Goal: Transaction & Acquisition: Subscribe to service/newsletter

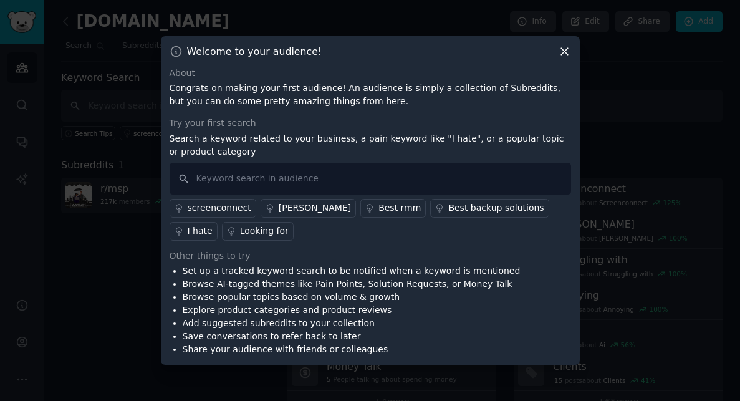
click at [564, 49] on icon at bounding box center [564, 51] width 13 height 13
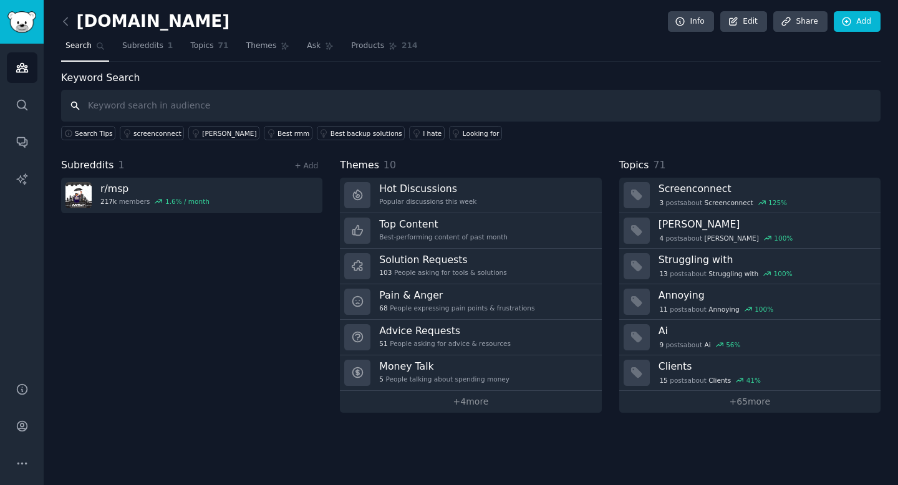
click at [362, 107] on input "text" at bounding box center [471, 106] width 820 height 32
paste input "billing issues"
type input "billing issues"
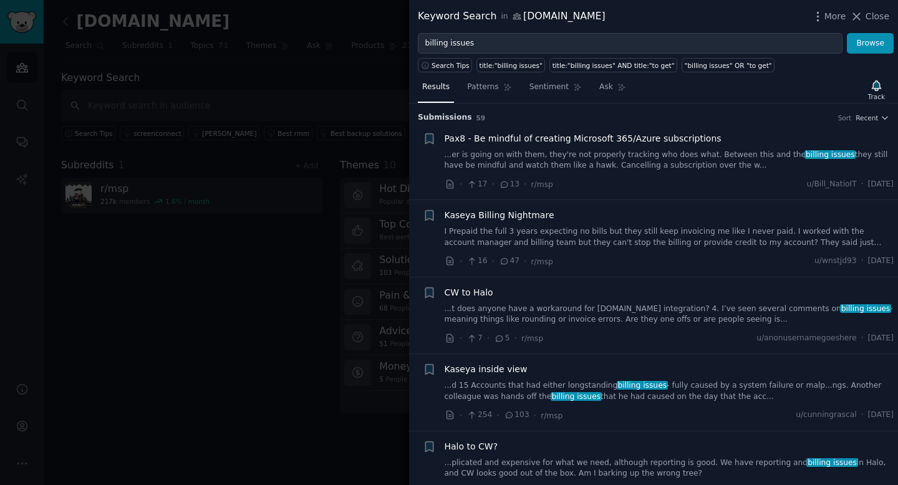
click at [166, 294] on div at bounding box center [449, 242] width 898 height 485
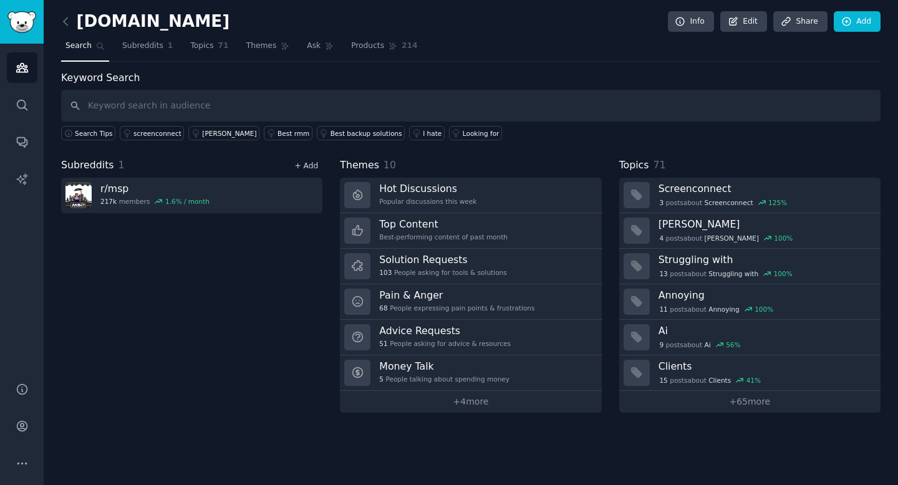
click at [311, 167] on link "+ Add" at bounding box center [306, 166] width 24 height 9
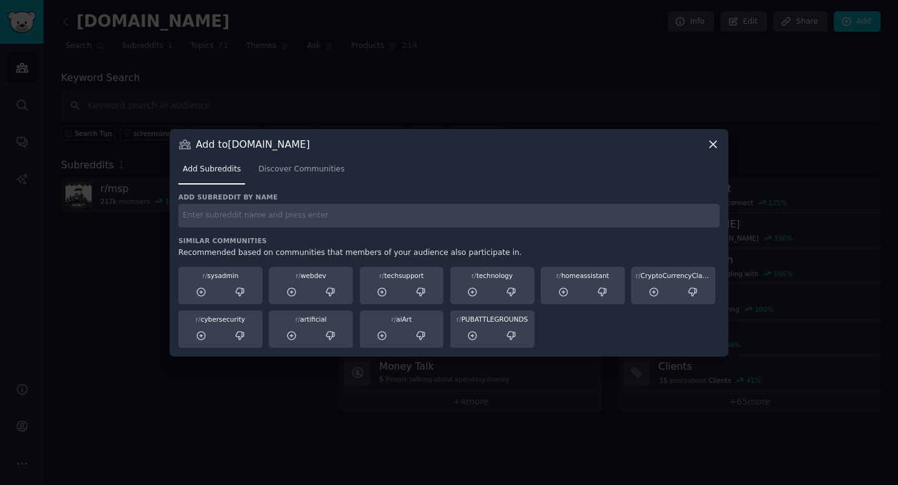
click at [295, 220] on input "text" at bounding box center [448, 216] width 541 height 24
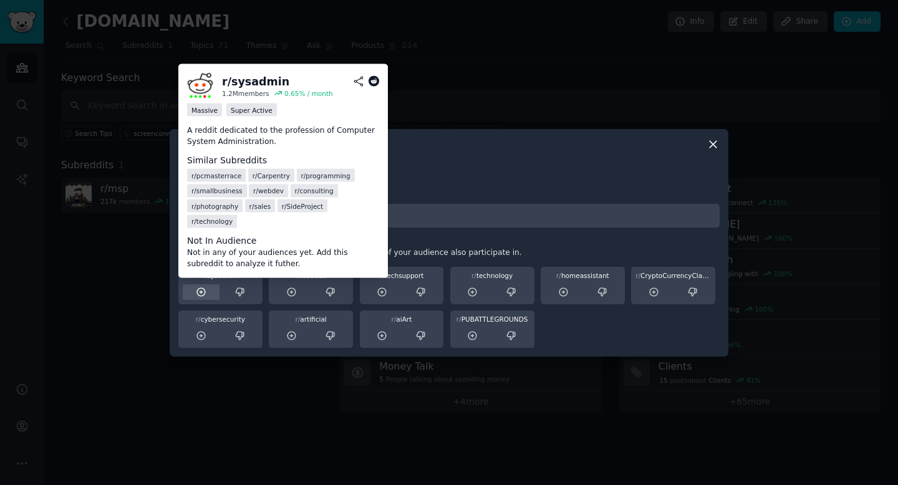
click at [201, 296] on icon at bounding box center [201, 292] width 8 height 8
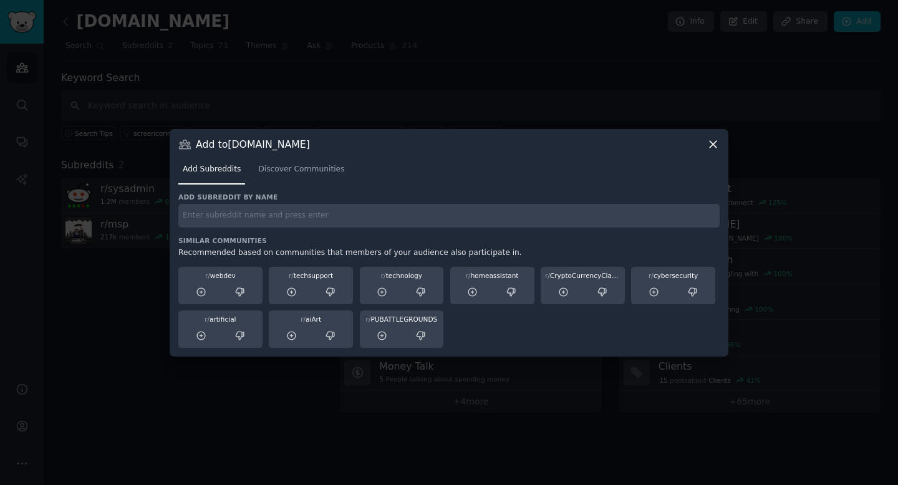
click at [328, 213] on input "text" at bounding box center [448, 216] width 541 height 24
type input "telecom"
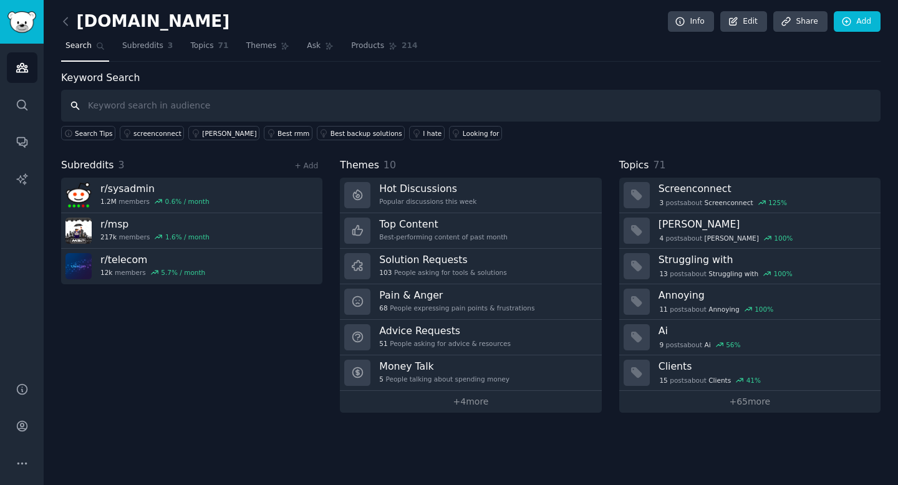
click at [213, 97] on input "text" at bounding box center [471, 106] width 820 height 32
type input "billing issues"
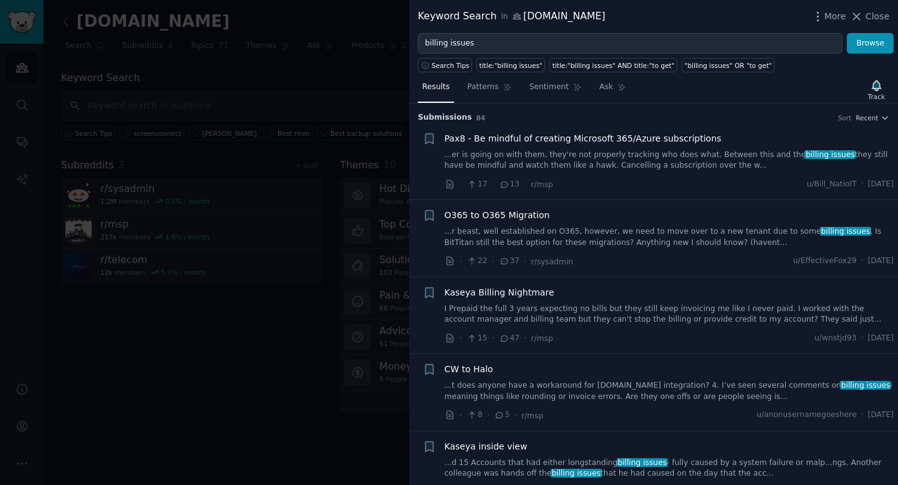
click at [568, 389] on link "...t does anyone have a workaround for [DOMAIN_NAME] integration? 4. I’ve seen …" at bounding box center [670, 391] width 450 height 22
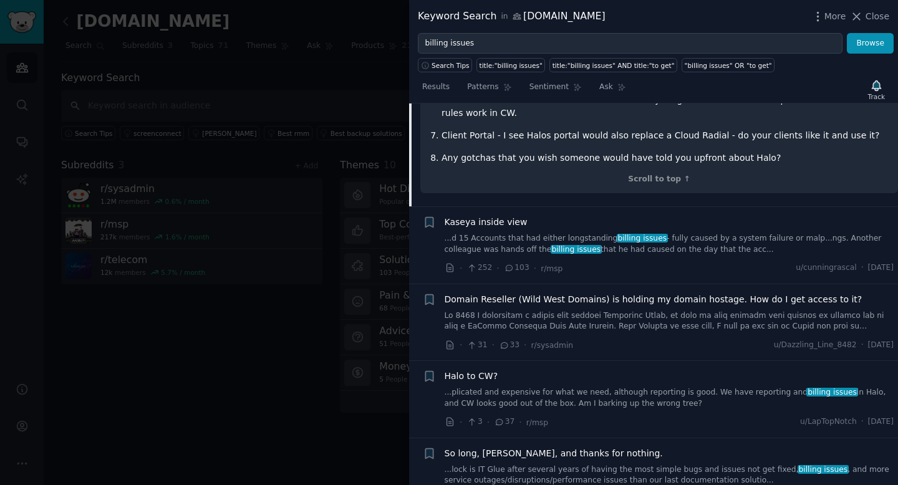
scroll to position [789, 0]
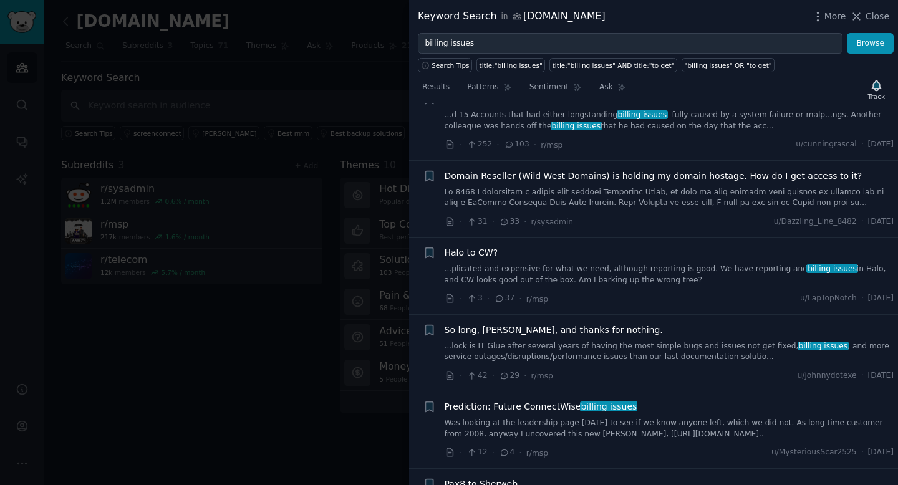
click at [64, 332] on div at bounding box center [449, 242] width 898 height 485
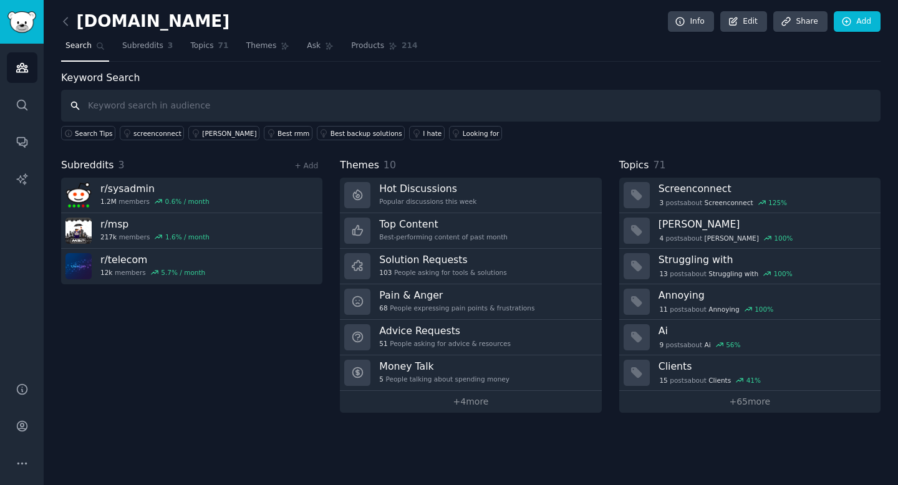
click at [140, 97] on input "text" at bounding box center [471, 106] width 820 height 32
type input "[DOMAIN_NAME]"
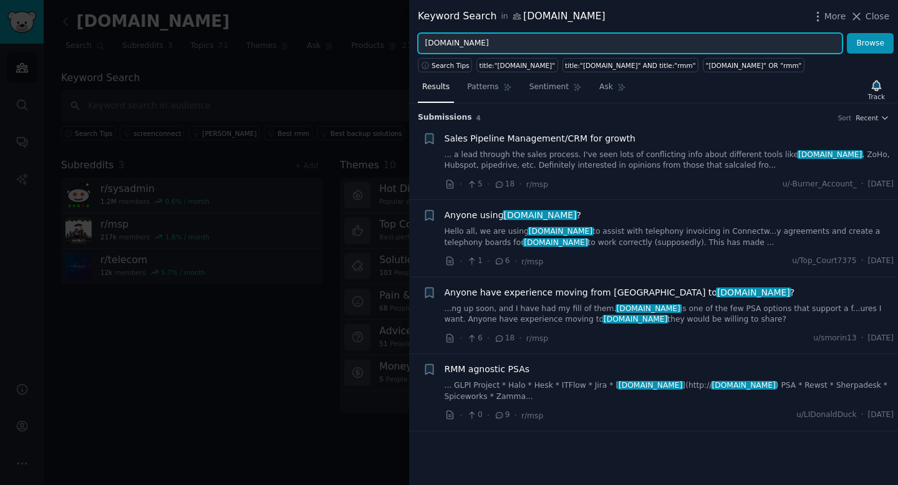
click at [508, 43] on input "[DOMAIN_NAME]" at bounding box center [630, 43] width 425 height 21
paste input "manual invoicing"
type input "manual invoicing"
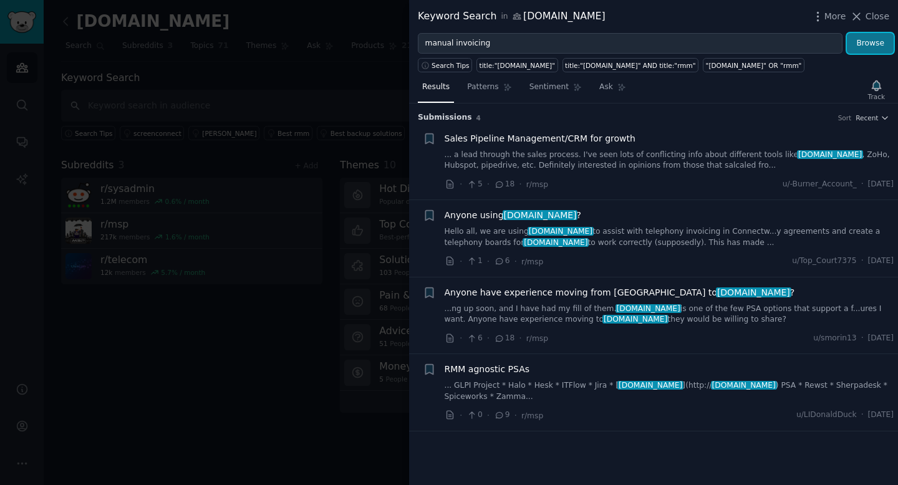
click at [740, 42] on button "Browse" at bounding box center [870, 43] width 47 height 21
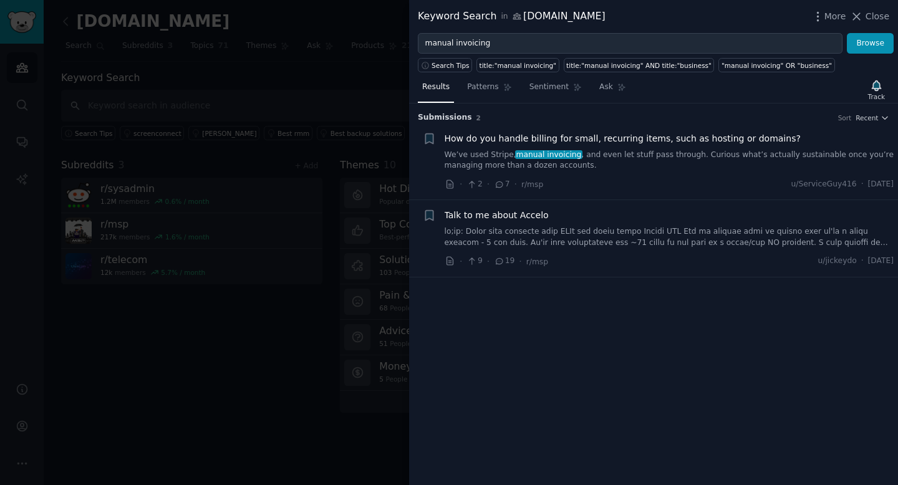
click at [238, 229] on div at bounding box center [449, 242] width 898 height 485
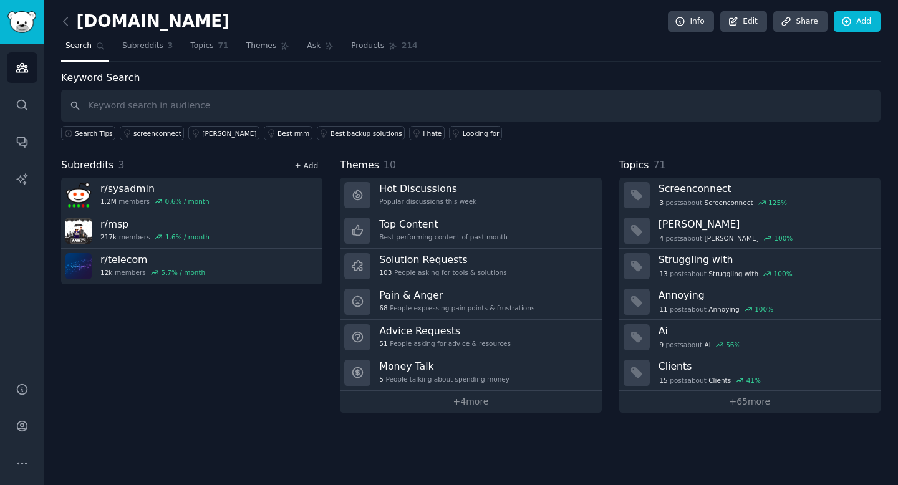
click at [309, 162] on link "+ Add" at bounding box center [306, 166] width 24 height 9
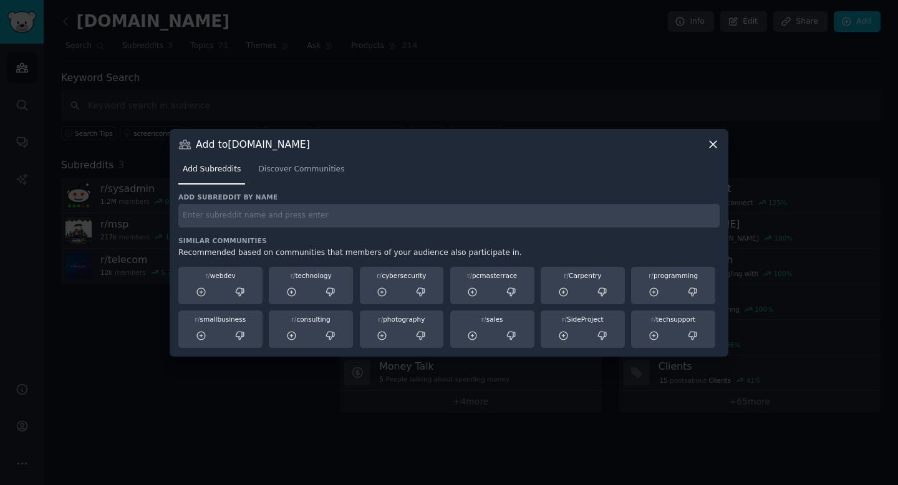
click at [317, 233] on div "Add subreddit by name Similar Communities Recommended based on communities that…" at bounding box center [448, 270] width 541 height 155
click at [318, 218] on input "text" at bounding box center [448, 216] width 541 height 24
paste input "r/ITManagers"
type input "r/ITManagers"
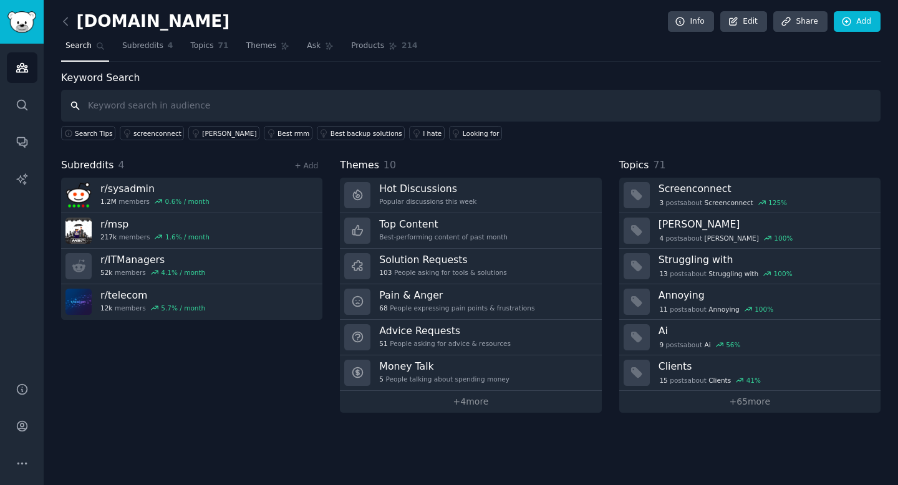
click at [143, 114] on input "text" at bounding box center [471, 106] width 820 height 32
paste input "r/ITIL"
type input "r/ITIL"
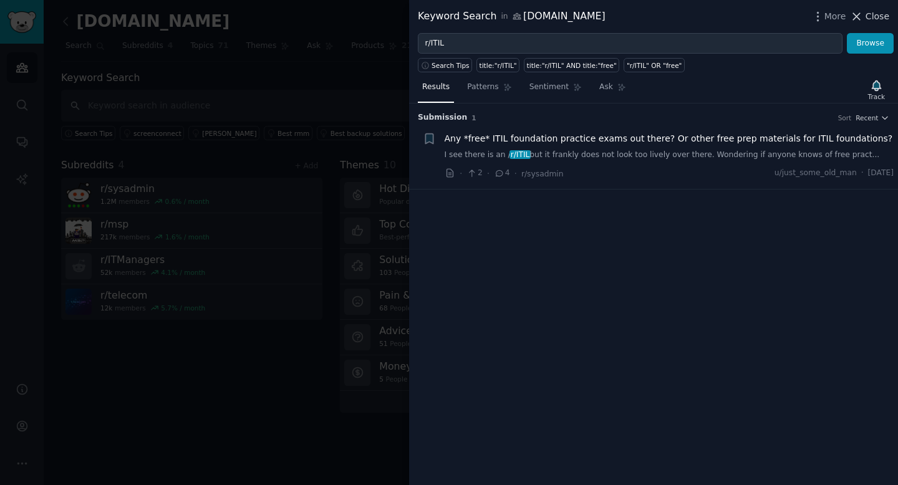
click at [740, 13] on span "Close" at bounding box center [878, 16] width 24 height 13
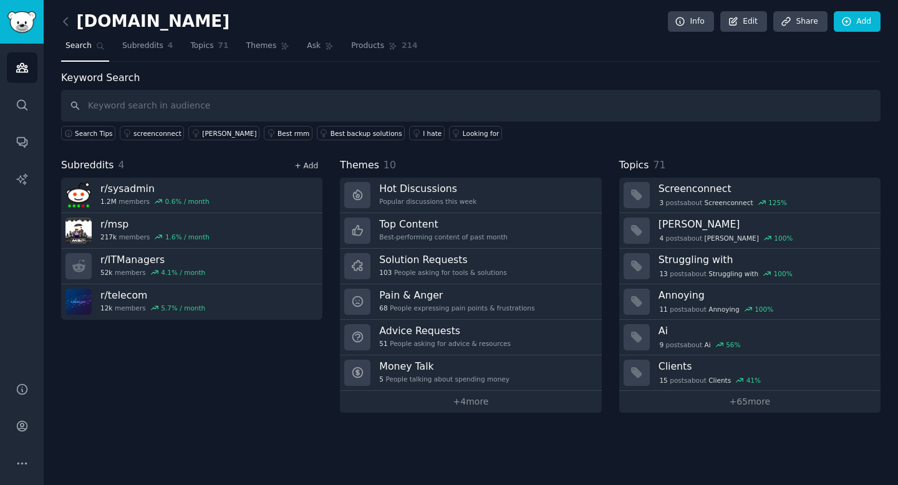
click at [311, 166] on link "+ Add" at bounding box center [306, 166] width 24 height 9
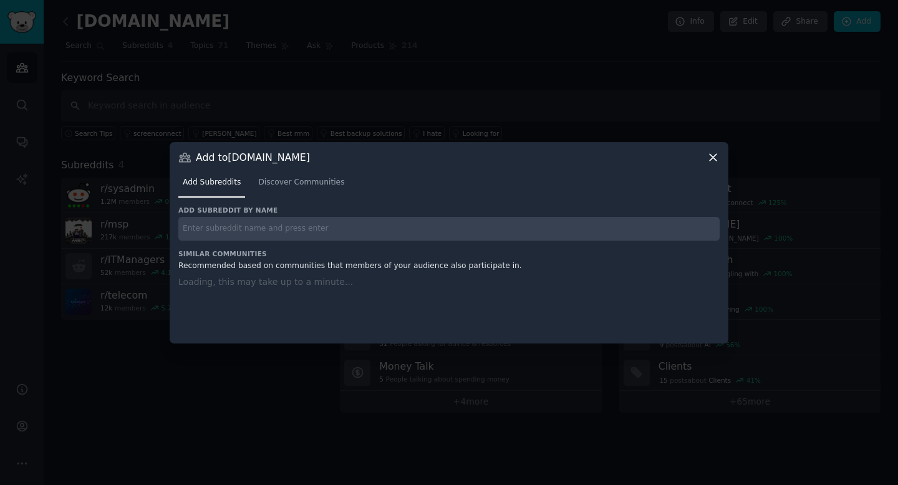
click at [312, 228] on input "text" at bounding box center [448, 229] width 541 height 24
paste input "r/ITIL"
type input "r/ITIL"
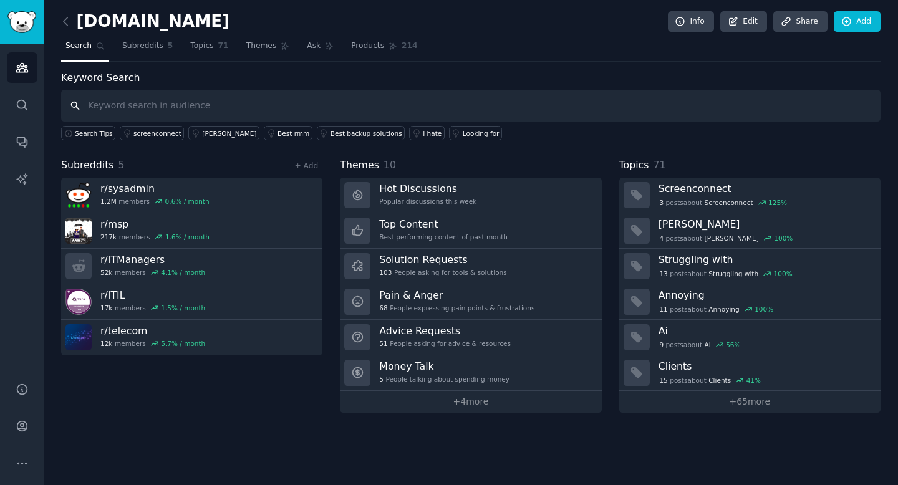
click at [153, 107] on input "text" at bounding box center [471, 106] width 820 height 32
paste input "r/helpdesk"
type input "r/helpdesk"
click at [307, 164] on link "+ Add" at bounding box center [306, 166] width 24 height 9
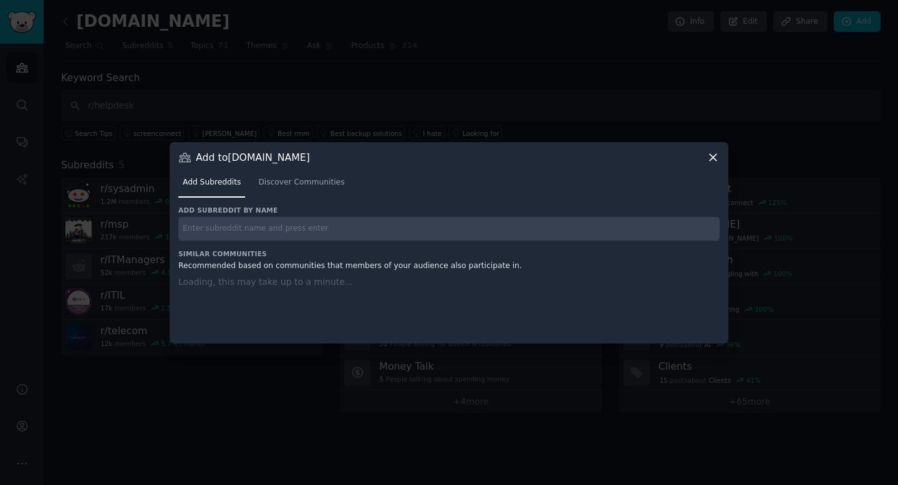
click at [285, 228] on input "text" at bounding box center [448, 229] width 541 height 24
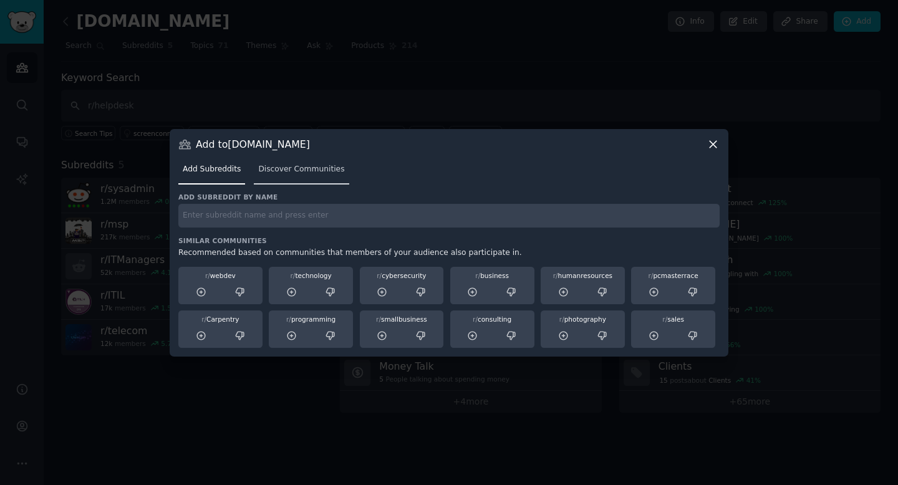
click at [302, 170] on span "Discover Communities" at bounding box center [301, 169] width 86 height 11
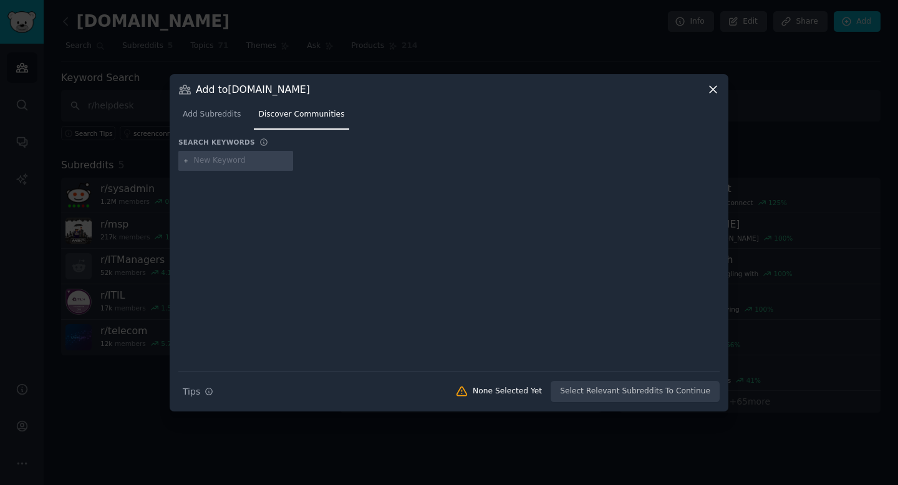
click at [226, 163] on input "text" at bounding box center [241, 160] width 95 height 11
type input "MSP"
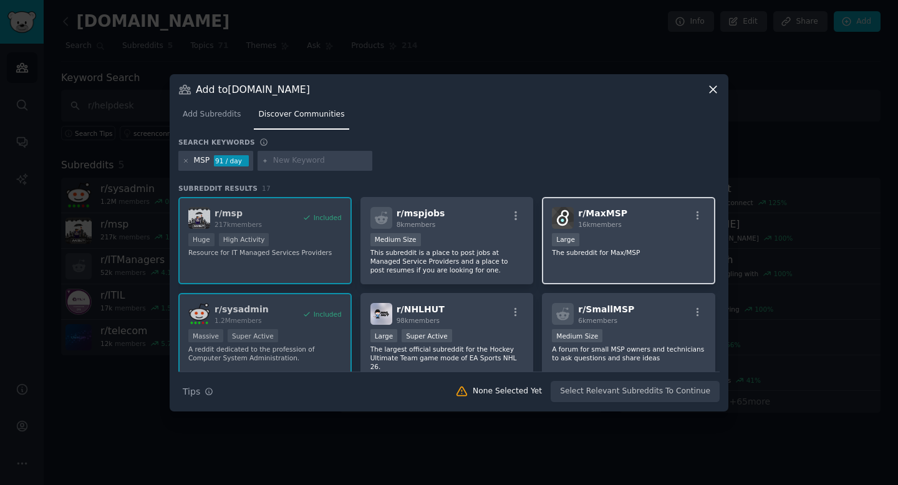
click at [624, 261] on div "r/ MaxMSP 16k members Large The subreddit for Max/MSP" at bounding box center [628, 241] width 173 height 88
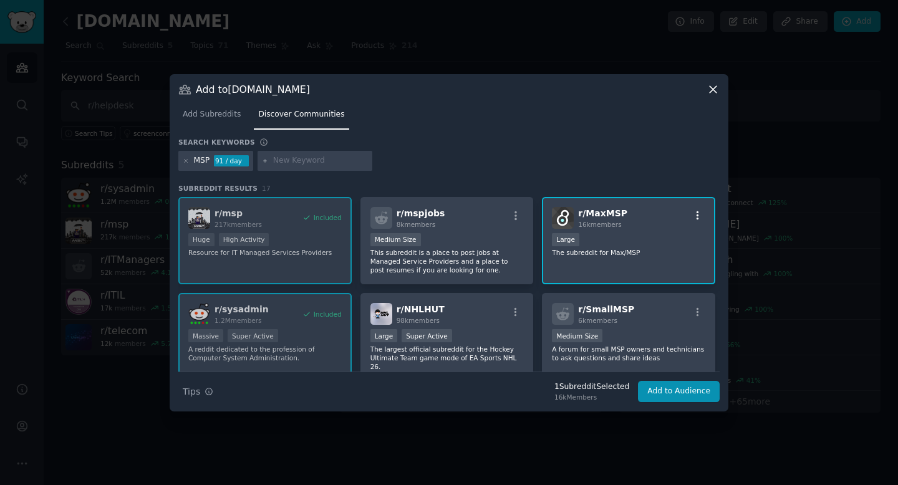
click at [695, 218] on icon "button" at bounding box center [697, 215] width 11 height 11
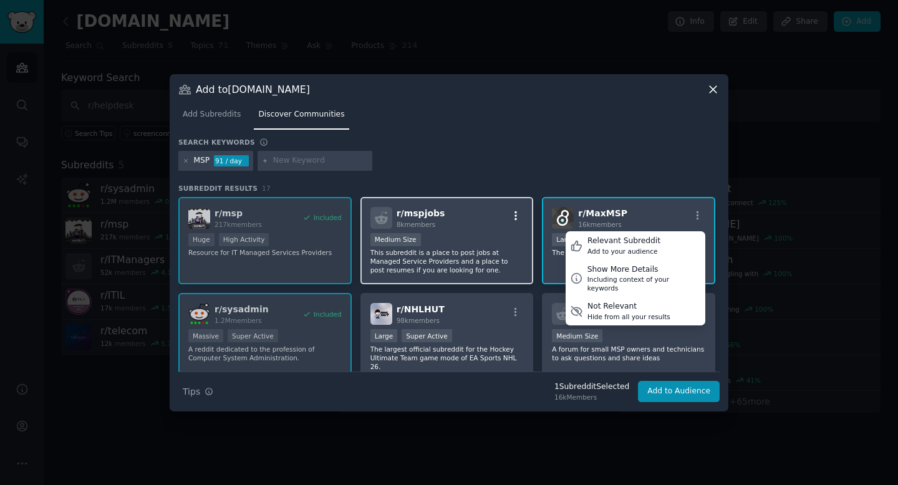
click at [516, 217] on icon "button" at bounding box center [515, 215] width 11 height 11
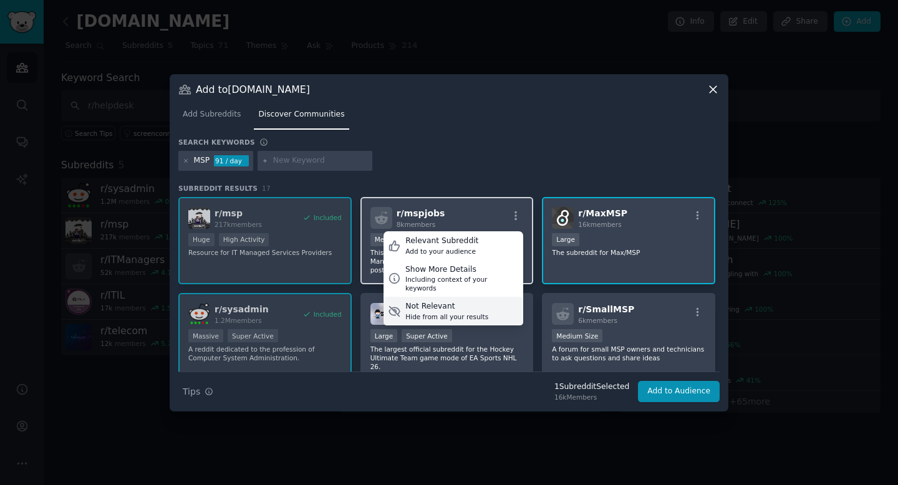
click at [476, 312] on div "Hide from all your results" at bounding box center [446, 316] width 83 height 9
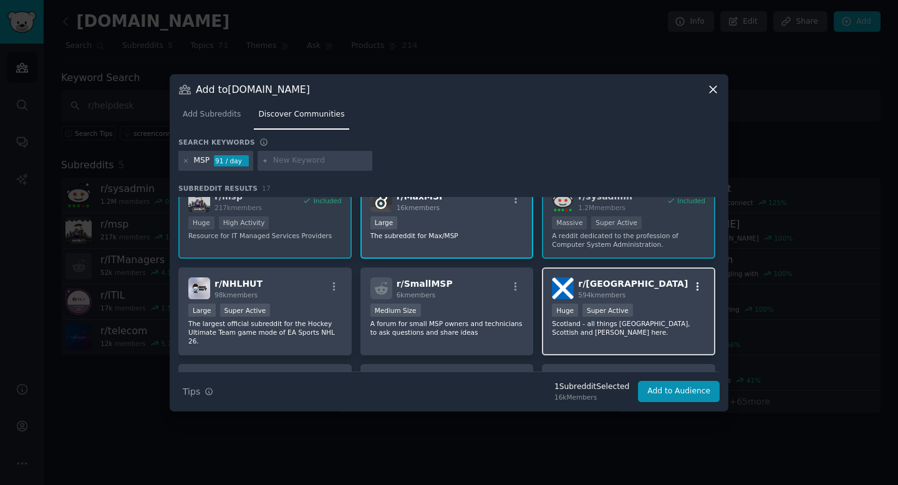
scroll to position [17, 0]
click at [697, 283] on icon "button" at bounding box center [698, 286] width 2 height 9
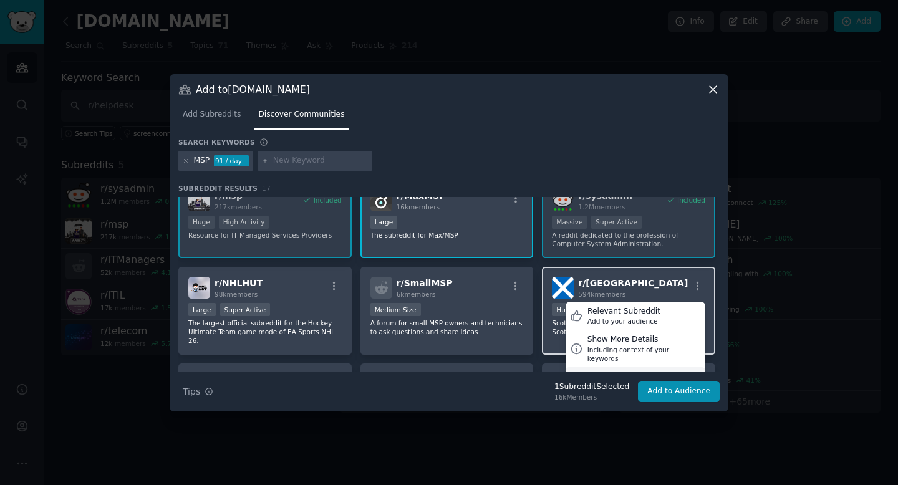
click at [631, 372] on div "Not Relevant" at bounding box center [629, 377] width 83 height 11
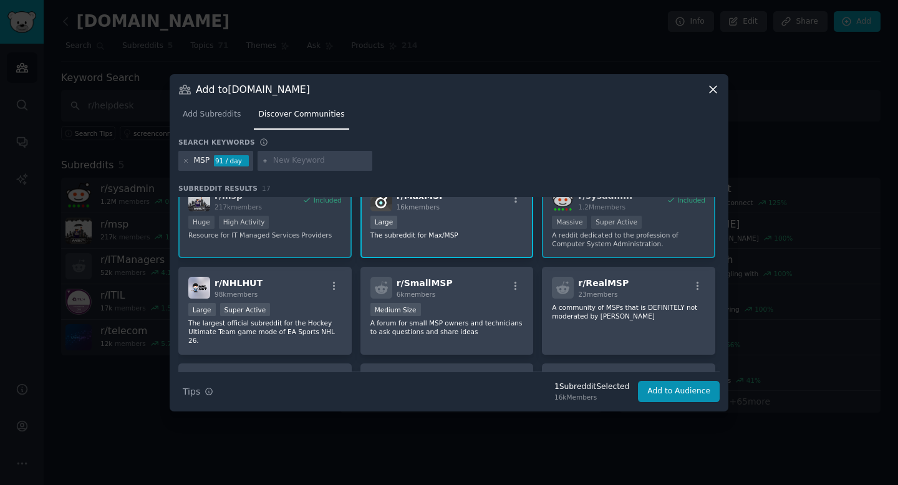
scroll to position [0, 0]
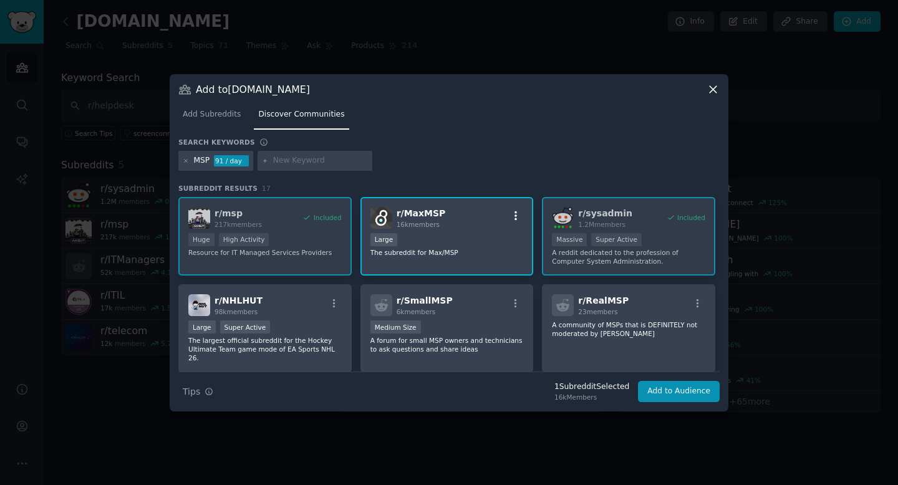
click at [516, 215] on icon "button" at bounding box center [515, 215] width 11 height 11
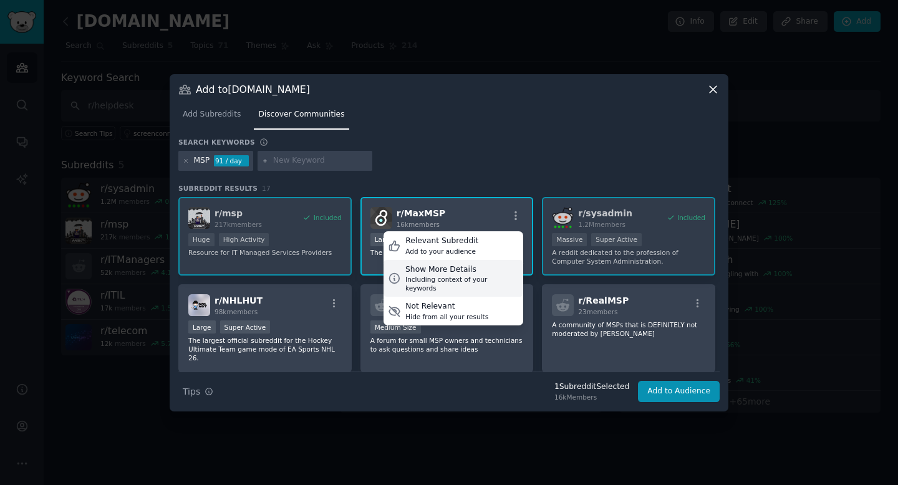
click at [469, 276] on div "Including context of your keywords" at bounding box center [462, 283] width 114 height 17
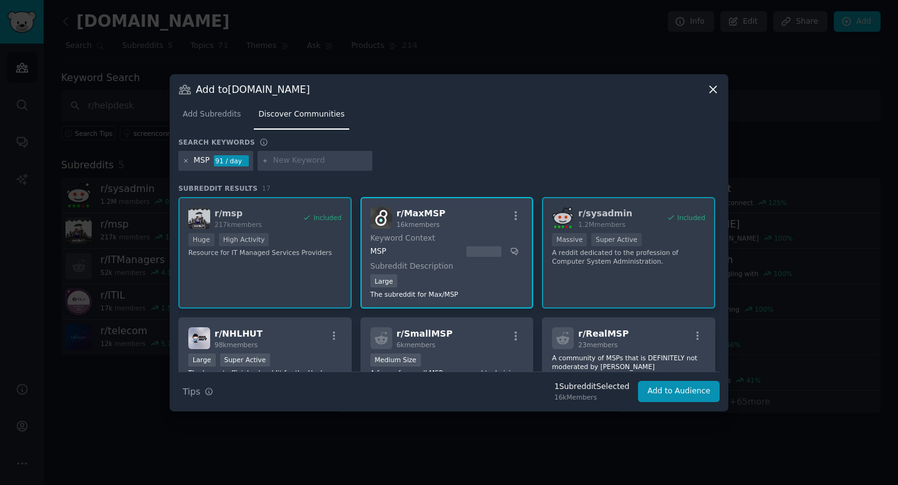
click at [188, 162] on icon at bounding box center [186, 161] width 7 height 7
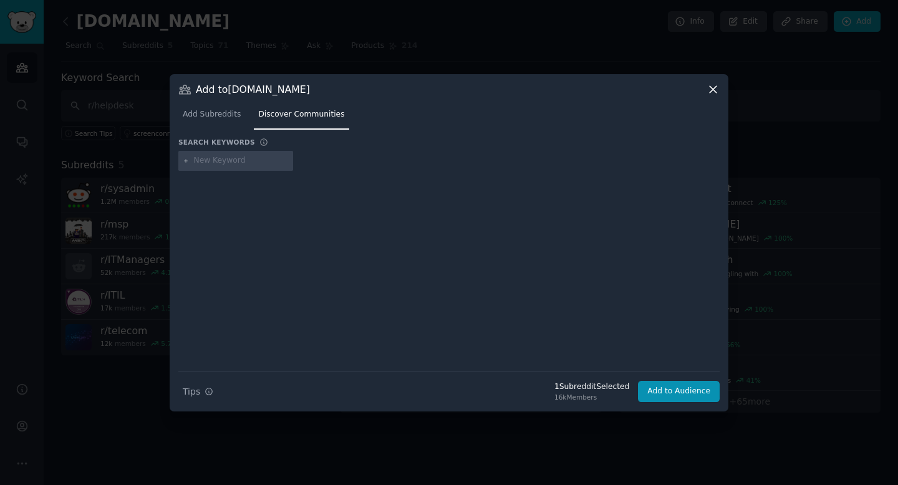
click at [216, 162] on input "text" at bounding box center [241, 160] width 95 height 11
paste input "best billing software for MSP"
type input "best billing software for MSP"
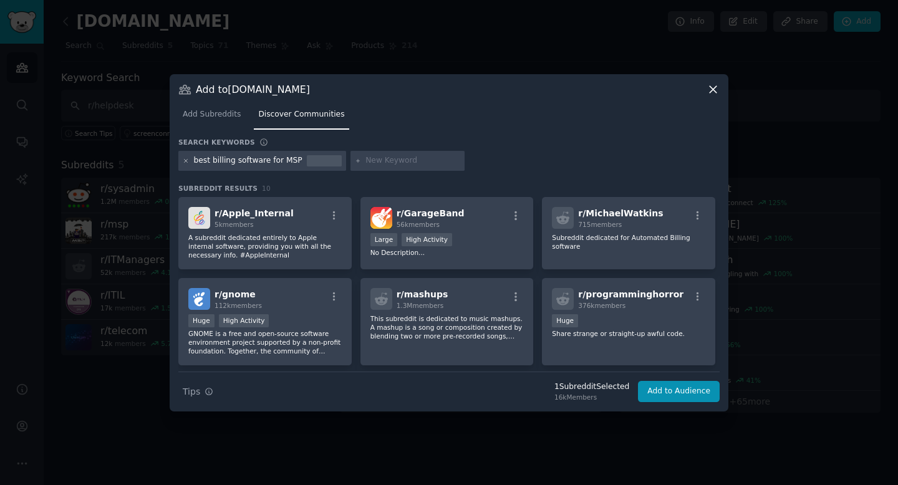
click at [185, 160] on icon at bounding box center [186, 161] width 7 height 7
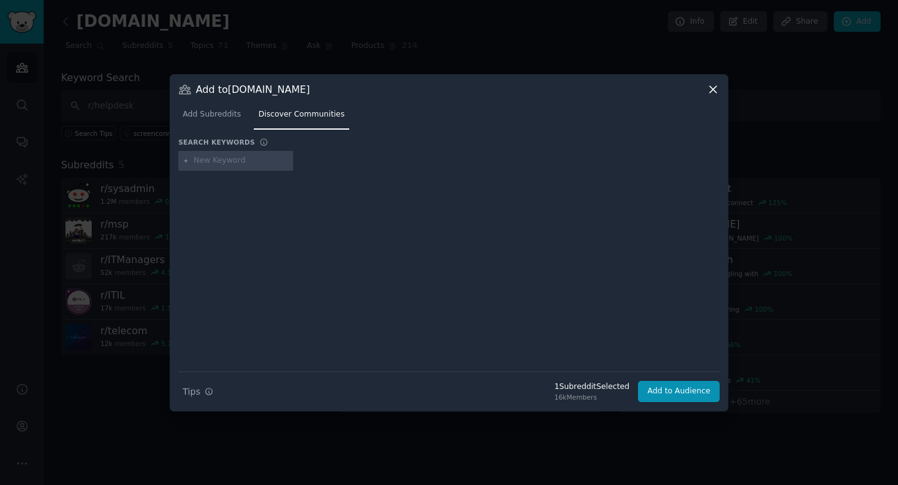
click at [261, 166] on input "text" at bounding box center [241, 160] width 95 height 11
paste input "can't track usage billing"
type input "can't track usage billing"
click at [664, 395] on button "Add to Audience" at bounding box center [679, 391] width 82 height 21
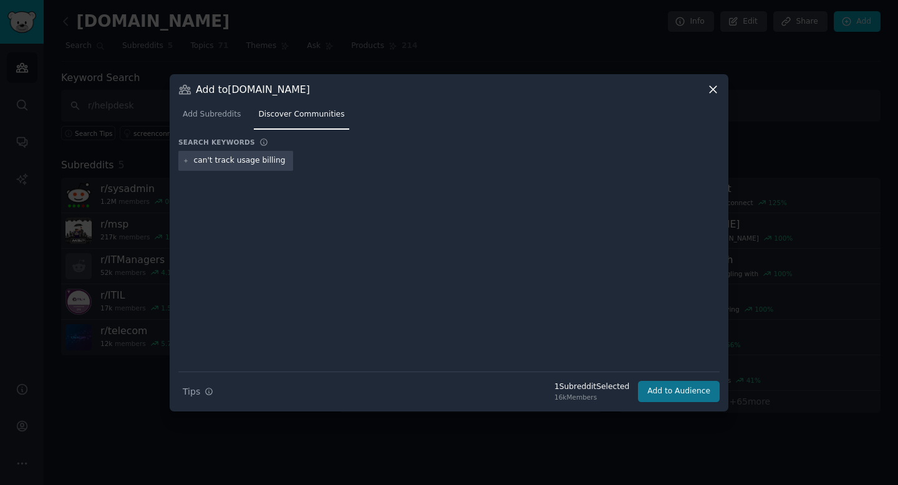
scroll to position [0, 0]
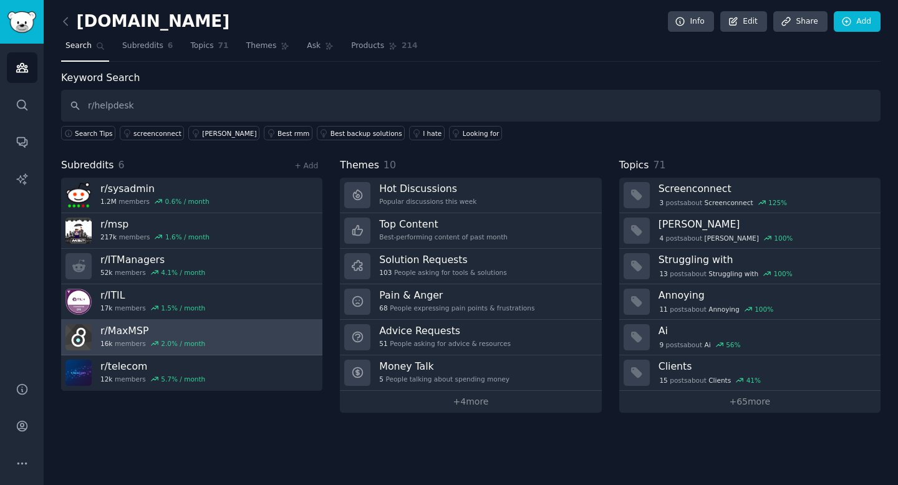
click at [251, 341] on link "r/ MaxMSP 16k members 2.0 % / month" at bounding box center [191, 338] width 261 height 36
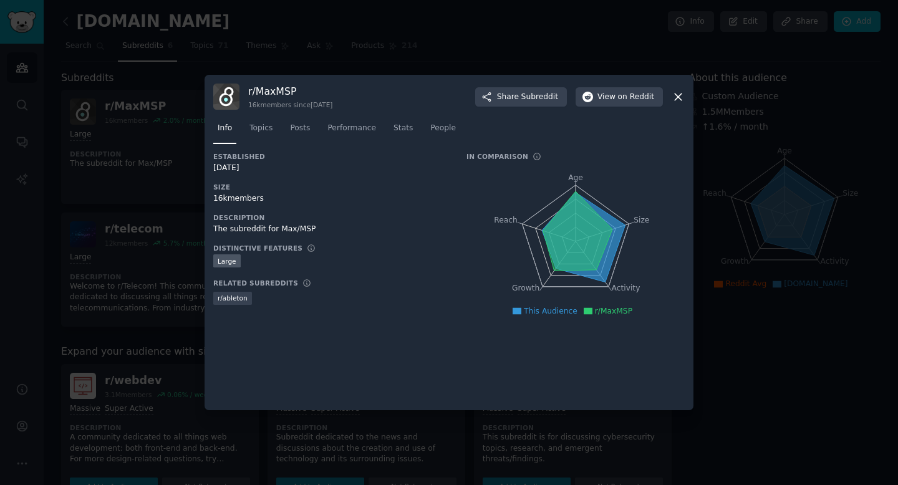
click at [673, 96] on icon at bounding box center [678, 96] width 13 height 13
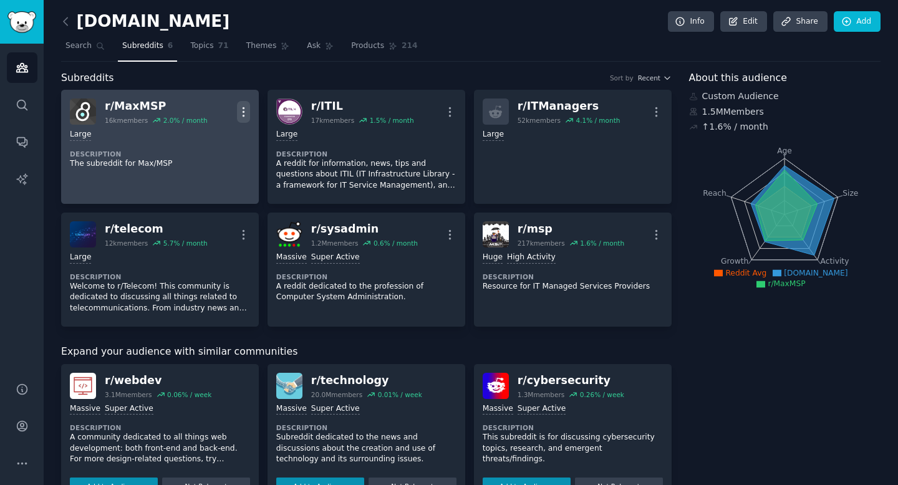
click at [245, 113] on icon "button" at bounding box center [243, 111] width 13 height 13
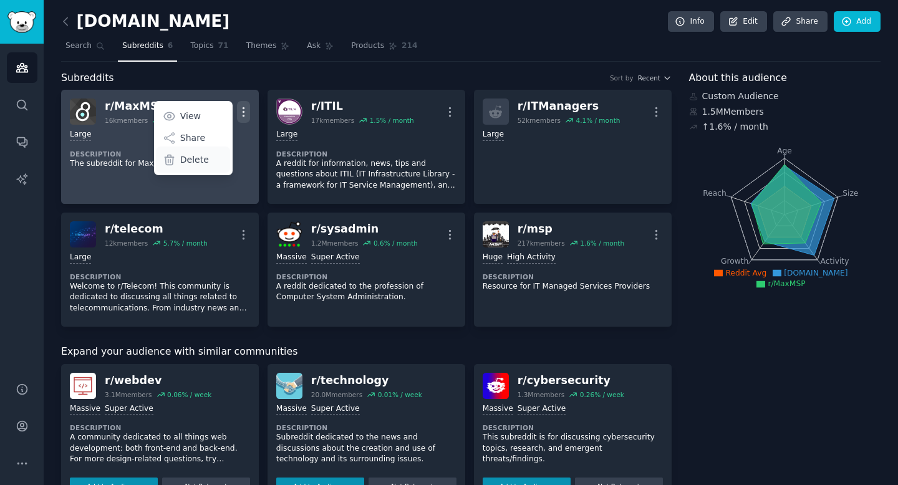
click at [208, 160] on div "Delete" at bounding box center [193, 160] width 74 height 26
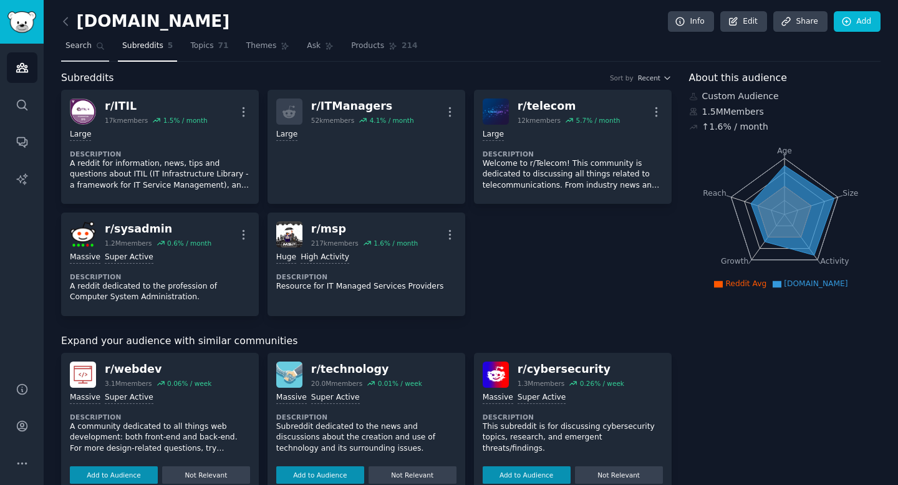
click at [85, 51] on span "Search" at bounding box center [78, 46] width 26 height 11
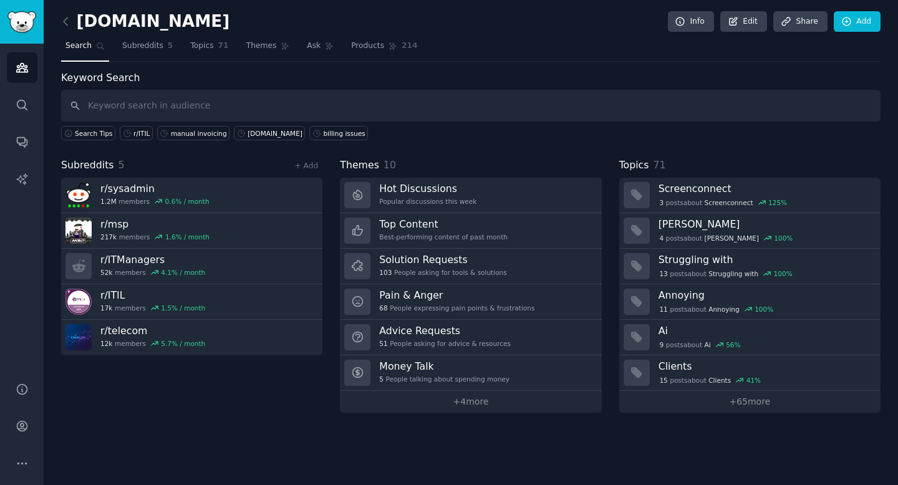
click at [190, 109] on input "text" at bounding box center [471, 106] width 820 height 32
type input "r/helpdesk"
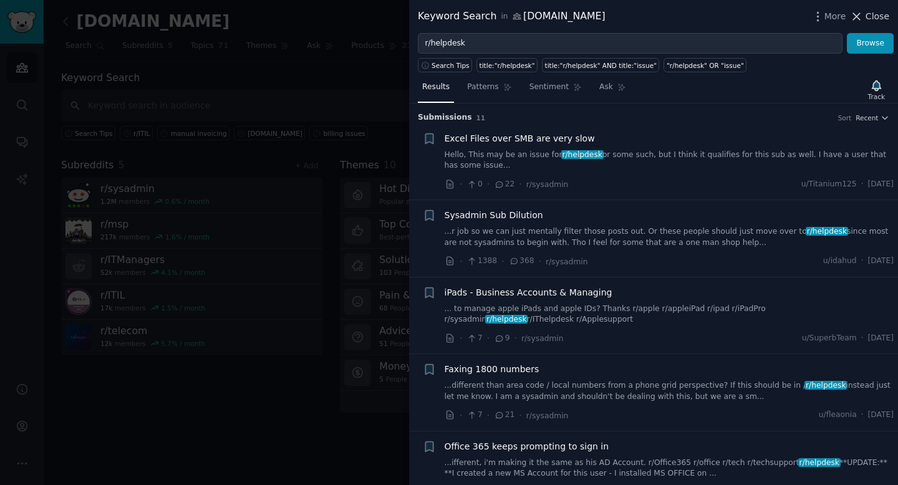
click at [740, 16] on span "Close" at bounding box center [878, 16] width 24 height 13
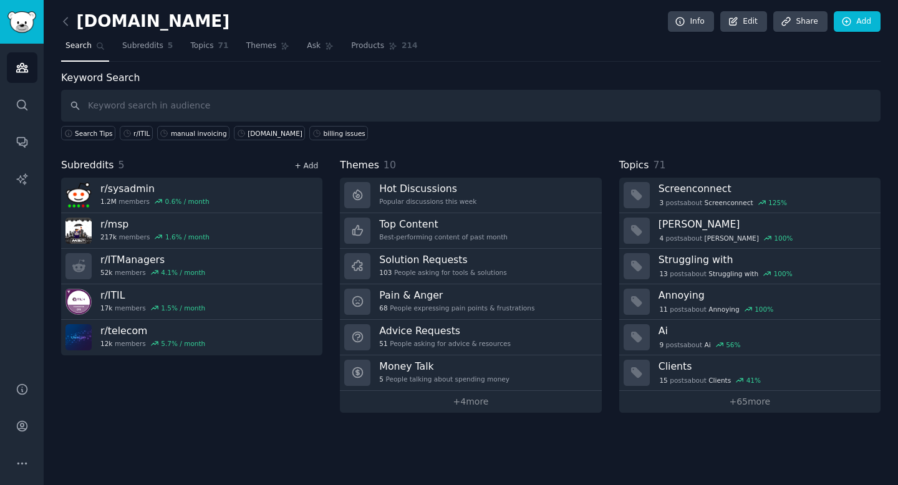
click at [313, 167] on link "+ Add" at bounding box center [306, 166] width 24 height 9
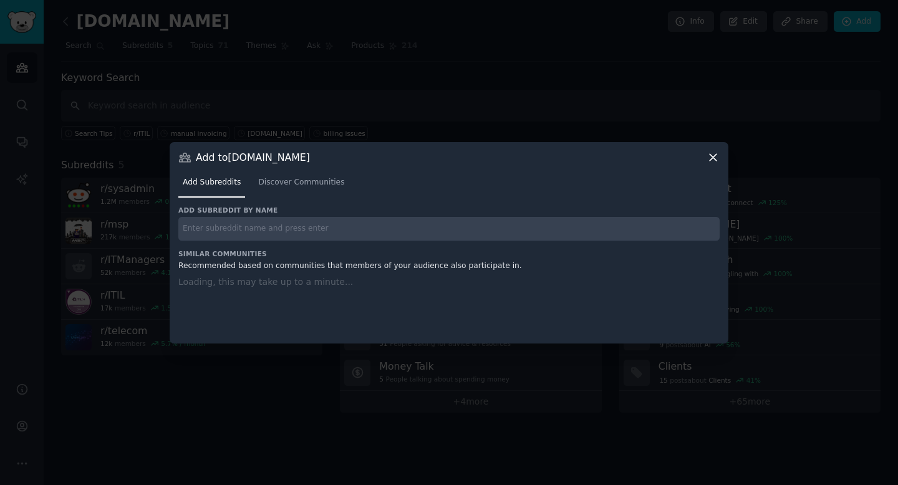
click at [314, 229] on input "text" at bounding box center [448, 229] width 541 height 24
paste input "r/helpdesk"
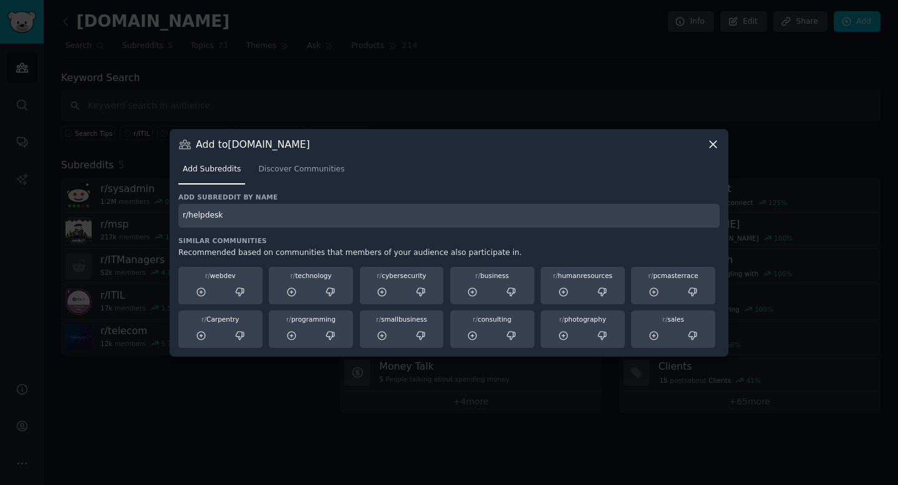
type input "r/helpdesk"
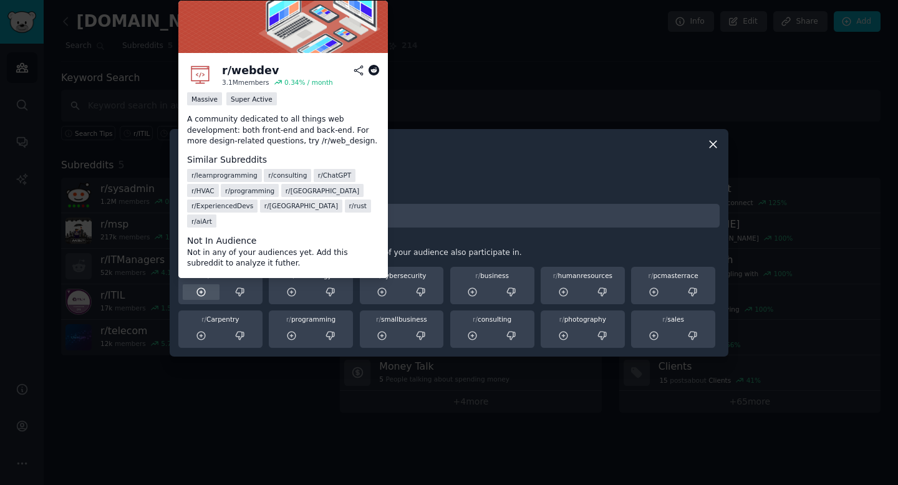
click at [203, 289] on icon at bounding box center [201, 292] width 11 height 11
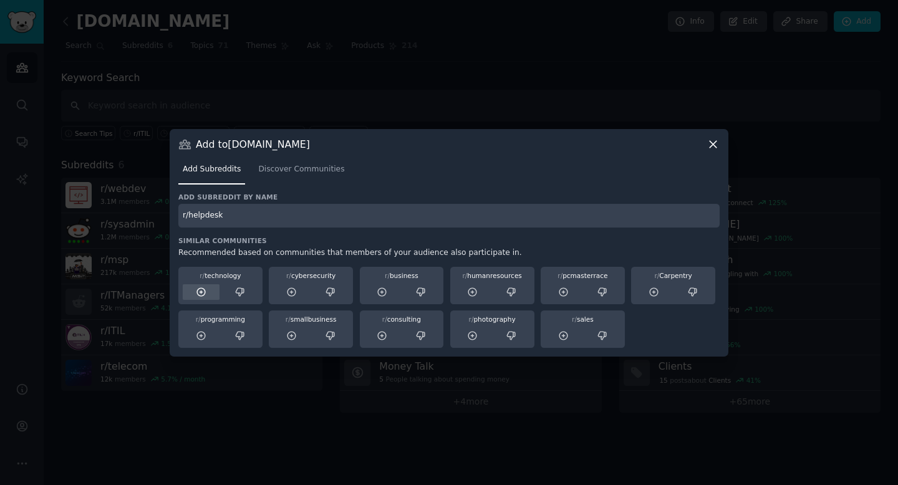
click at [205, 291] on icon at bounding box center [201, 292] width 11 height 11
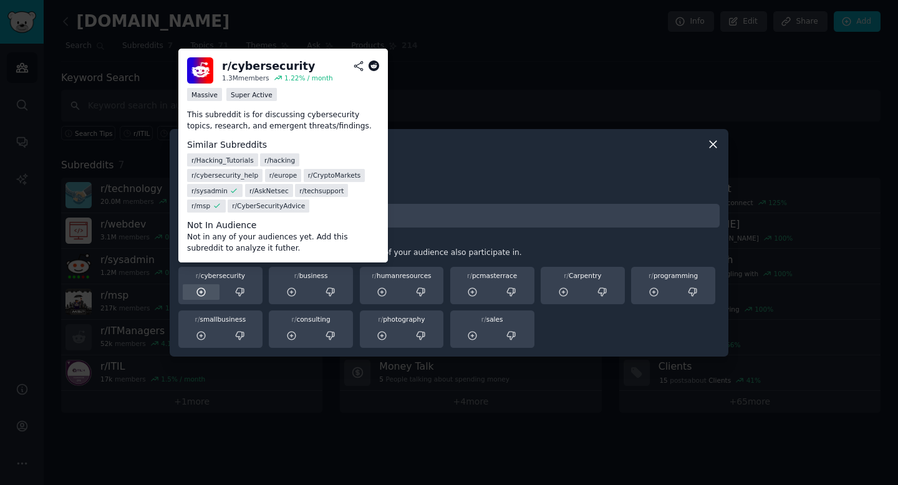
click at [204, 296] on icon at bounding box center [201, 292] width 11 height 11
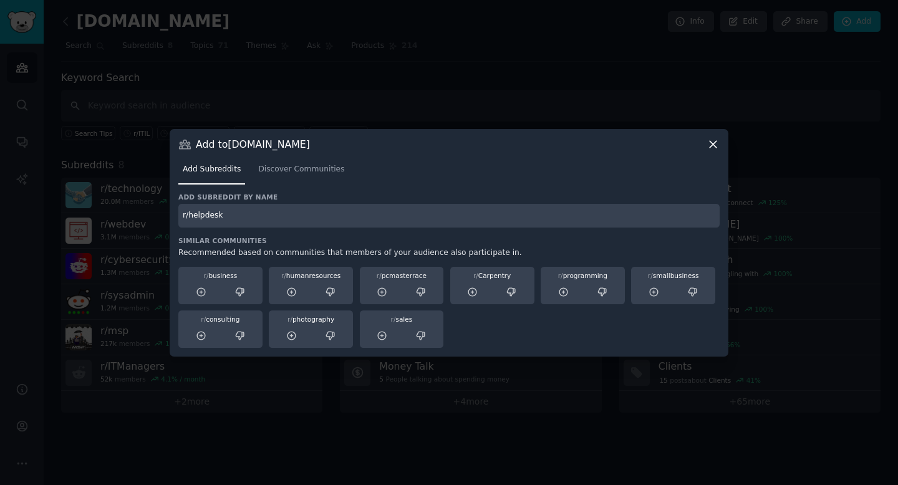
click at [204, 296] on icon at bounding box center [201, 292] width 11 height 11
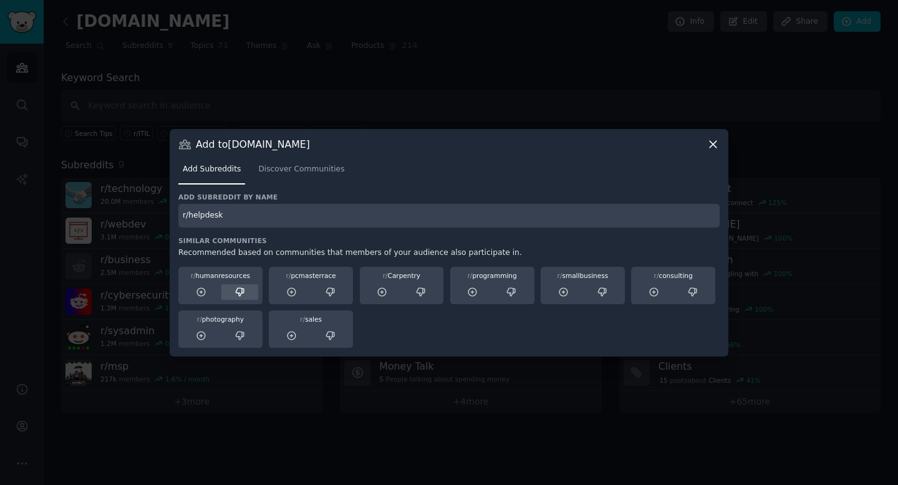
click at [241, 296] on icon at bounding box center [240, 292] width 11 height 11
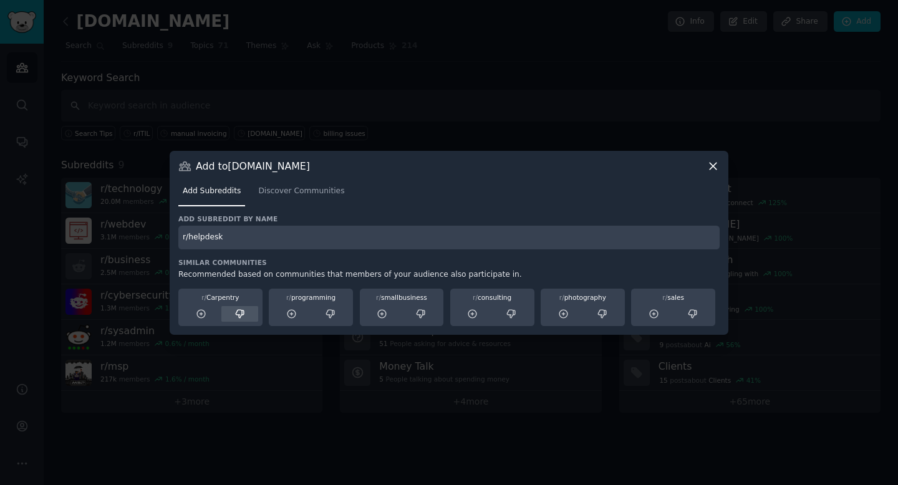
click at [241, 317] on icon at bounding box center [240, 314] width 11 height 11
click at [241, 316] on icon at bounding box center [240, 314] width 11 height 11
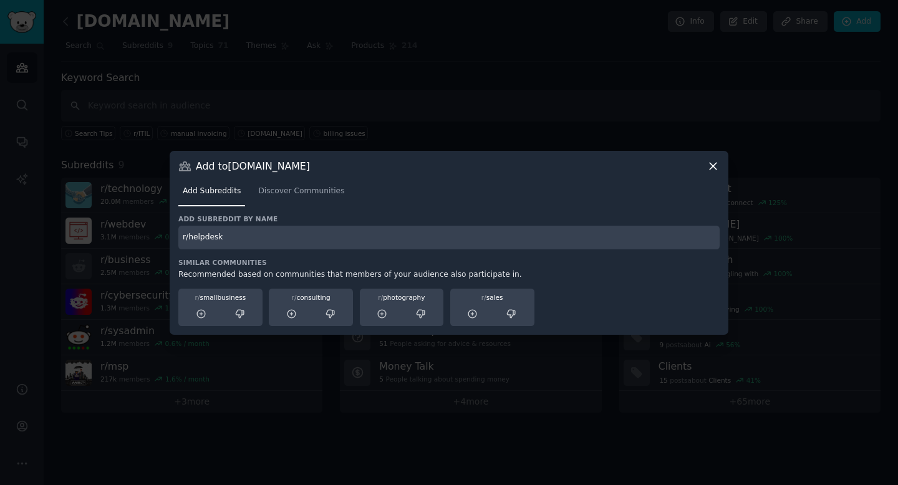
click at [241, 316] on icon at bounding box center [240, 314] width 11 height 11
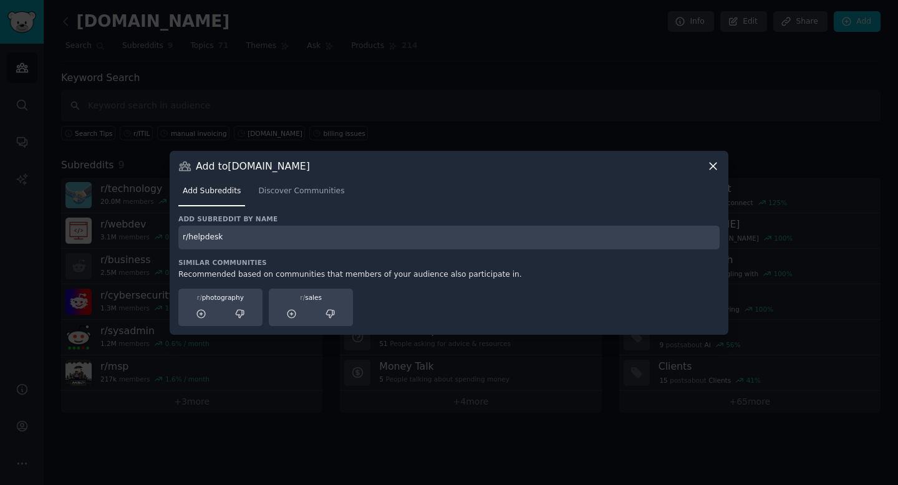
click at [241, 316] on icon at bounding box center [240, 314] width 11 height 11
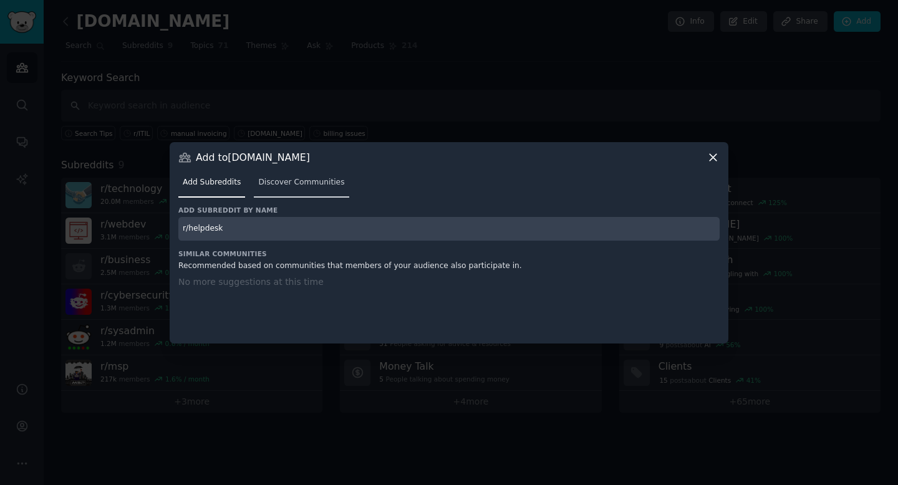
click at [293, 185] on span "Discover Communities" at bounding box center [301, 182] width 86 height 11
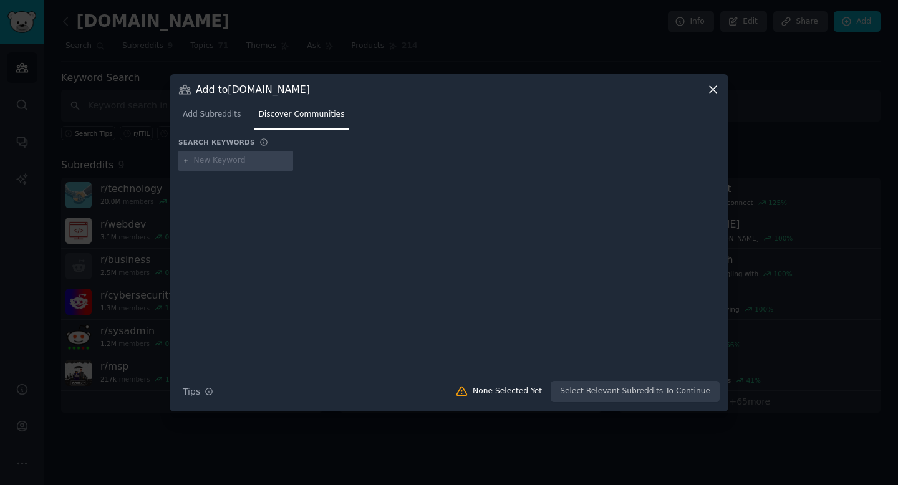
click at [713, 92] on icon at bounding box center [713, 89] width 13 height 13
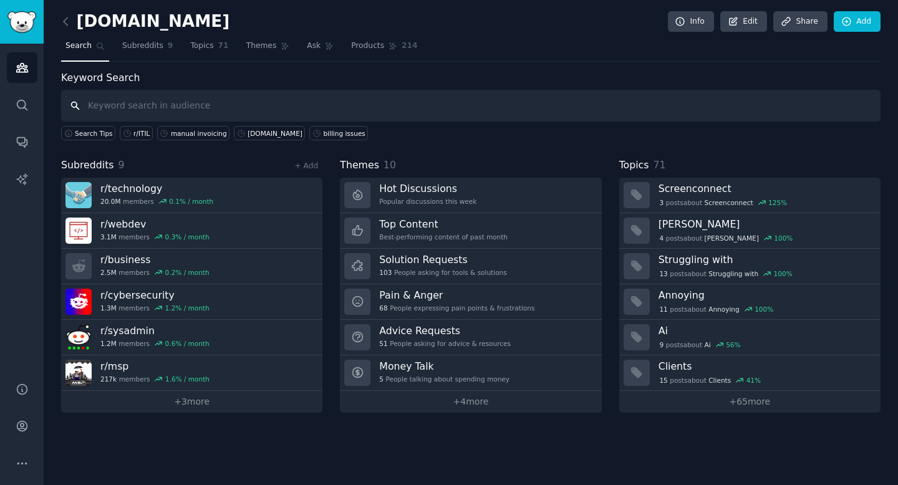
click at [182, 108] on input "text" at bounding box center [471, 106] width 820 height 32
type input "[DOMAIN_NAME]"
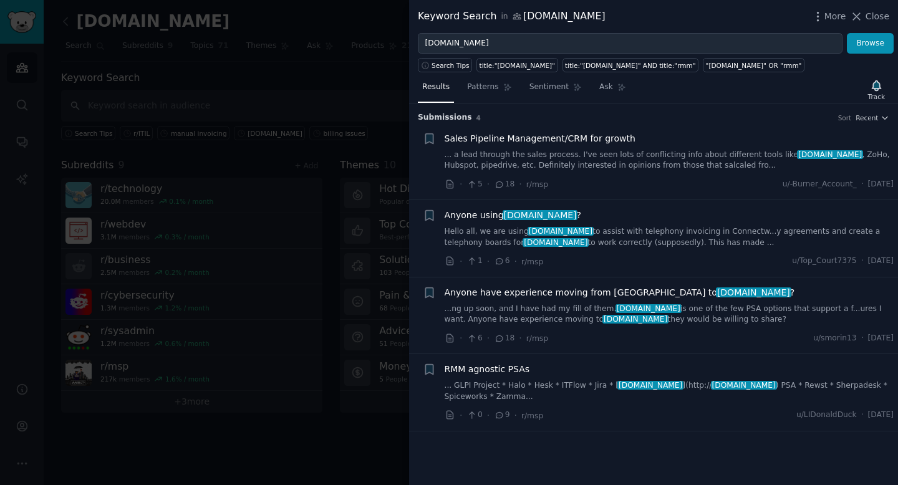
click at [341, 400] on div at bounding box center [449, 242] width 898 height 485
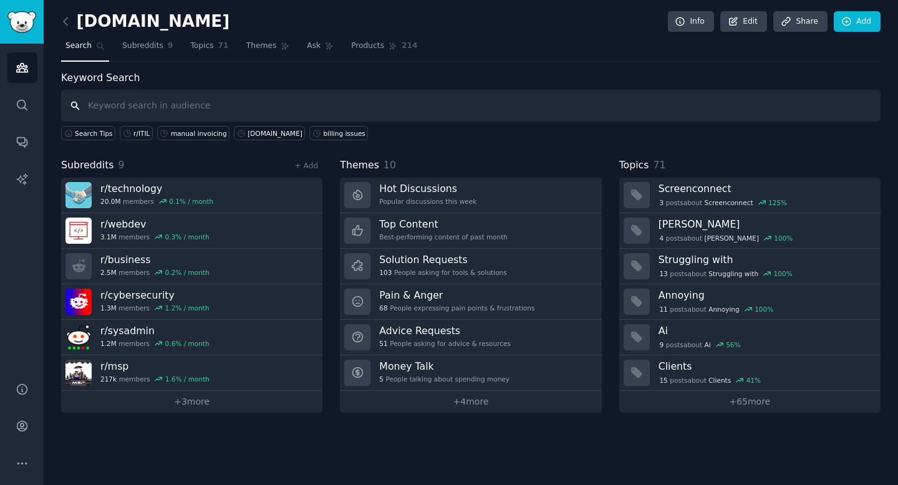
paste input "MSP inventory management"
type input "MSP inventory management"
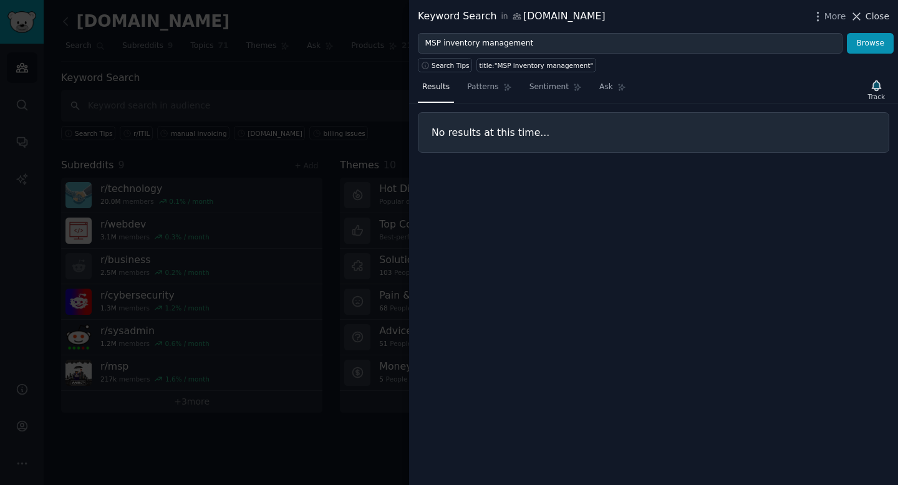
click at [740, 16] on span "Close" at bounding box center [878, 16] width 24 height 13
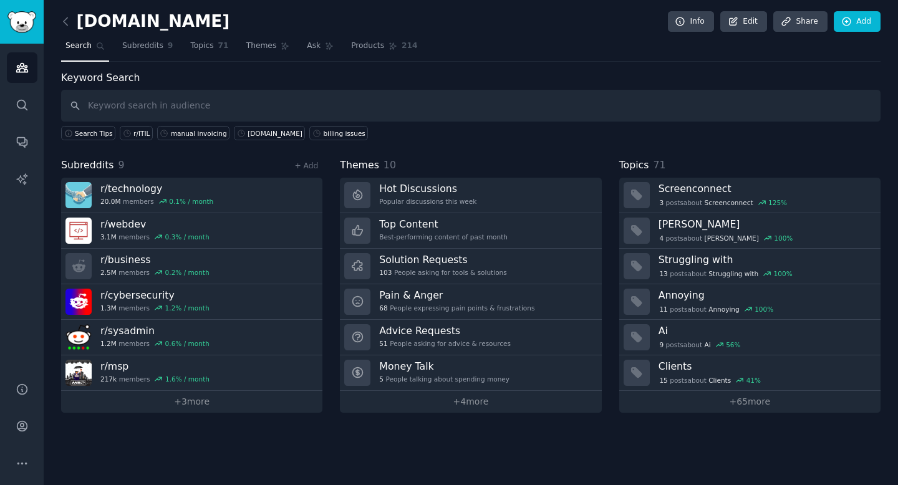
click at [76, 19] on h2 "[DOMAIN_NAME]" at bounding box center [145, 22] width 168 height 20
click at [70, 17] on icon at bounding box center [65, 21] width 13 height 13
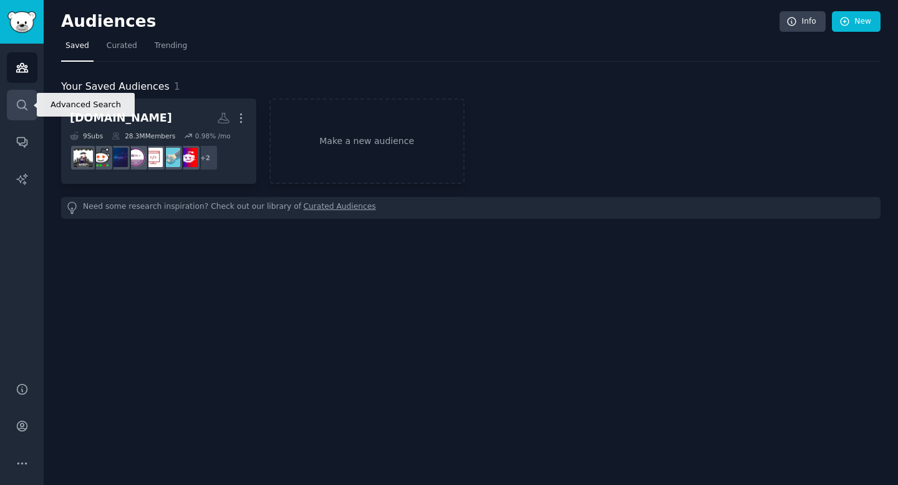
click at [20, 102] on icon "Sidebar" at bounding box center [22, 105] width 13 height 13
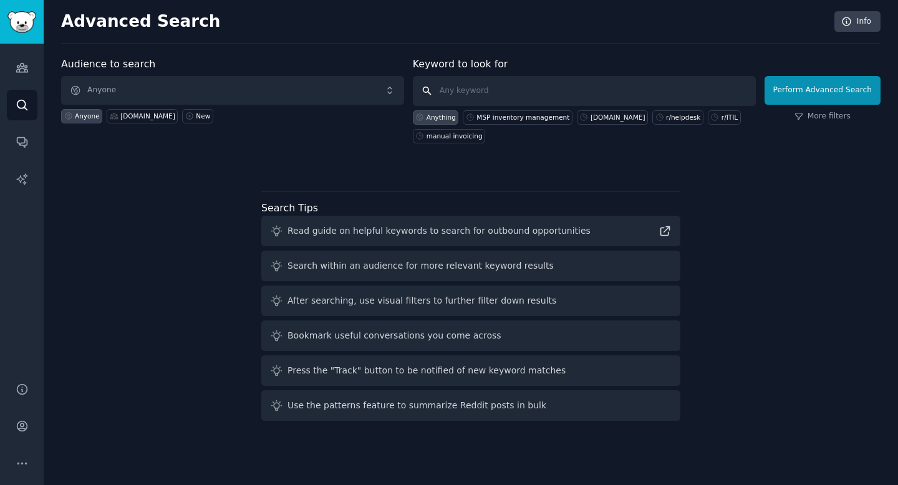
click at [466, 91] on input "text" at bounding box center [584, 91] width 343 height 30
paste input "MSP inventory management"
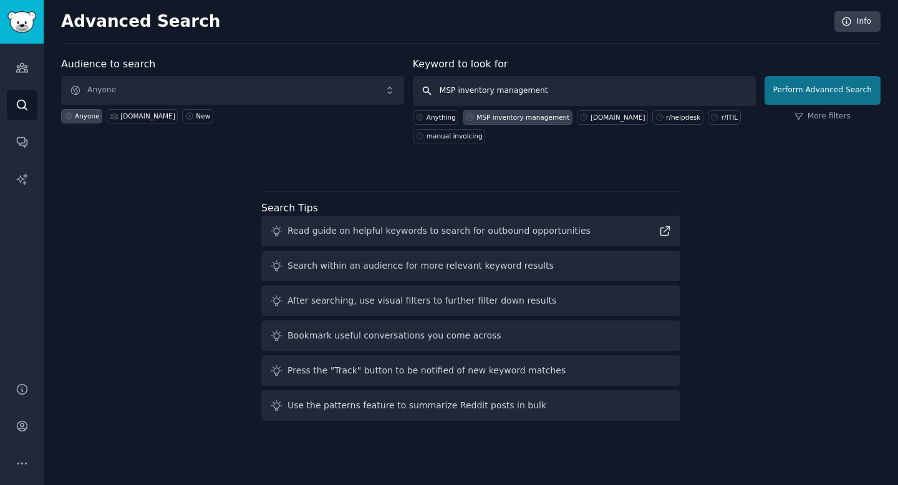
type input "MSP inventory management"
click at [740, 94] on button "Perform Advanced Search" at bounding box center [823, 90] width 116 height 29
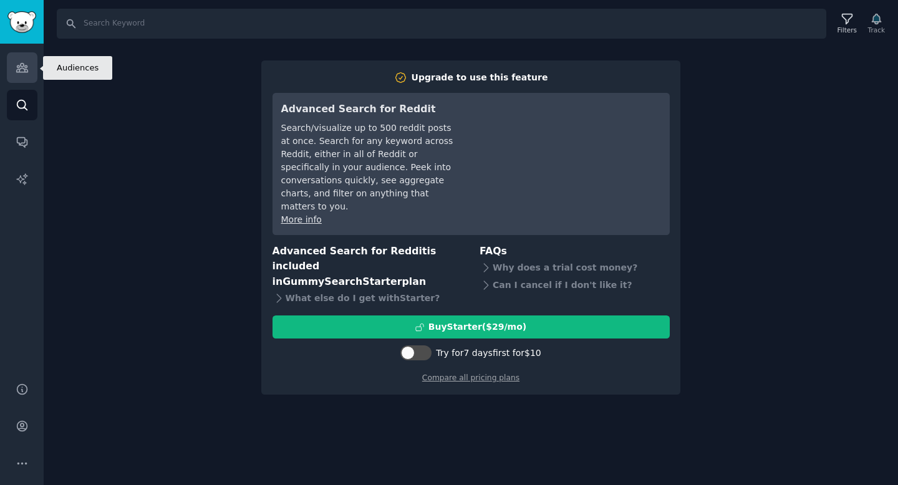
click at [20, 69] on icon "Sidebar" at bounding box center [21, 68] width 11 height 9
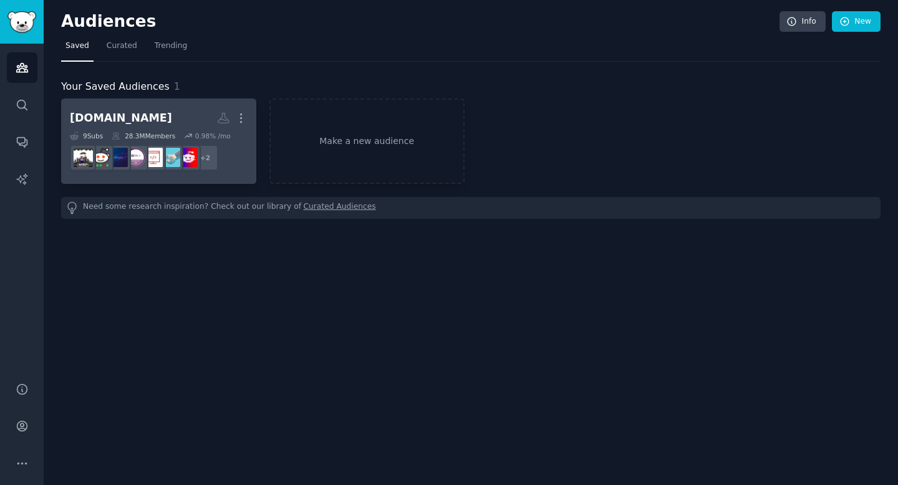
click at [147, 118] on h2 "[DOMAIN_NAME] More" at bounding box center [159, 118] width 178 height 22
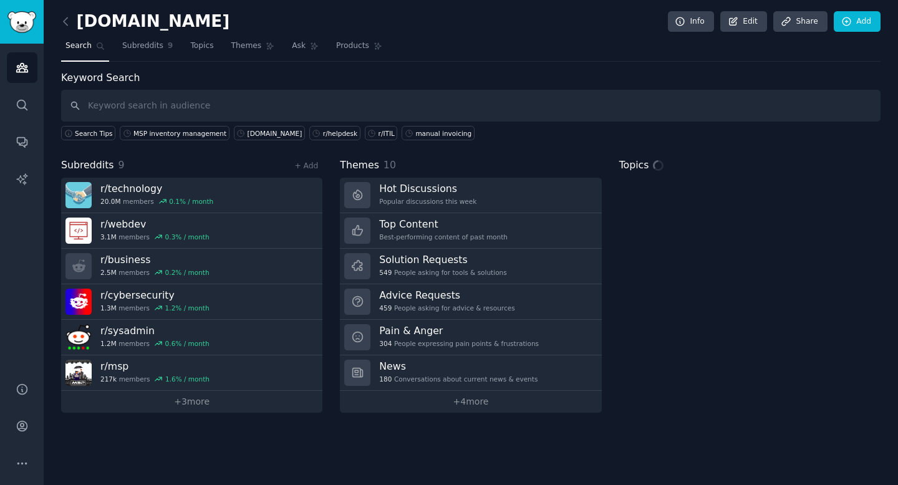
click at [148, 114] on input "text" at bounding box center [471, 106] width 820 height 32
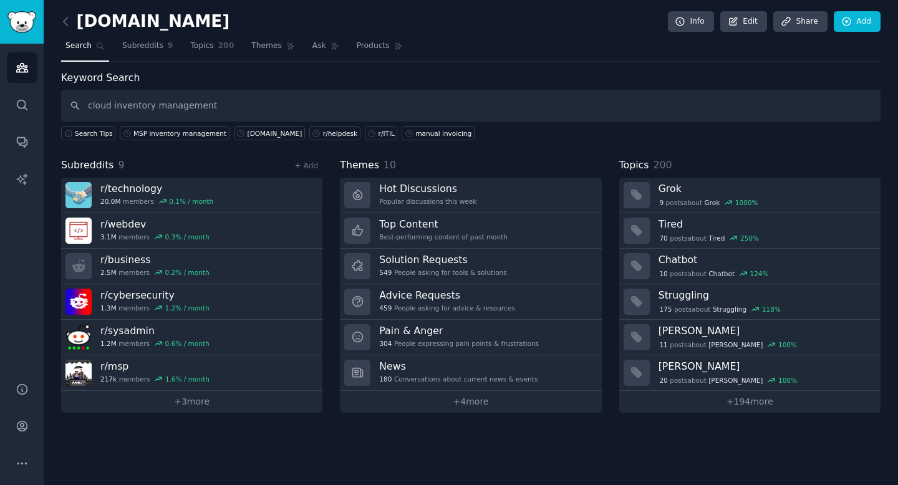
type input "cloud inventory management"
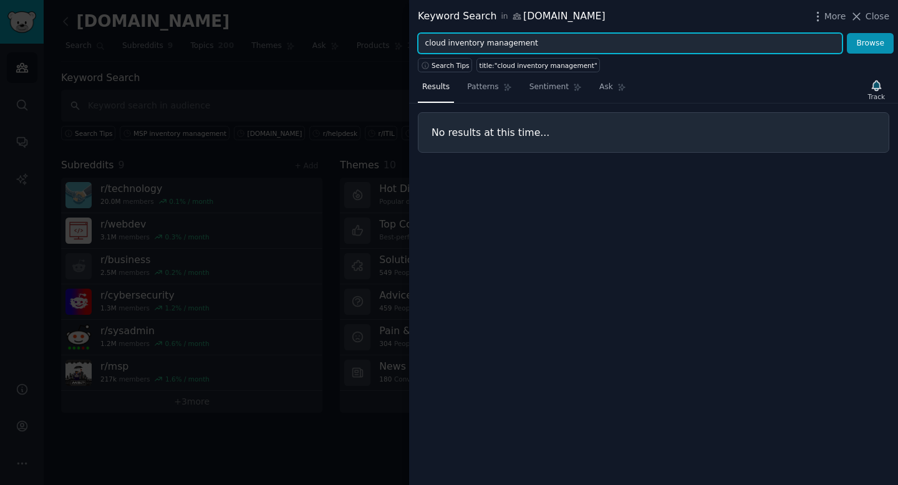
click at [538, 41] on input "cloud inventory management" at bounding box center [630, 43] width 425 height 21
paste input "usage based billing"
type input "usage based billing"
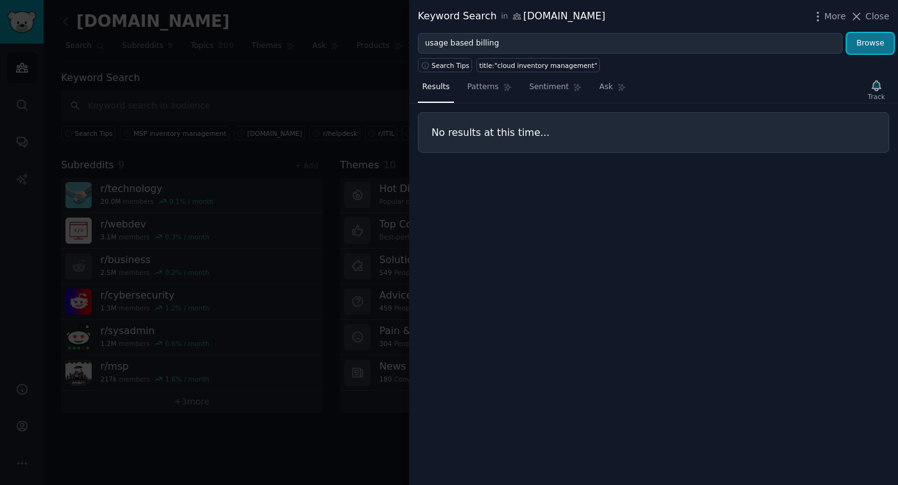
click at [740, 47] on button "Browse" at bounding box center [870, 43] width 47 height 21
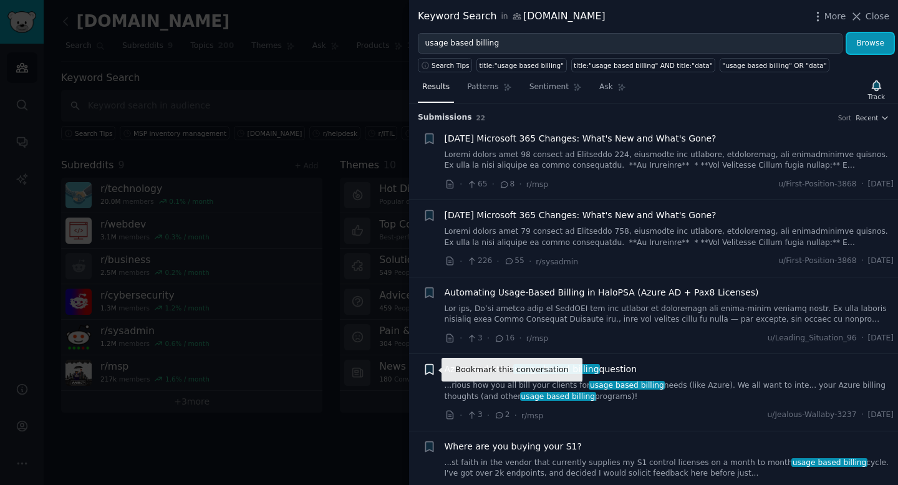
click at [431, 371] on icon "button" at bounding box center [428, 370] width 7 height 10
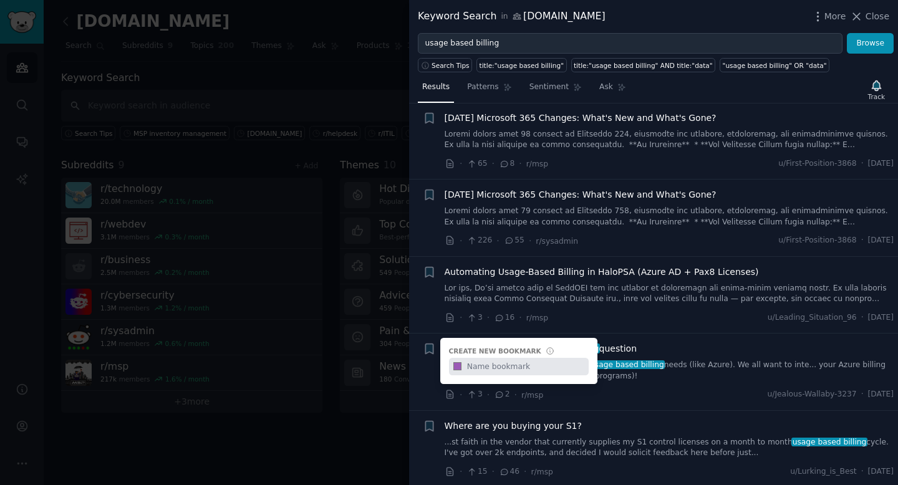
scroll to position [125, 0]
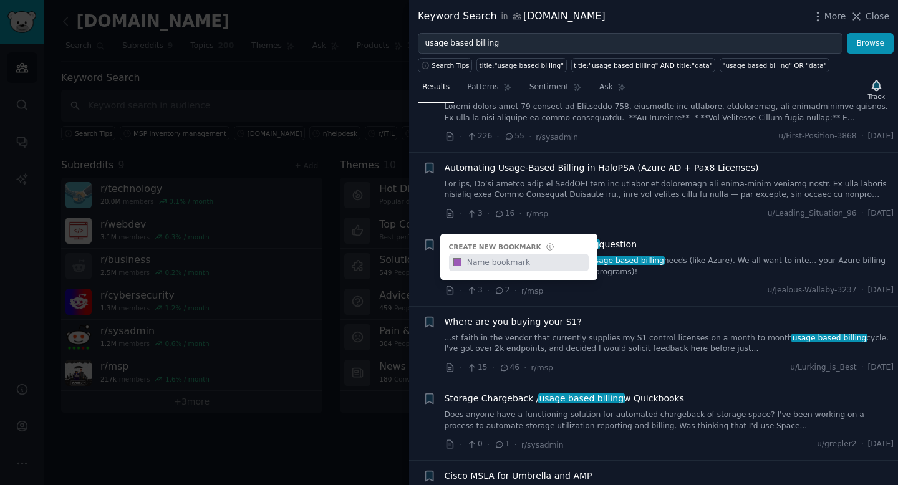
click at [700, 289] on div "· 3 · 2 · r/msp u/Jealous-Wallaby-3237 · [DATE]" at bounding box center [670, 290] width 450 height 13
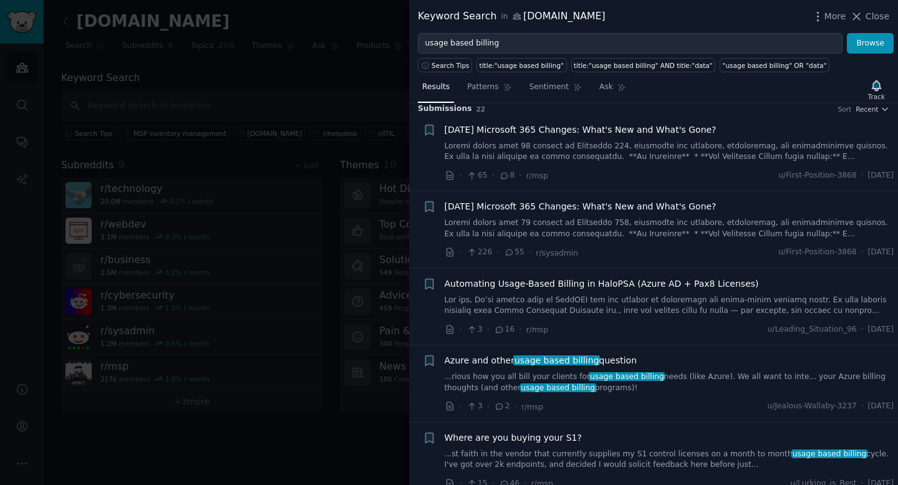
scroll to position [0, 0]
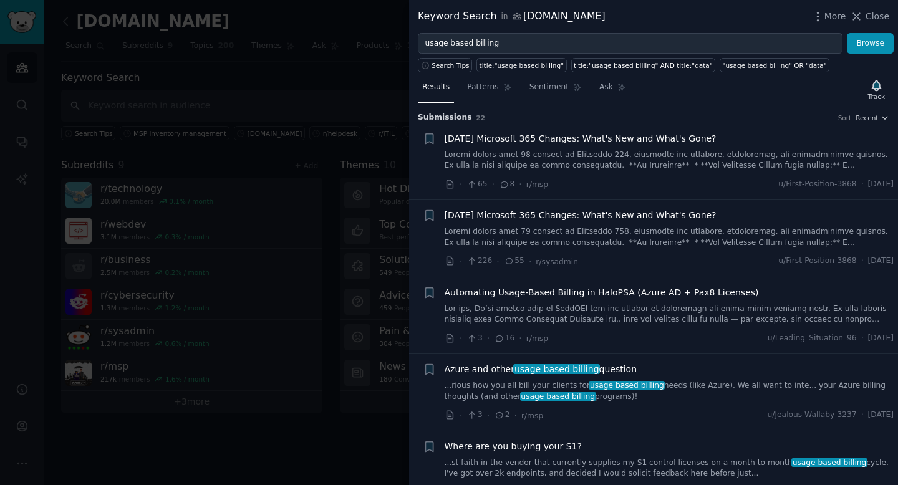
click at [225, 397] on div at bounding box center [449, 242] width 898 height 485
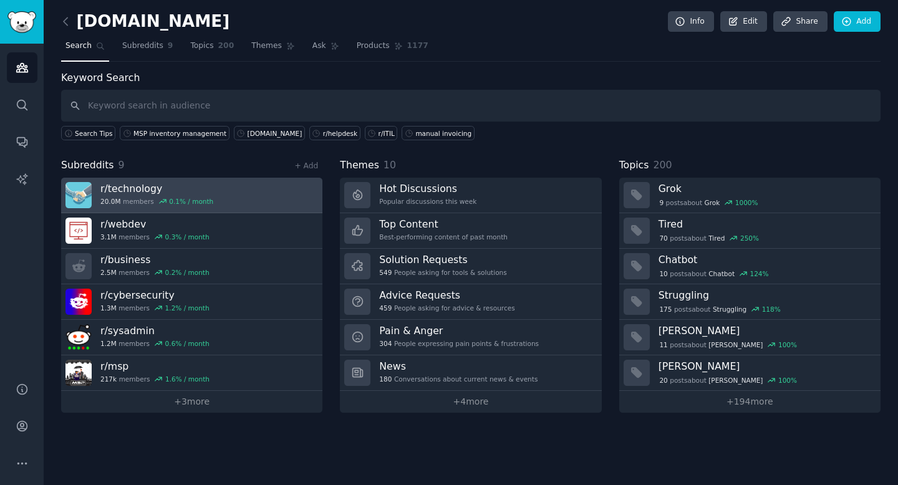
click at [301, 193] on link "r/ technology 20.0M members 0.1 % / month" at bounding box center [191, 196] width 261 height 36
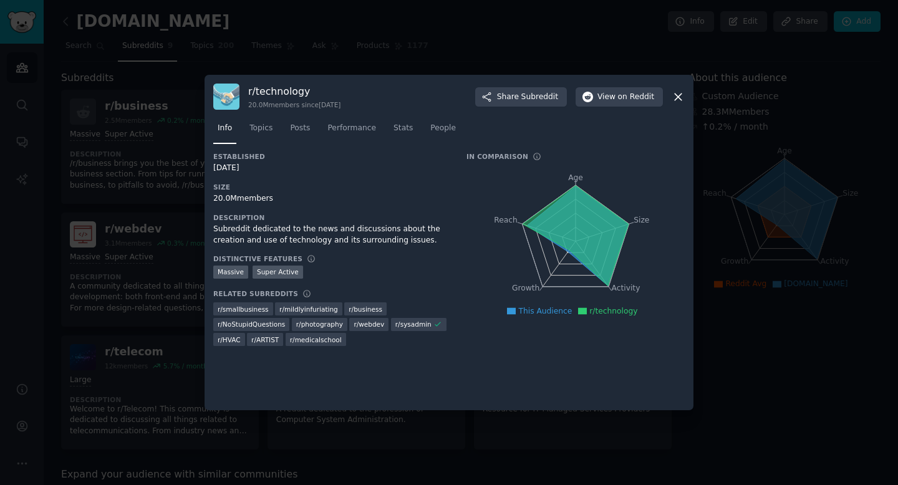
click at [679, 100] on icon at bounding box center [678, 96] width 13 height 13
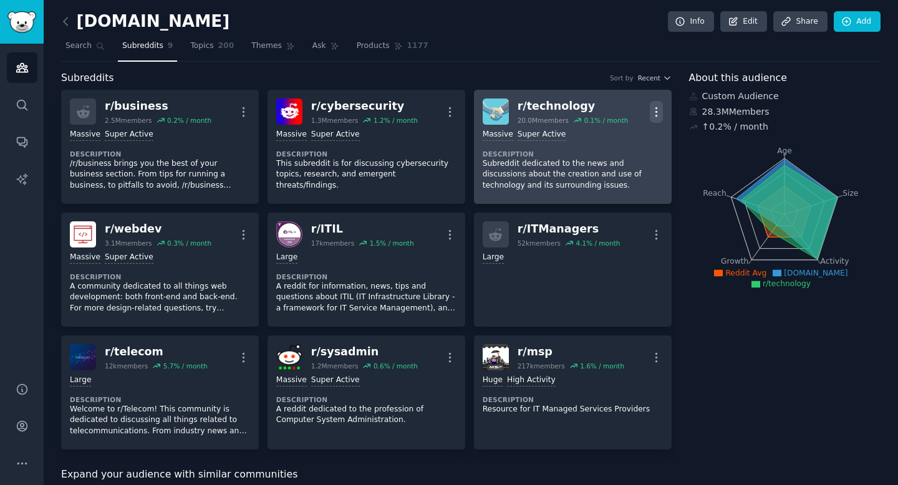
click at [657, 112] on icon "button" at bounding box center [656, 111] width 13 height 13
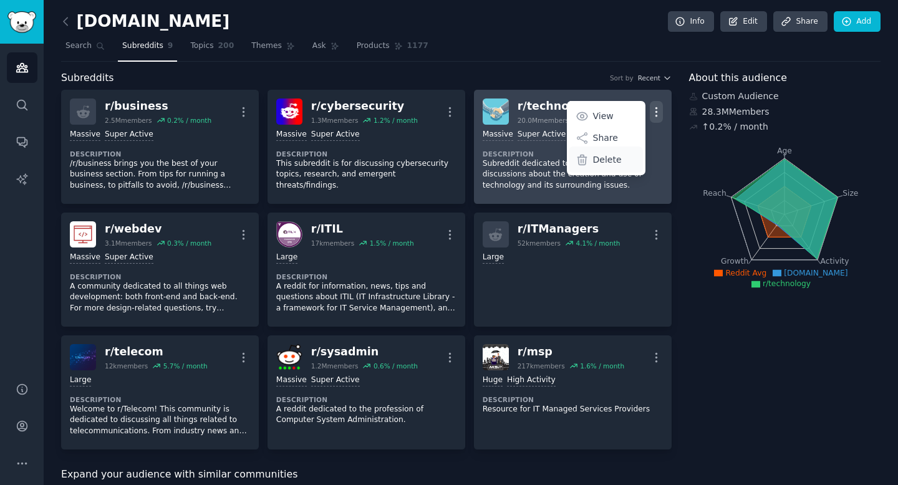
click at [599, 162] on p "Delete" at bounding box center [607, 159] width 29 height 13
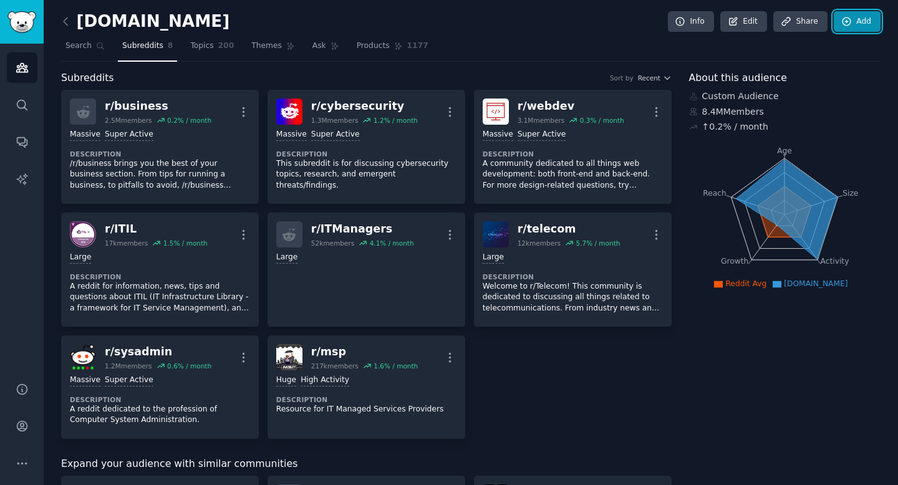
click at [740, 24] on link "Add" at bounding box center [857, 21] width 47 height 21
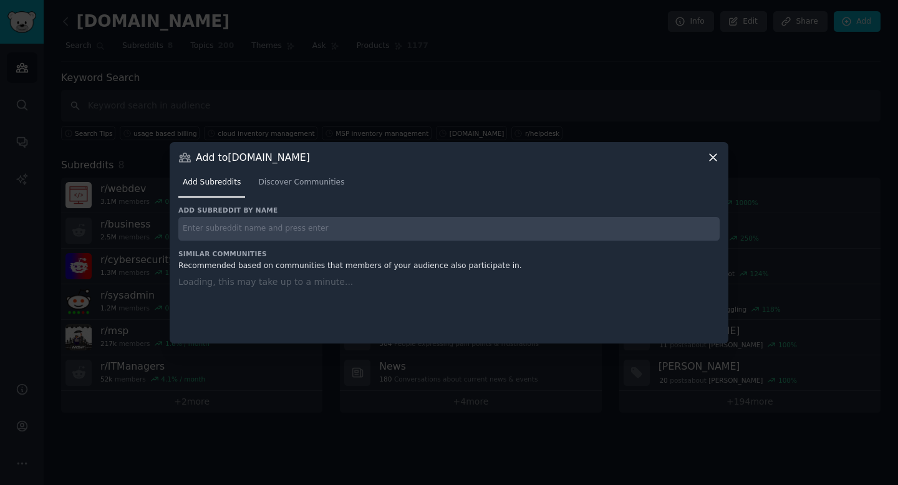
click at [264, 233] on input "text" at bounding box center [448, 229] width 541 height 24
paste input "r/networking"
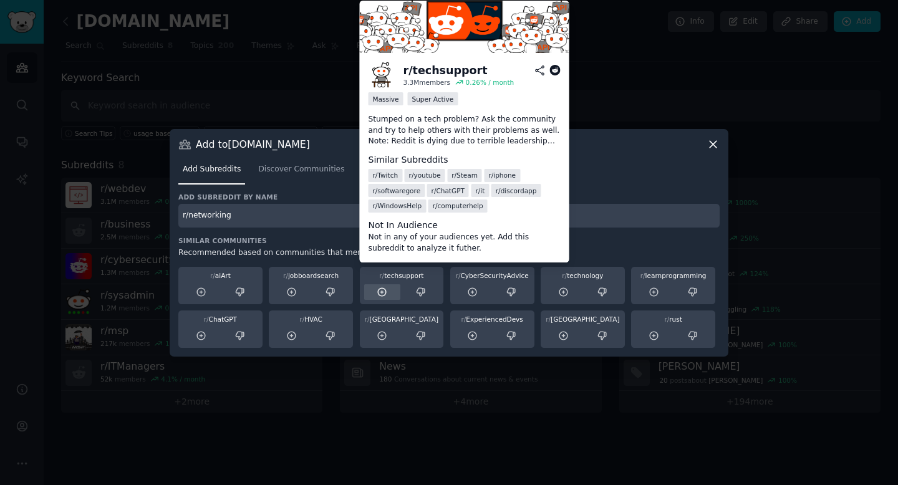
type input "r/networking"
click at [382, 297] on icon at bounding box center [382, 292] width 11 height 11
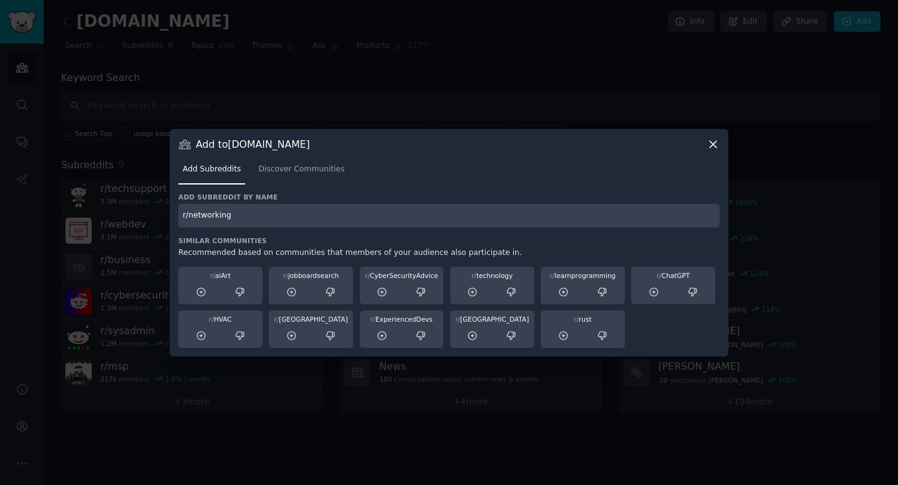
click at [382, 297] on icon at bounding box center [382, 292] width 11 height 11
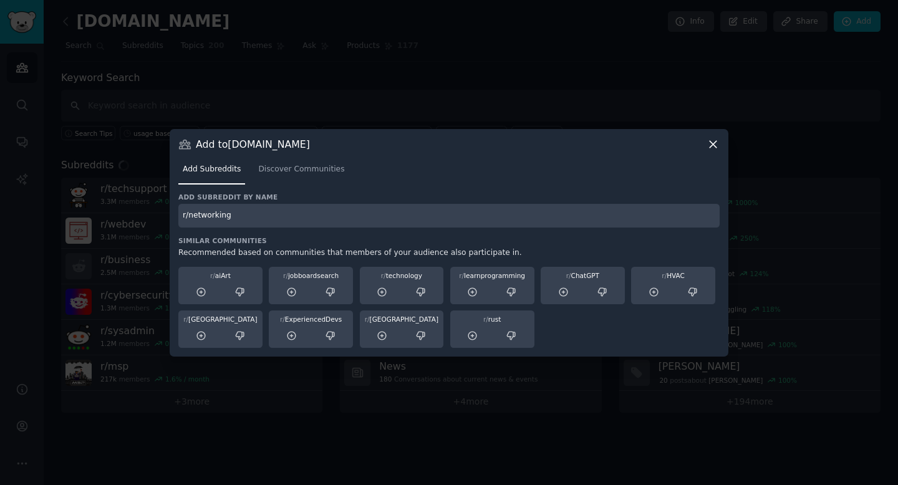
click at [281, 219] on input "r/networking" at bounding box center [448, 216] width 541 height 24
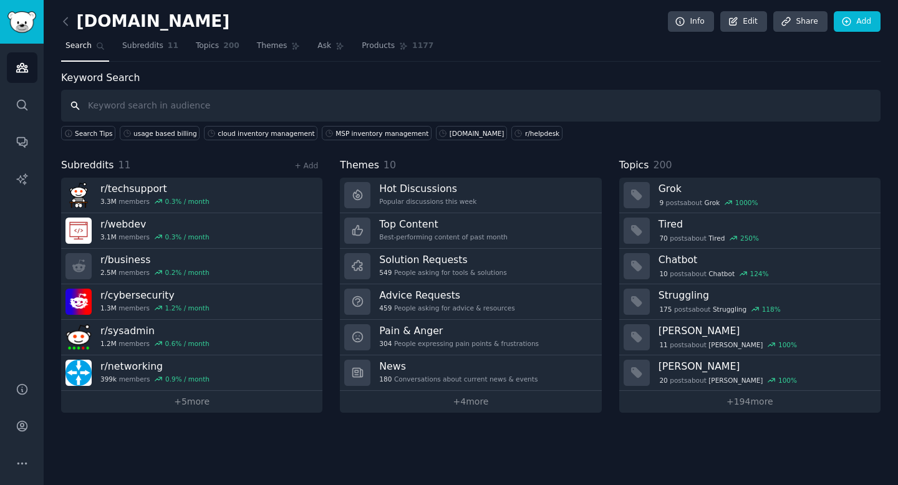
click at [173, 117] on input "text" at bounding box center [471, 106] width 820 height 32
paste input "r/opensource"
type input "r/opensource"
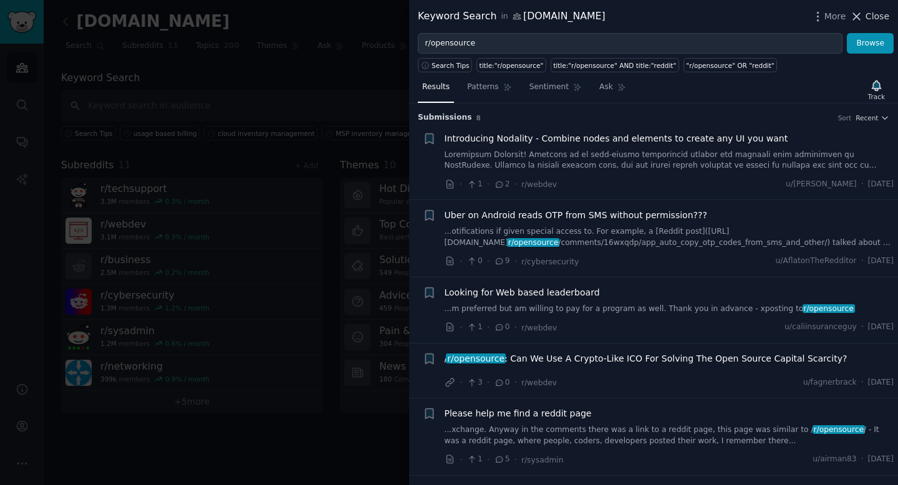
click at [740, 18] on button "Close" at bounding box center [869, 16] width 39 height 13
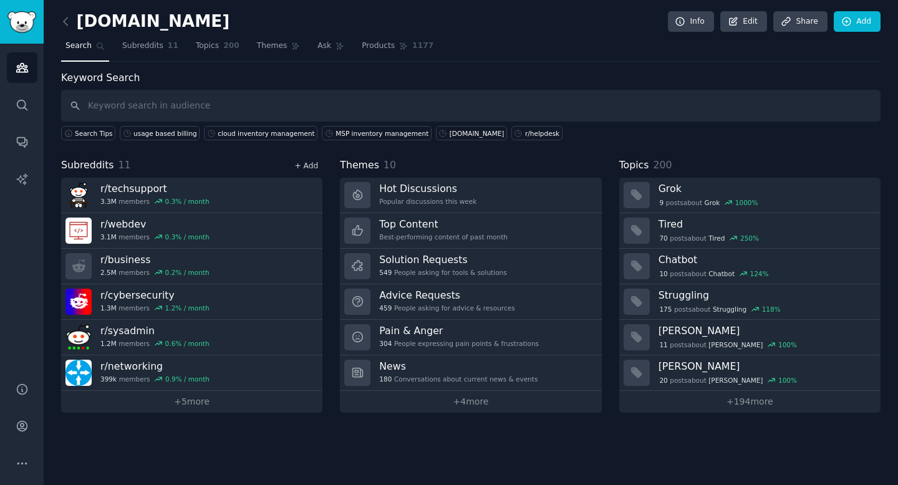
click at [316, 165] on link "+ Add" at bounding box center [306, 166] width 24 height 9
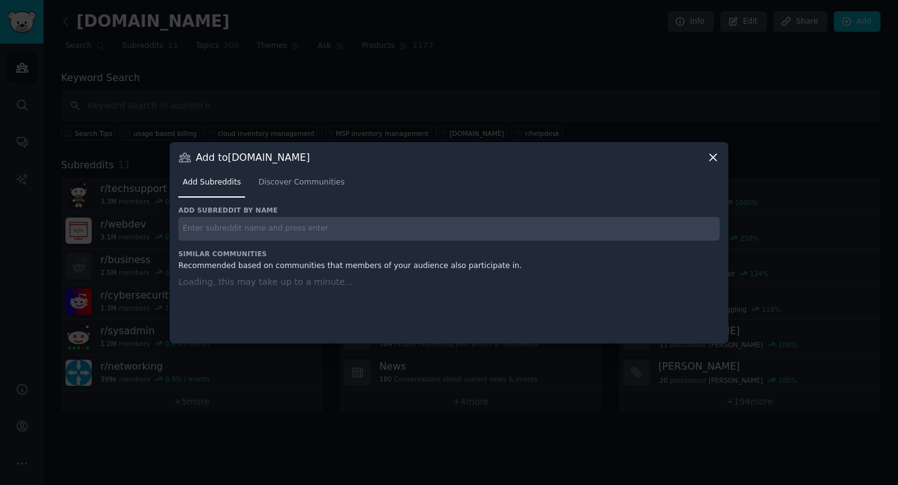
click at [301, 233] on input "text" at bounding box center [448, 229] width 541 height 24
paste input "r/opensource"
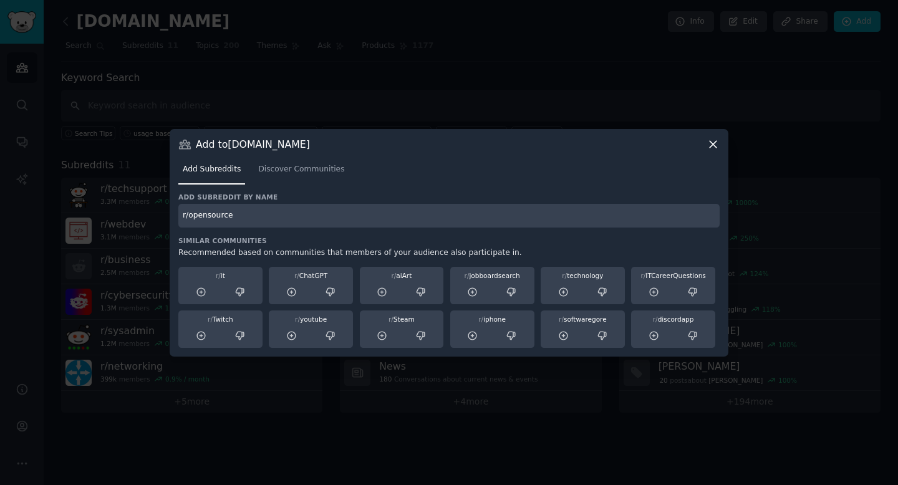
type input "r/opensource"
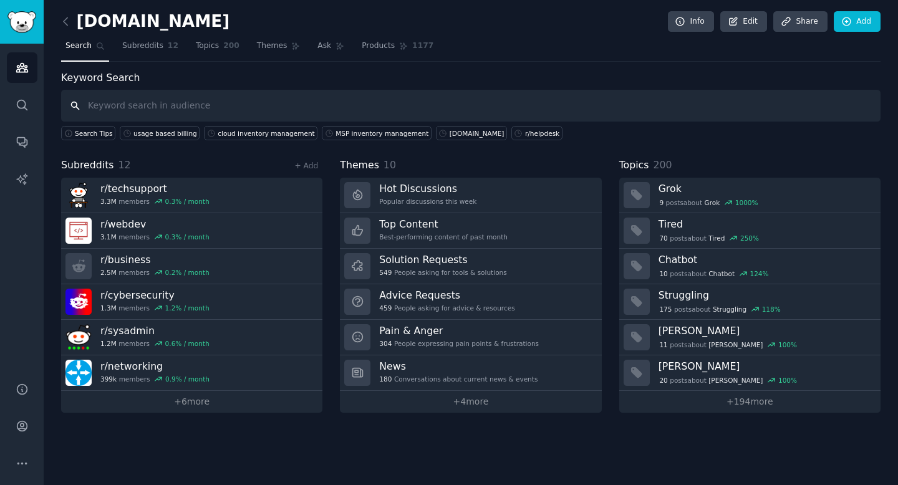
click at [195, 110] on input "text" at bounding box center [471, 106] width 820 height 32
click at [309, 169] on link "+ Add" at bounding box center [306, 166] width 24 height 9
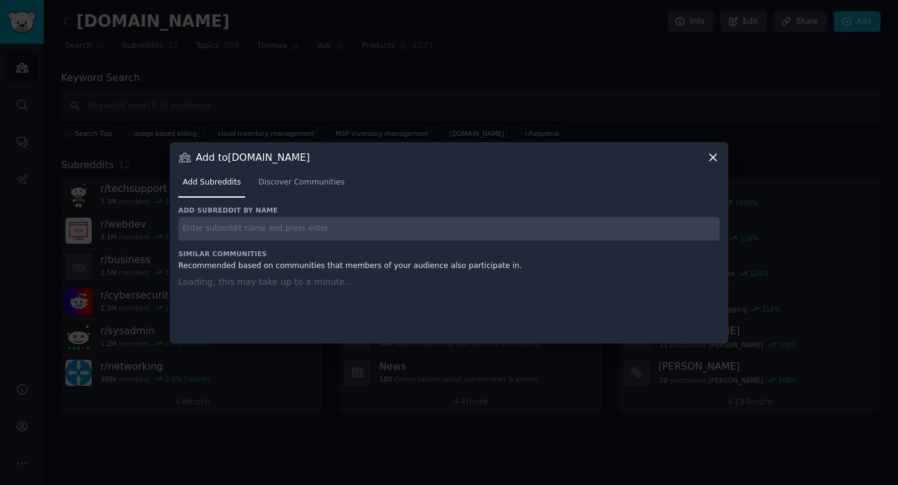
click at [289, 224] on input "text" at bounding box center [448, 229] width 541 height 24
paste input "r/fintech"
type input "r/fintech"
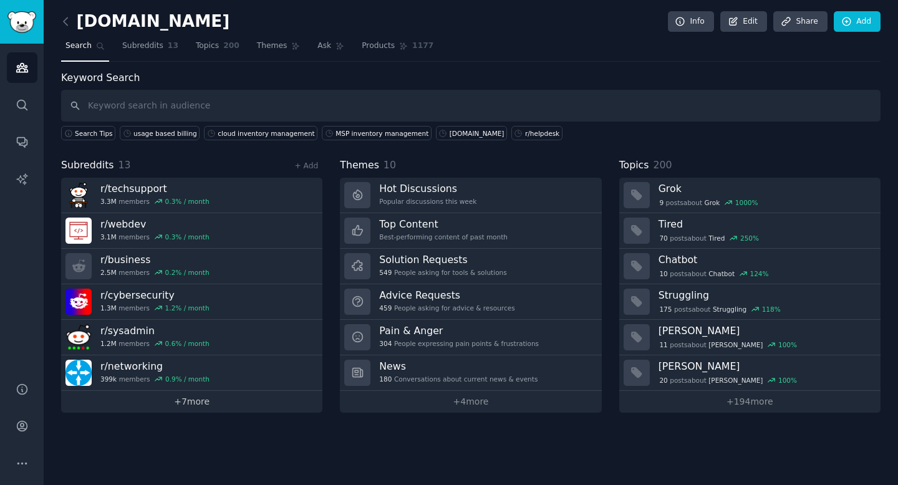
click at [221, 400] on link "+ 7 more" at bounding box center [191, 402] width 261 height 22
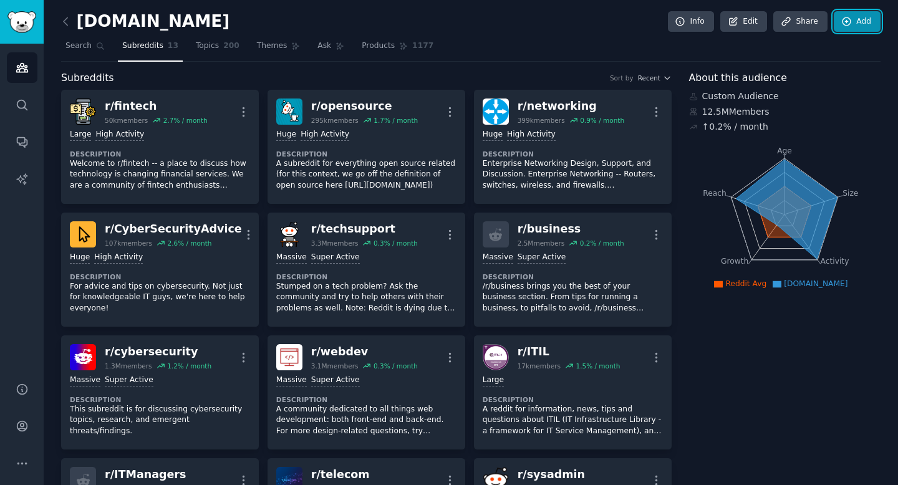
click at [740, 16] on link "Add" at bounding box center [857, 21] width 47 height 21
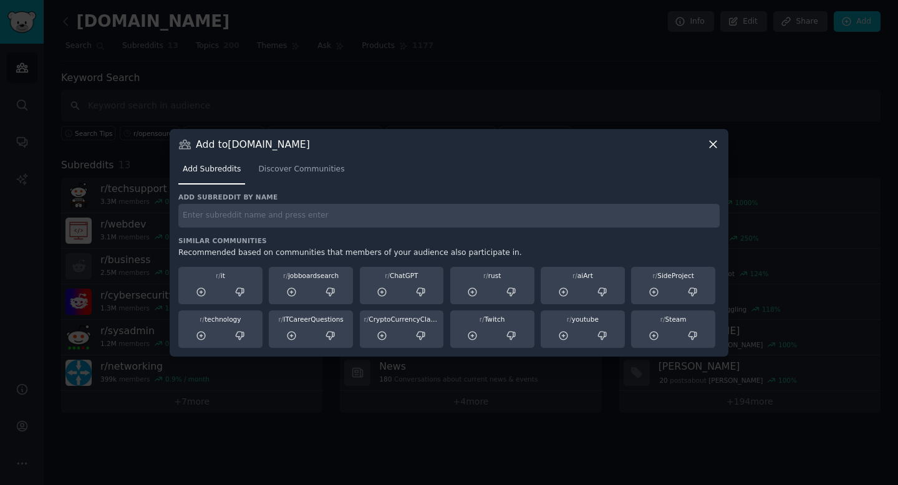
click at [248, 208] on input "text" at bounding box center [448, 216] width 541 height 24
paste input "r/SaaS"
type input "r/SaaS"
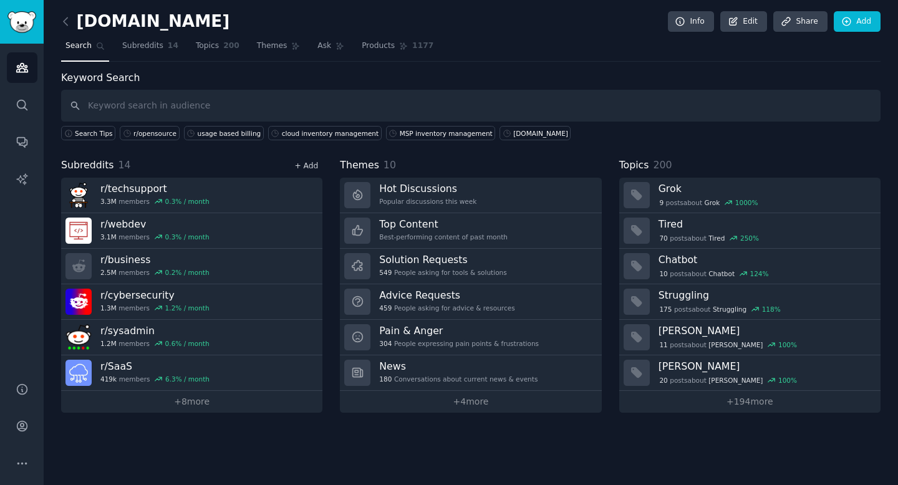
click at [314, 167] on link "+ Add" at bounding box center [306, 166] width 24 height 9
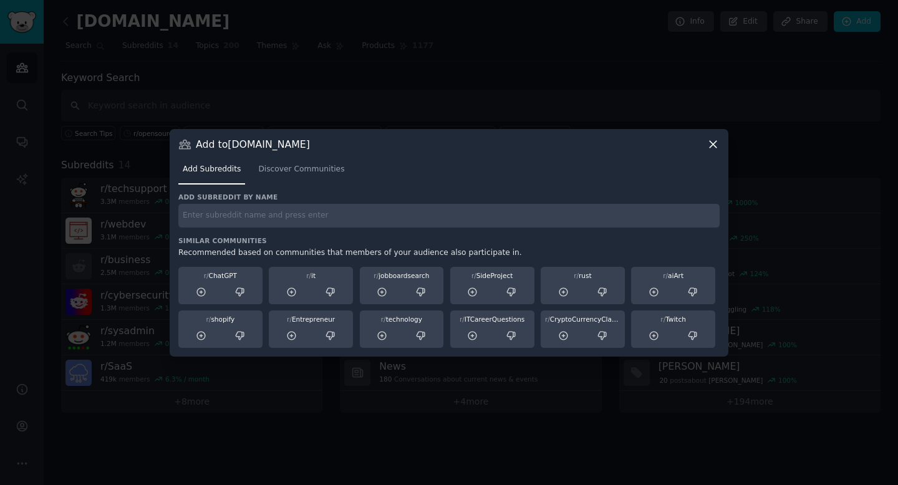
click at [231, 222] on input "text" at bounding box center [448, 216] width 541 height 24
paste input "r/startups"
type input "r/startups"
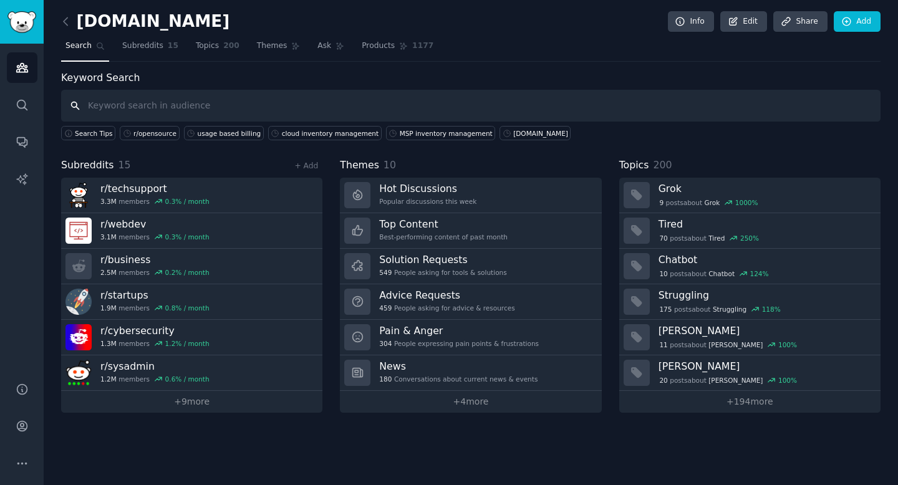
click at [241, 104] on input "text" at bounding box center [471, 106] width 820 height 32
paste input "r/Entrepreneur"
type input "r/Entrepreneur"
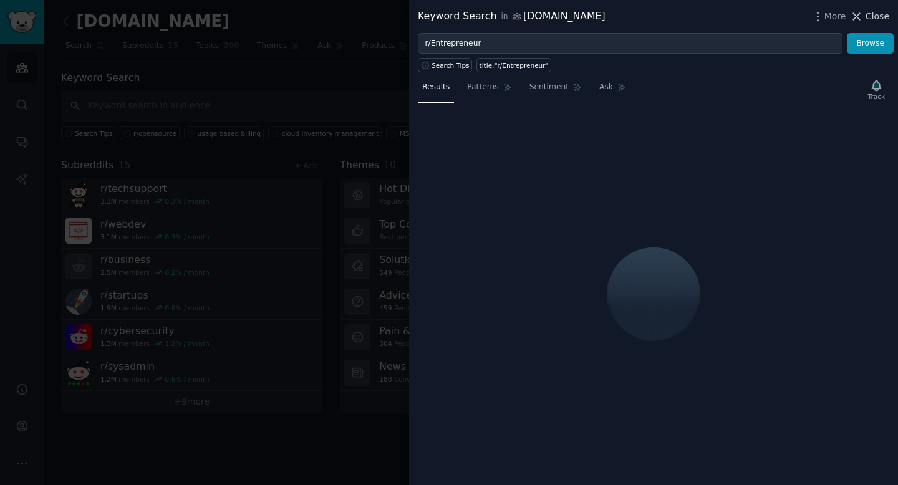
click at [740, 16] on span "Close" at bounding box center [878, 16] width 24 height 13
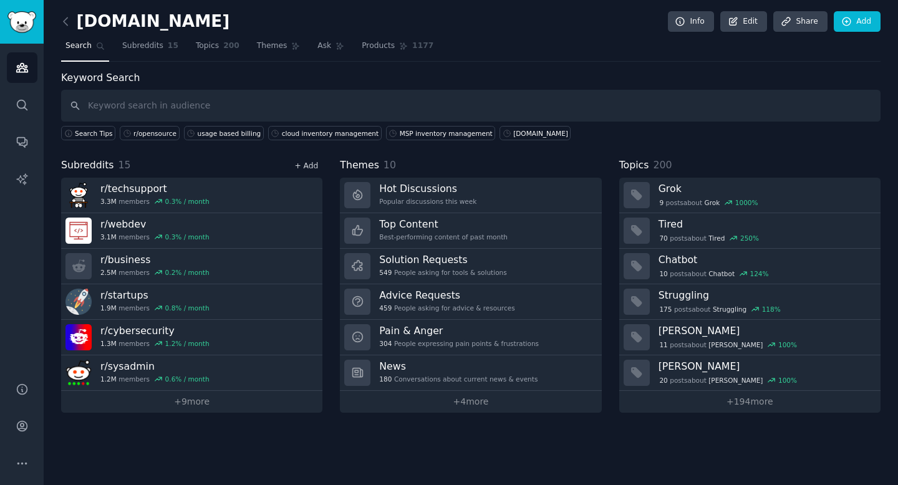
click at [314, 166] on link "+ Add" at bounding box center [306, 166] width 24 height 9
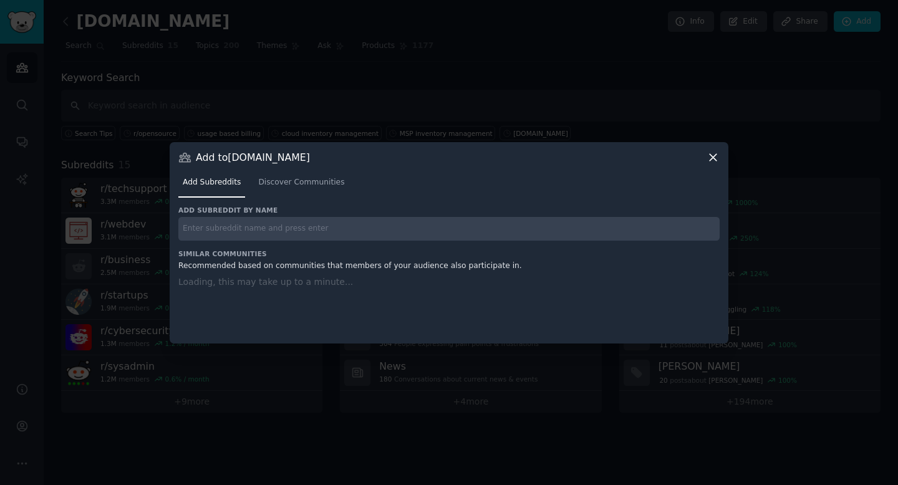
click at [249, 235] on input "text" at bounding box center [448, 229] width 541 height 24
paste input "r/Entrepreneur"
type input "r/Entrepreneur"
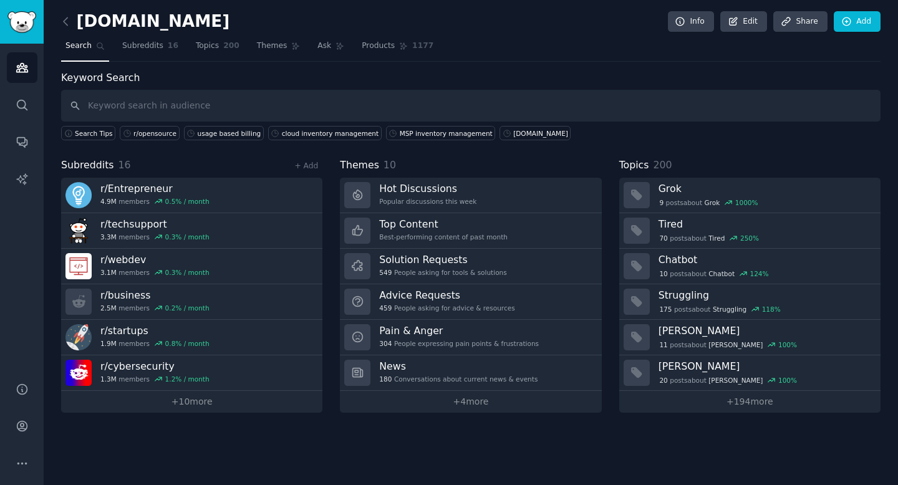
click at [320, 163] on div "+ Add" at bounding box center [306, 165] width 32 height 13
click at [308, 170] on link "+ Add" at bounding box center [306, 166] width 24 height 9
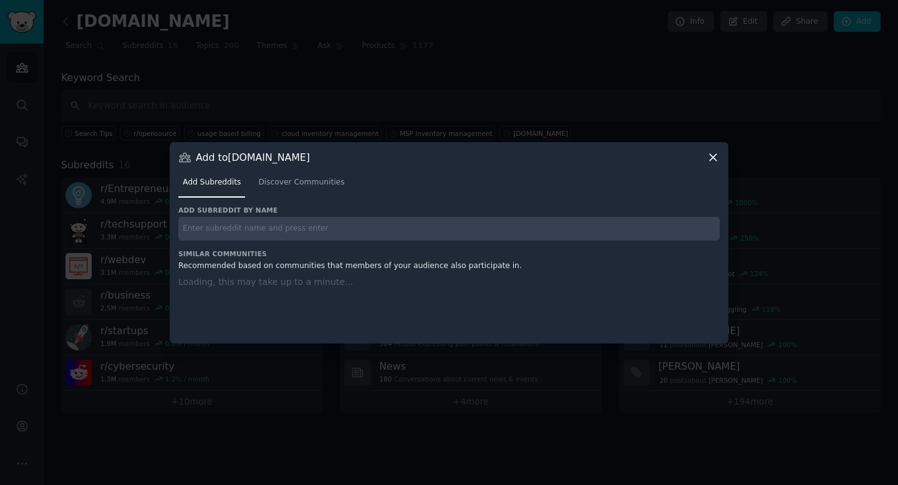
click at [254, 226] on input "text" at bounding box center [448, 229] width 541 height 24
paste input "r/accounting"
type input "r/accounting"
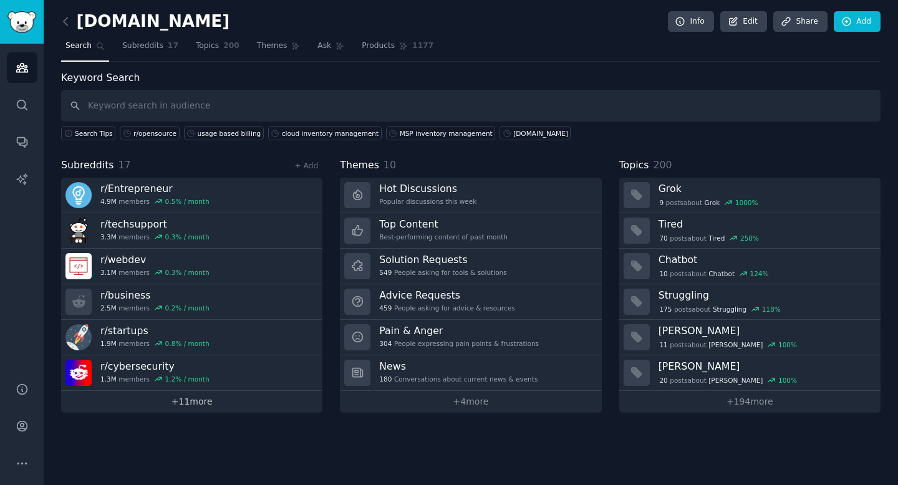
click at [196, 395] on link "+ 11 more" at bounding box center [191, 402] width 261 height 22
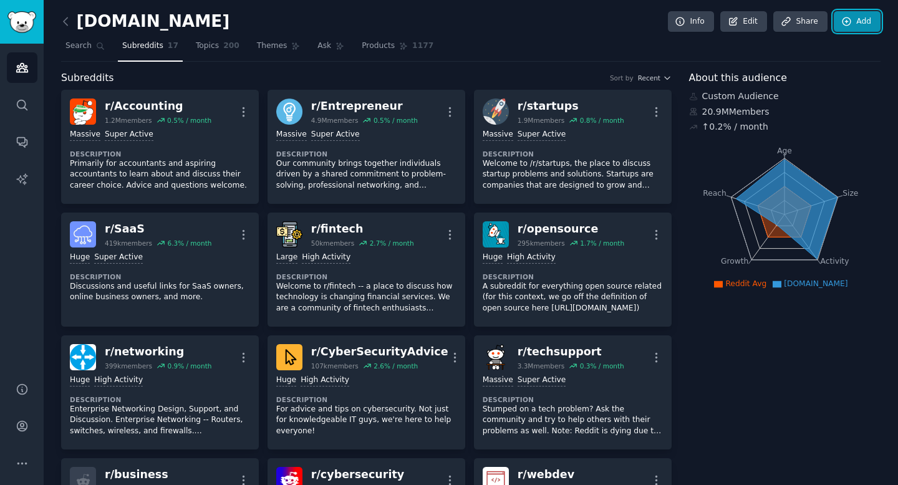
click at [740, 18] on link "Add" at bounding box center [857, 21] width 47 height 21
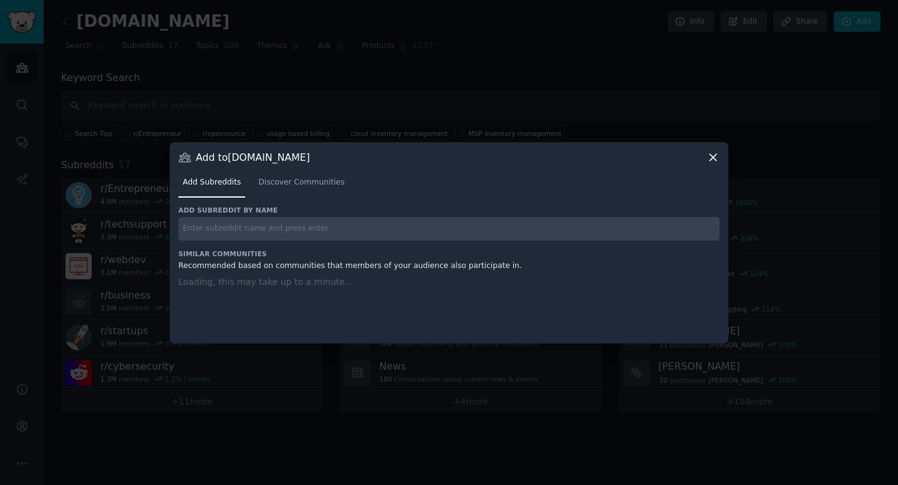
click at [281, 227] on input "text" at bounding box center [448, 229] width 541 height 24
paste input "r/netsec"
type input "r/netsec"
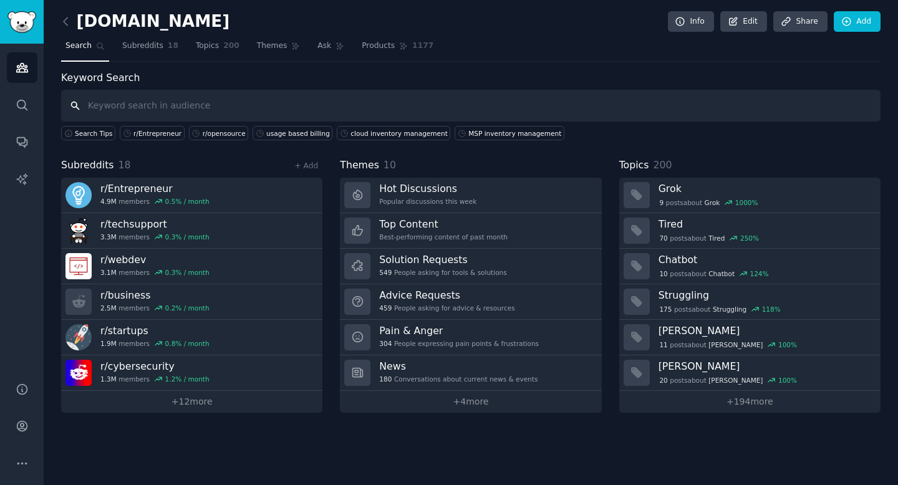
click at [220, 102] on input "text" at bounding box center [471, 106] width 820 height 32
click at [313, 170] on link "+ Add" at bounding box center [306, 166] width 24 height 9
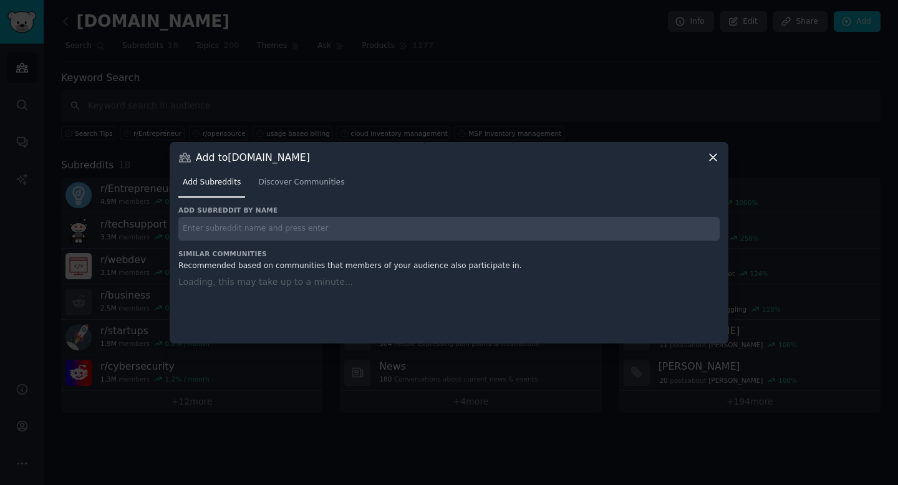
click at [263, 228] on input "text" at bounding box center [448, 229] width 541 height 24
paste input "r/devops"
type input "r/devops"
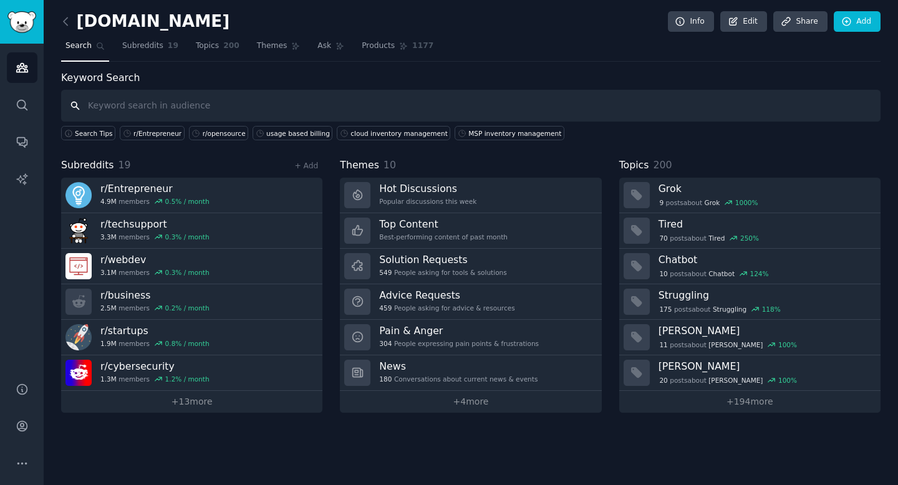
click at [182, 104] on input "text" at bounding box center [471, 106] width 820 height 32
paste input "billing issues"
type input "billing issues"
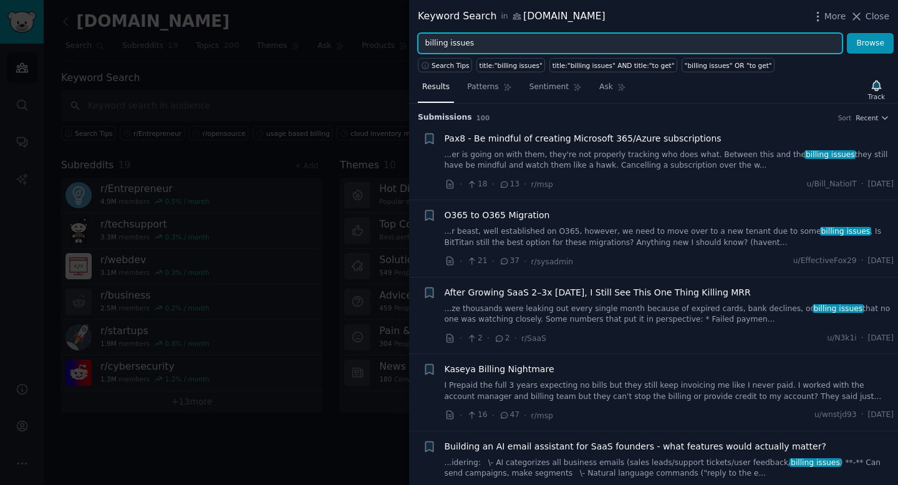
click at [495, 45] on input "billing issues" at bounding box center [630, 43] width 425 height 21
click at [740, 33] on button "Browse" at bounding box center [870, 43] width 47 height 21
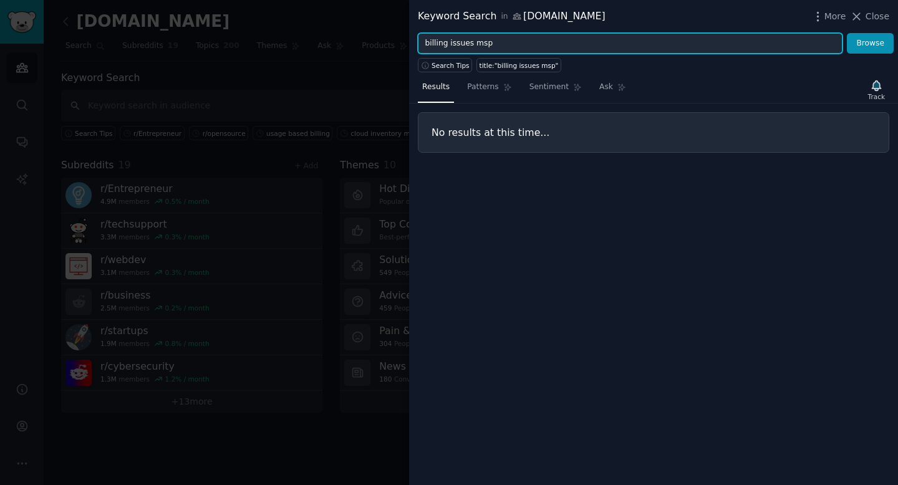
click at [533, 43] on input "billing issues msp" at bounding box center [630, 43] width 425 height 21
click at [533, 42] on input "billing issues msp" at bounding box center [630, 43] width 425 height 21
paste input "manual invoicing"
click at [740, 33] on button "Browse" at bounding box center [870, 43] width 47 height 21
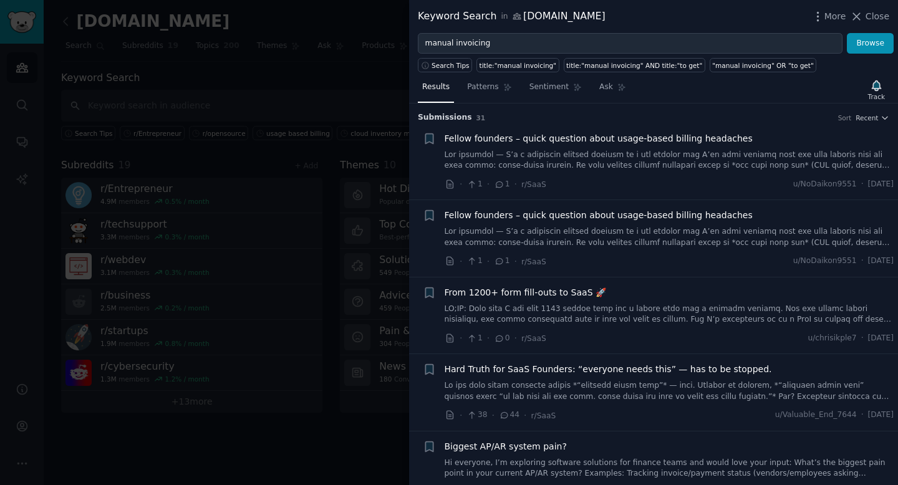
click at [543, 138] on span "Fellow founders – quick question about usage-based billing headaches" at bounding box center [599, 138] width 308 height 13
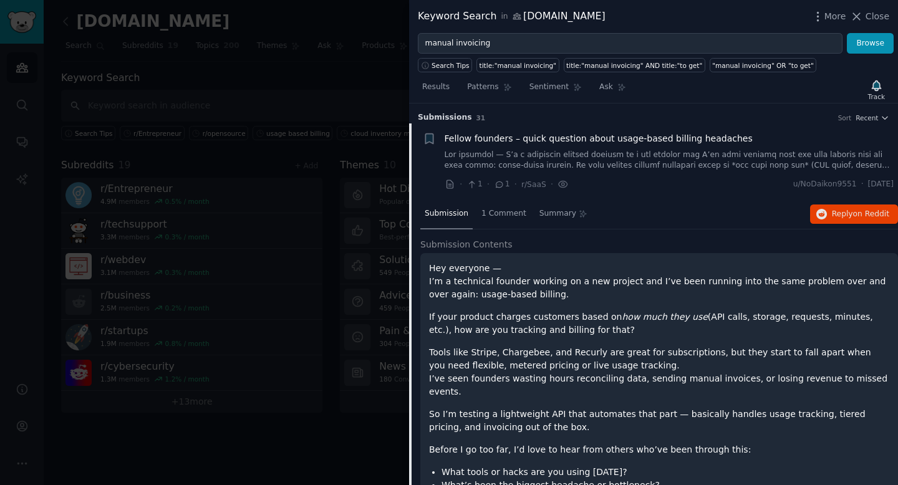
click at [522, 137] on span "Fellow founders – quick question about usage-based billing headaches" at bounding box center [599, 138] width 308 height 13
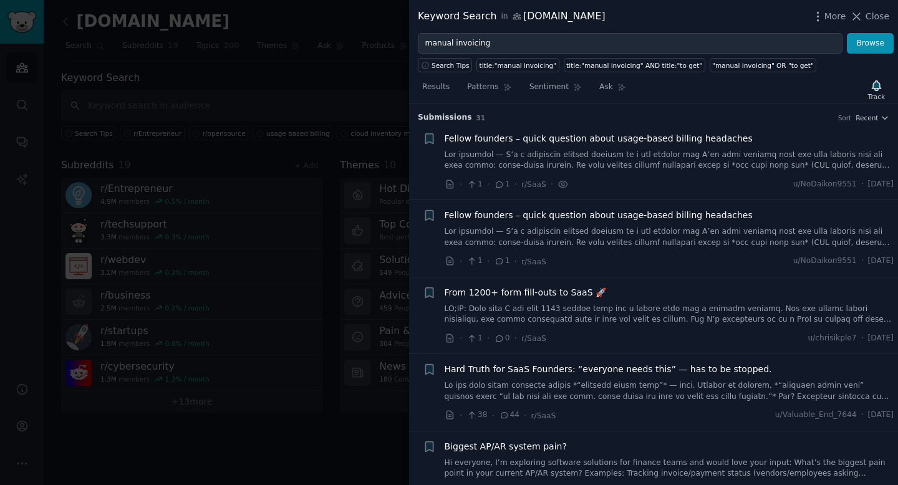
scroll to position [19, 0]
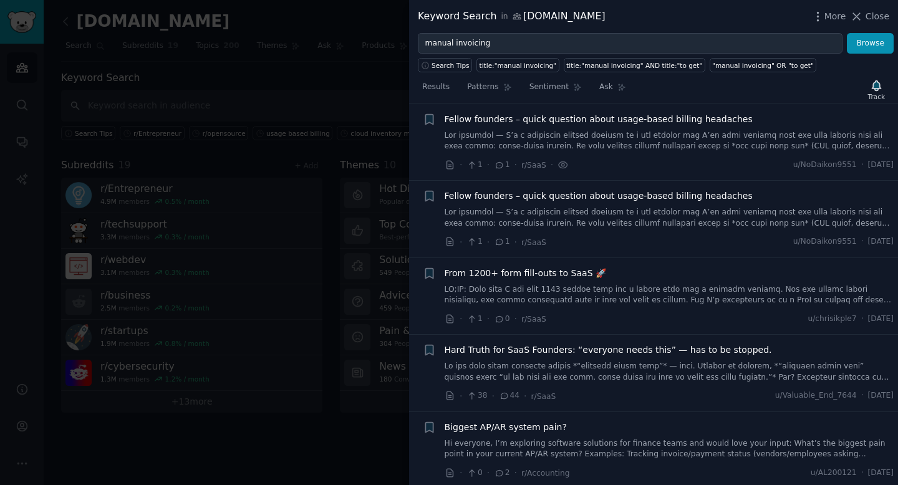
click at [522, 137] on link at bounding box center [670, 141] width 450 height 22
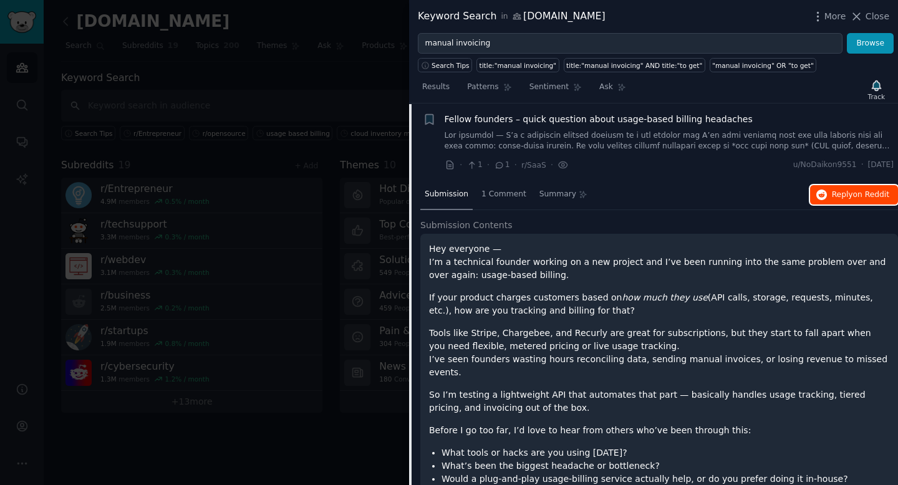
click at [740, 198] on span "Reply on Reddit" at bounding box center [860, 195] width 57 height 11
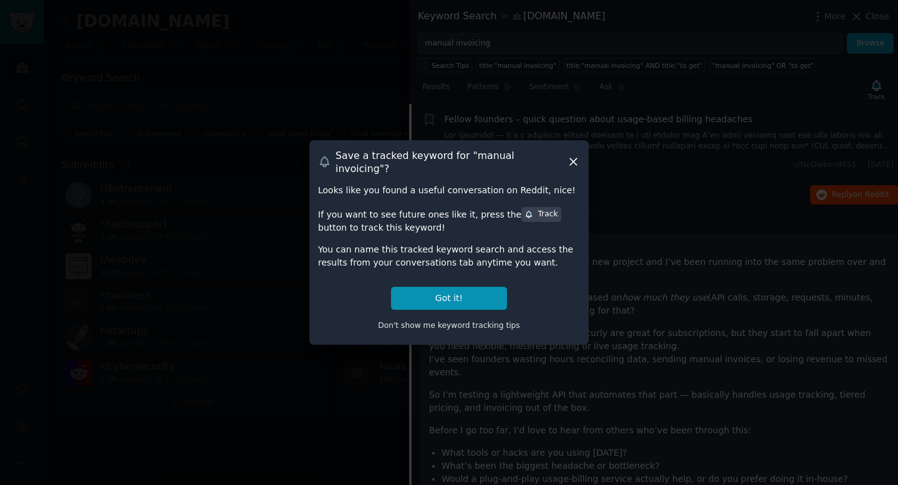
click at [578, 162] on icon at bounding box center [573, 161] width 13 height 13
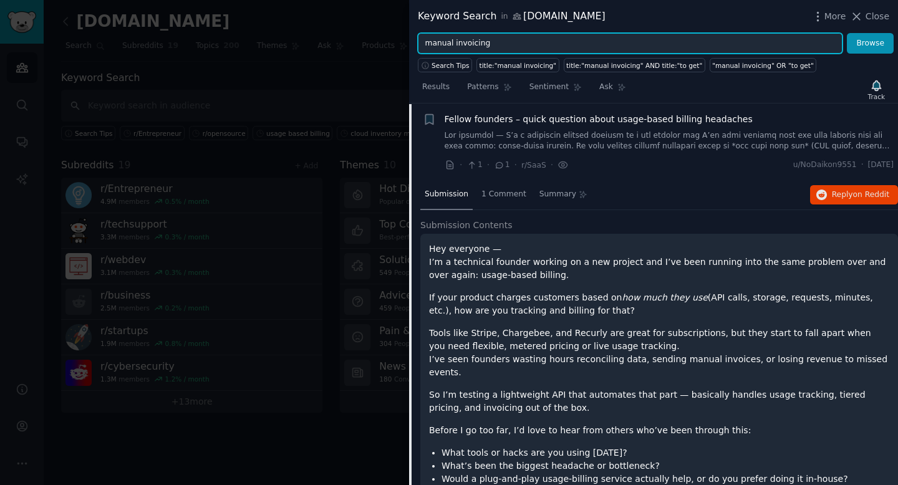
click at [550, 45] on input "manual invoicing" at bounding box center [630, 43] width 425 height 21
click at [549, 45] on input "manual invoicing" at bounding box center [630, 43] width 425 height 21
paste input "can't track usage bill"
click at [740, 33] on button "Browse" at bounding box center [870, 43] width 47 height 21
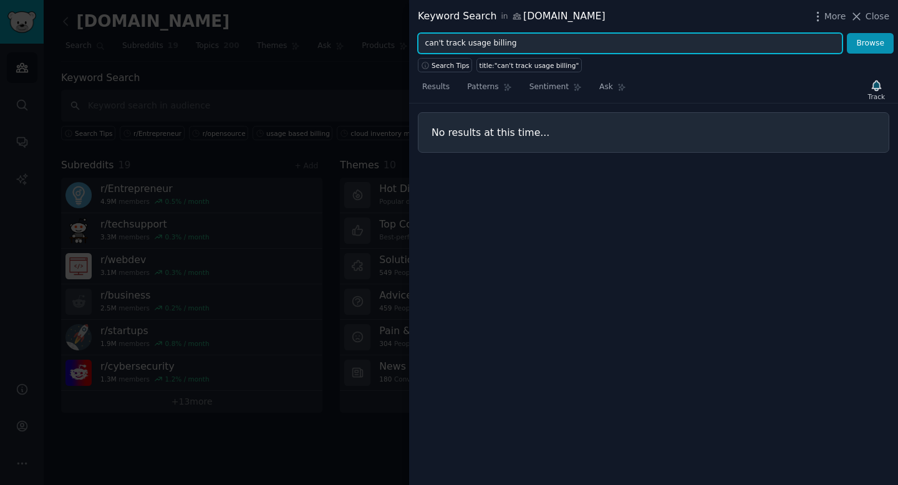
click at [548, 44] on input "can't track usage billing" at bounding box center [630, 43] width 425 height 21
paste input "MSP billing pain"
click at [740, 33] on button "Browse" at bounding box center [870, 43] width 47 height 21
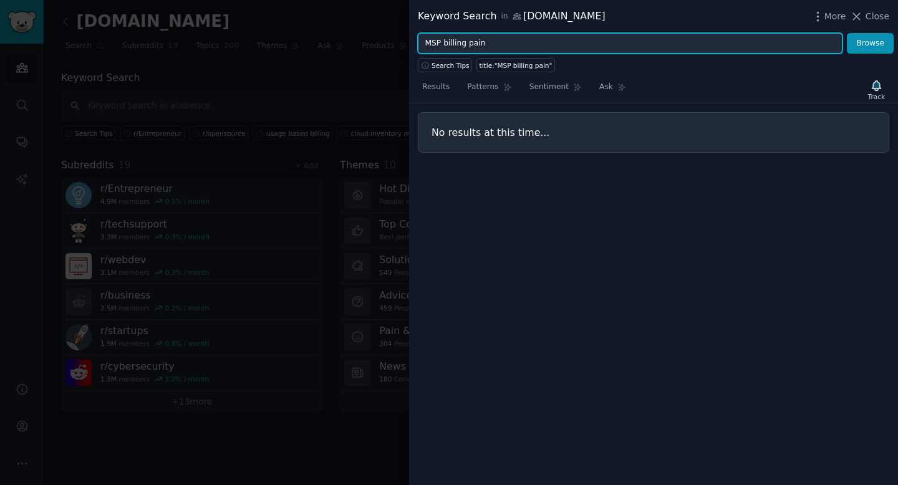
click at [506, 41] on input "MSP billing pain" at bounding box center [630, 43] width 425 height 21
paste input "best billing software for MSP"
click at [740, 33] on button "Browse" at bounding box center [870, 43] width 47 height 21
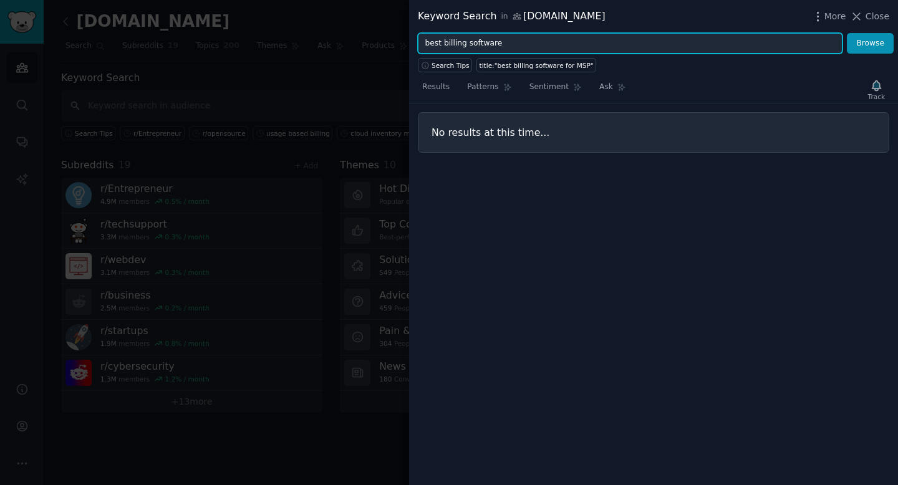
type input "best billing software"
click at [740, 33] on button "Browse" at bounding box center [870, 43] width 47 height 21
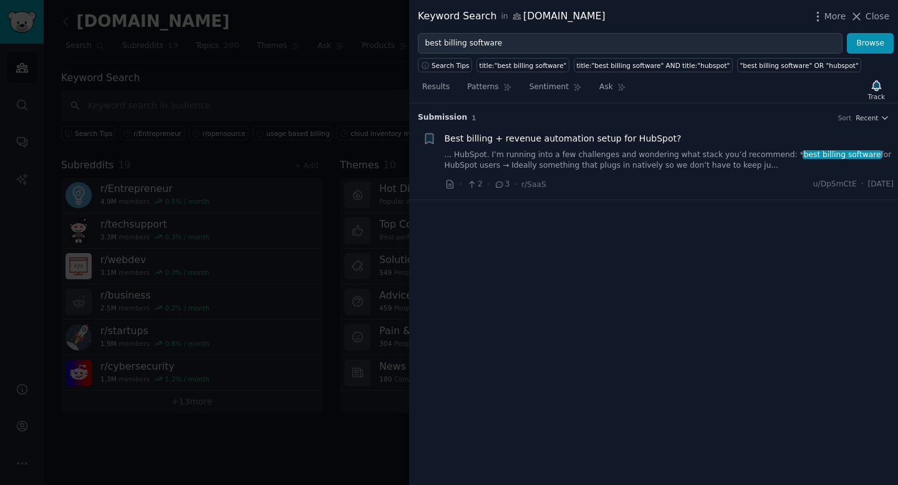
click at [206, 400] on div at bounding box center [449, 242] width 898 height 485
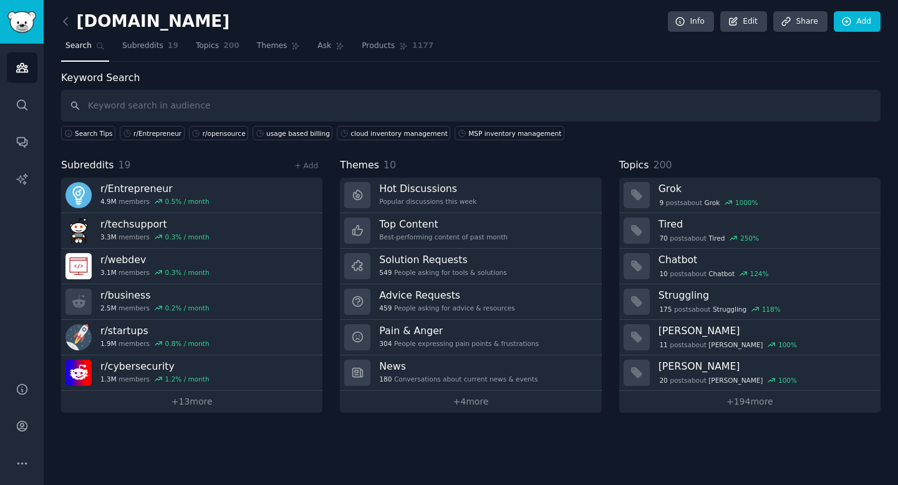
click at [204, 400] on link "+ 13 more" at bounding box center [191, 402] width 261 height 22
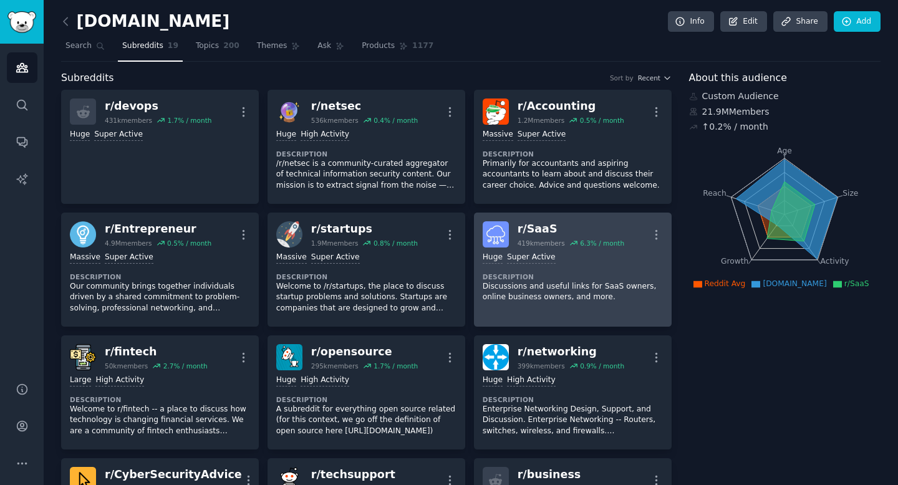
click at [661, 238] on link "r/ SaaS 419k members 6.3 % / month More Huge Super Active Description Discussio…" at bounding box center [573, 270] width 198 height 114
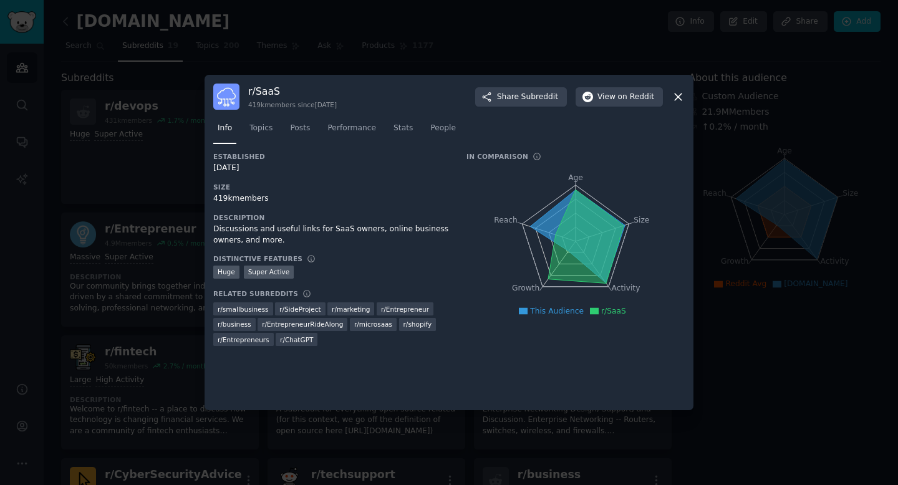
click at [674, 96] on icon at bounding box center [678, 96] width 13 height 13
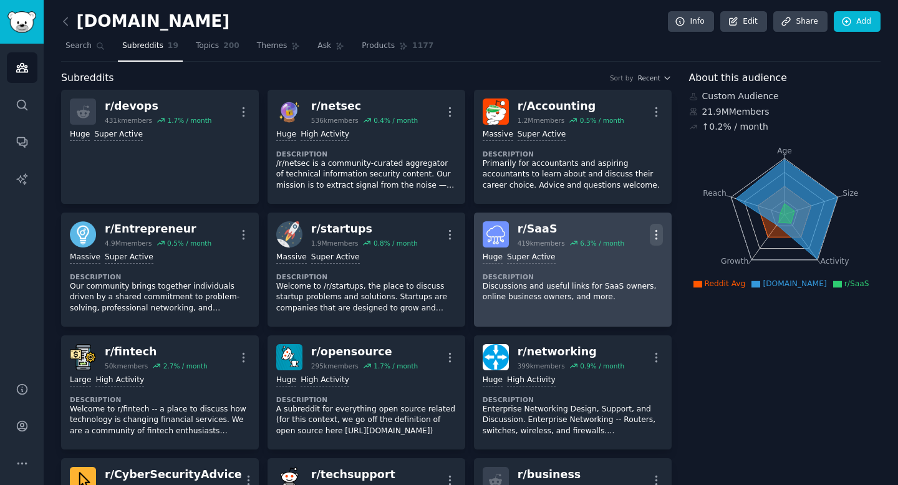
click at [650, 240] on icon "button" at bounding box center [656, 234] width 13 height 13
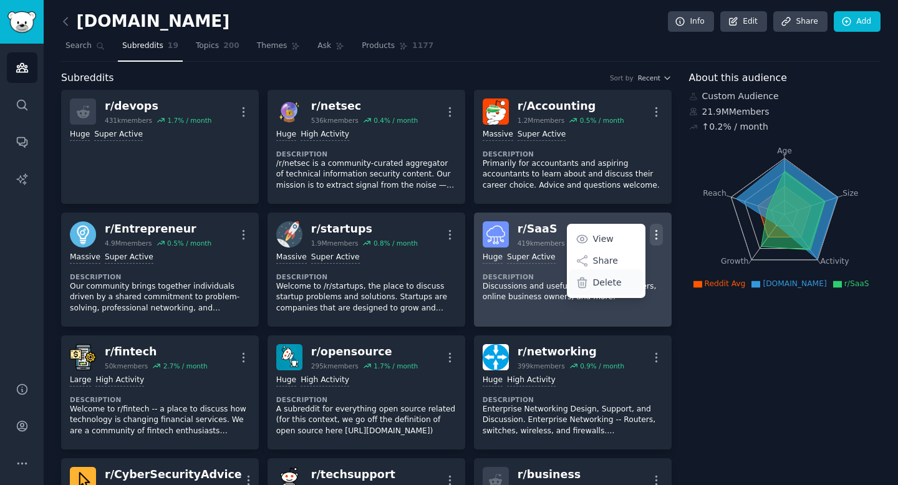
click at [618, 284] on div "Delete" at bounding box center [606, 282] width 74 height 26
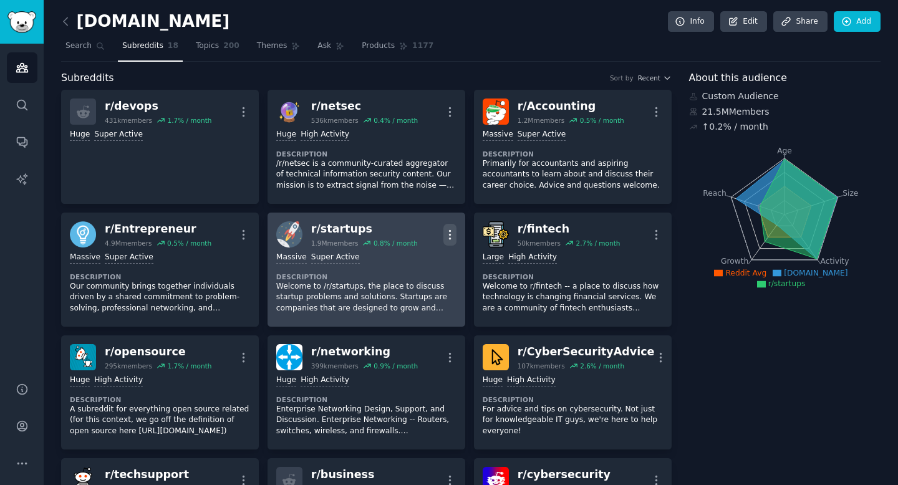
click at [450, 232] on icon "button" at bounding box center [449, 234] width 13 height 13
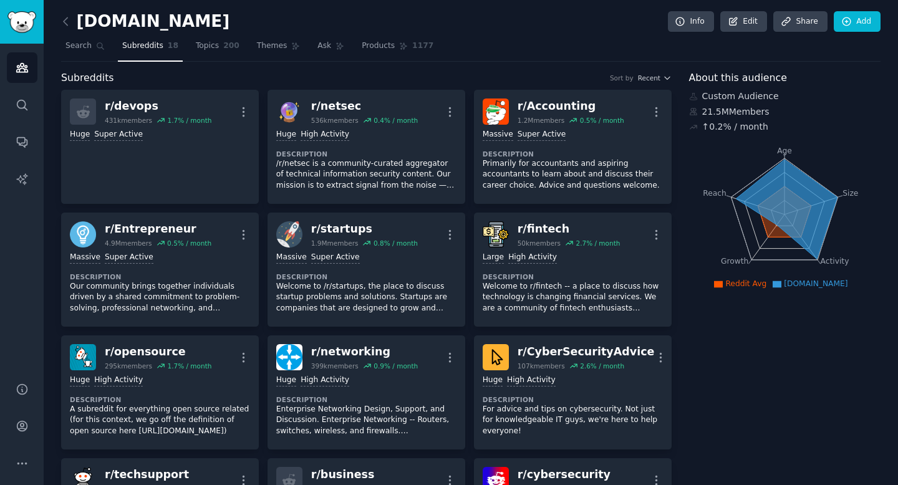
click at [90, 22] on h2 "[DOMAIN_NAME]" at bounding box center [145, 22] width 168 height 20
click at [80, 42] on span "Search" at bounding box center [78, 46] width 26 height 11
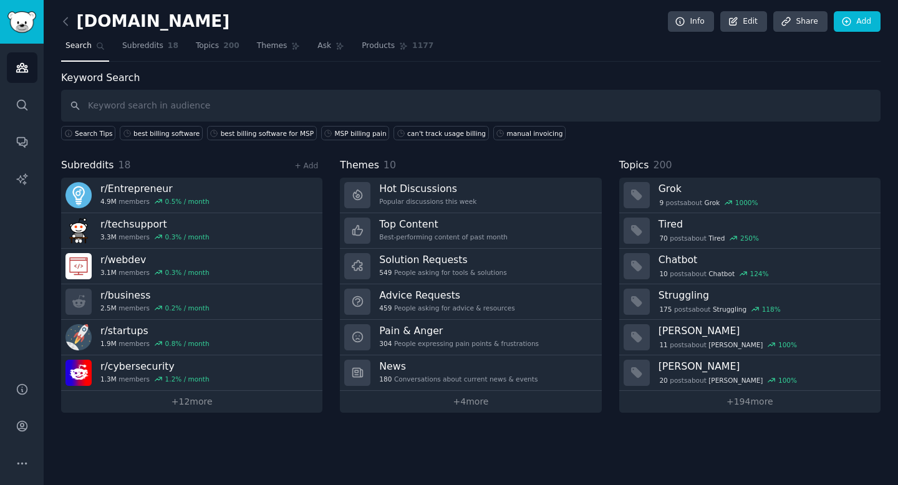
click at [191, 102] on input "text" at bounding box center [471, 106] width 820 height 32
type input "telecom tax headaches"
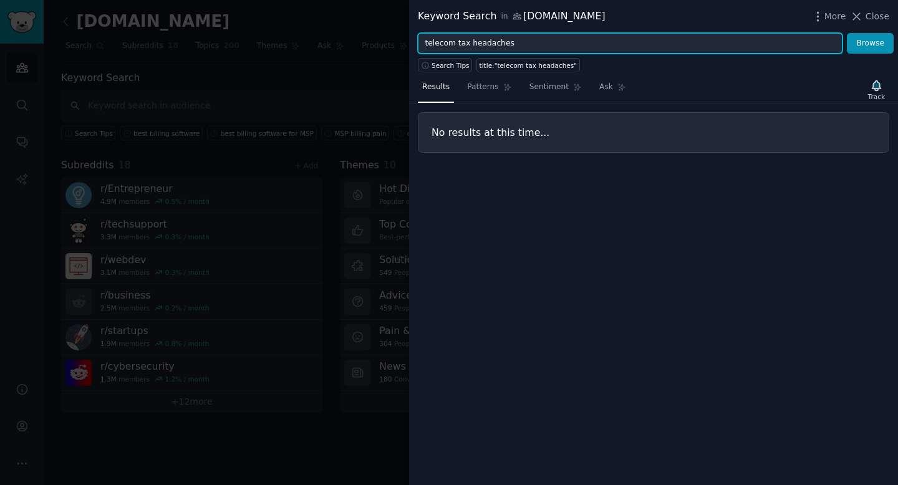
drag, startPoint x: 526, startPoint y: 42, endPoint x: 469, endPoint y: 41, distance: 57.4
click at [469, 41] on input "telecom tax headaches" at bounding box center [630, 43] width 425 height 21
click at [740, 33] on button "Browse" at bounding box center [870, 43] width 47 height 21
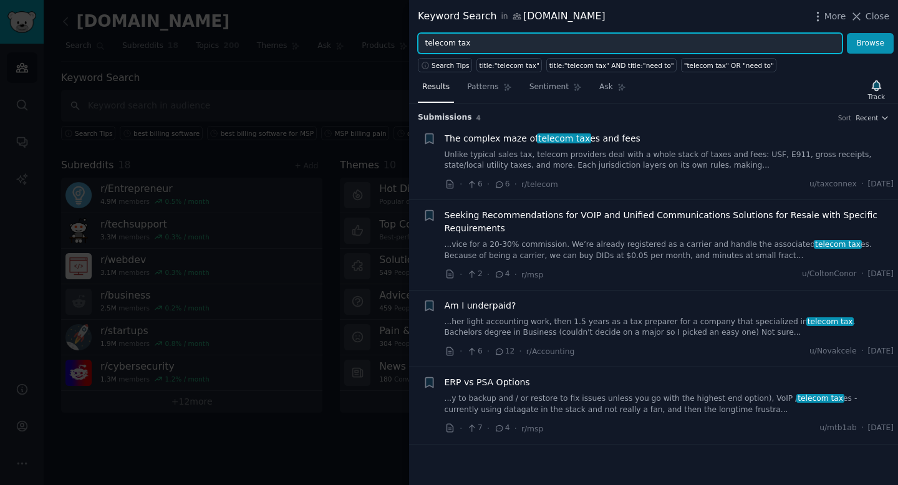
click at [537, 44] on input "telecom tax" at bounding box center [630, 43] width 425 height 21
paste input "manual invoicing"
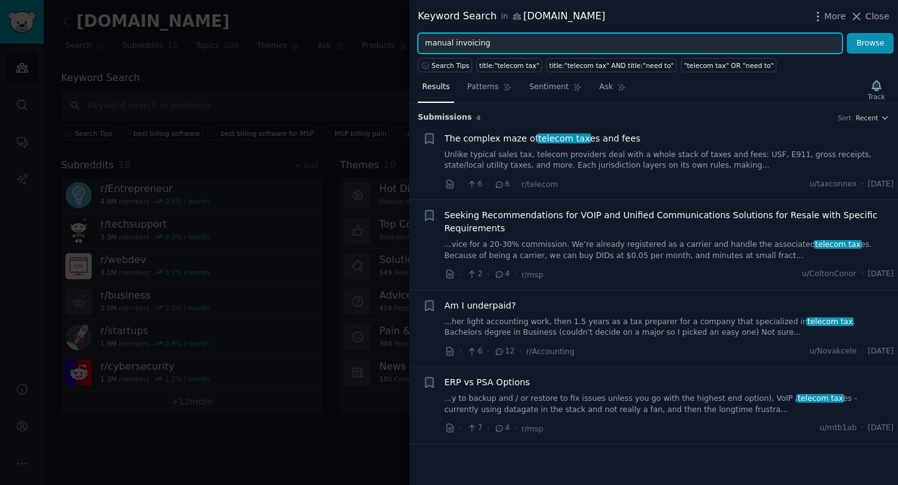
click at [740, 33] on button "Browse" at bounding box center [870, 43] width 47 height 21
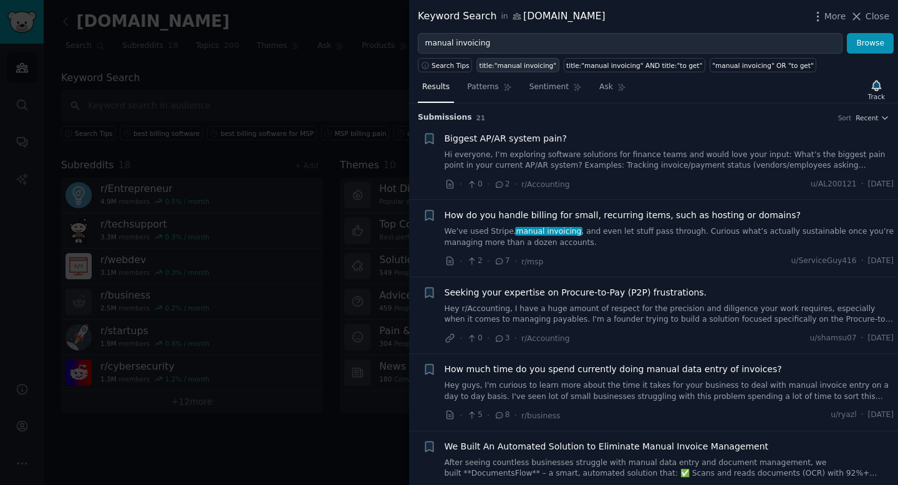
click at [517, 69] on link "title:"manual invoicing"" at bounding box center [518, 65] width 83 height 14
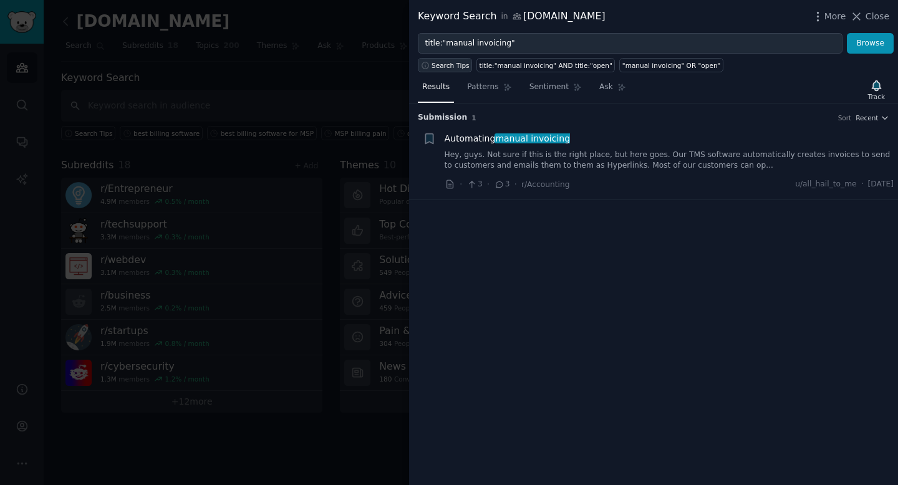
click at [455, 69] on button "Search Tips" at bounding box center [445, 65] width 54 height 14
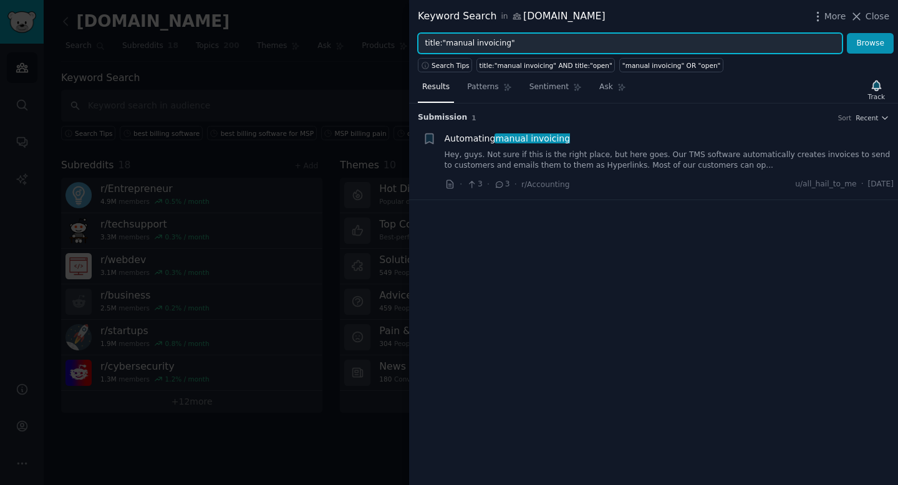
click at [548, 42] on input "title:"manual invoicing"" at bounding box center [630, 43] width 425 height 21
drag, startPoint x: 443, startPoint y: 46, endPoint x: 379, endPoint y: 45, distance: 63.6
click at [380, 45] on div "Keyword Search in [DOMAIN_NAME] More Close title:"manual invoicing" Browse Sear…" at bounding box center [449, 242] width 898 height 485
click at [740, 33] on button "Browse" at bounding box center [870, 43] width 47 height 21
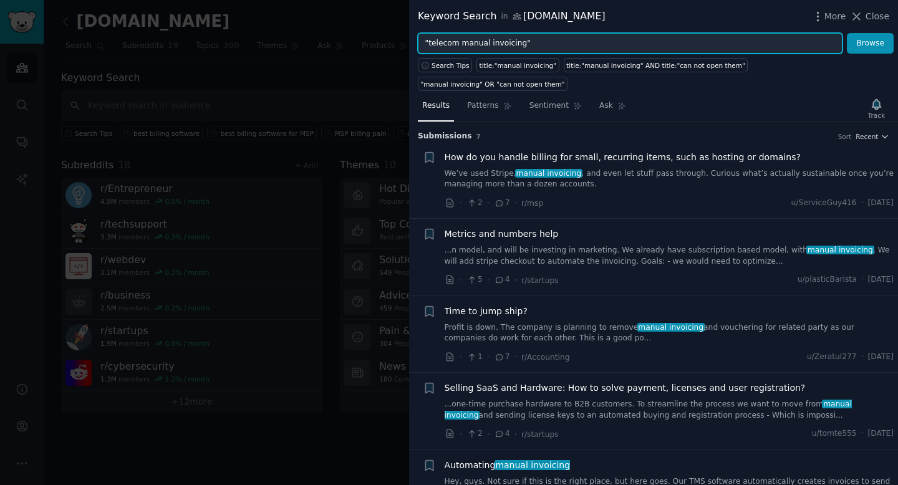
click at [740, 33] on button "Browse" at bounding box center [870, 43] width 47 height 21
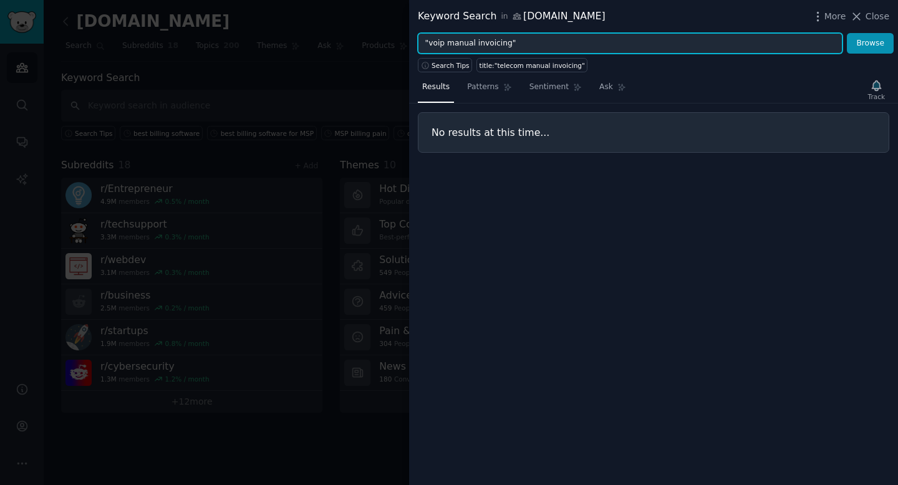
click at [740, 33] on button "Browse" at bounding box center [870, 43] width 47 height 21
click at [564, 43] on input ""msp manual invoicing"" at bounding box center [630, 43] width 425 height 21
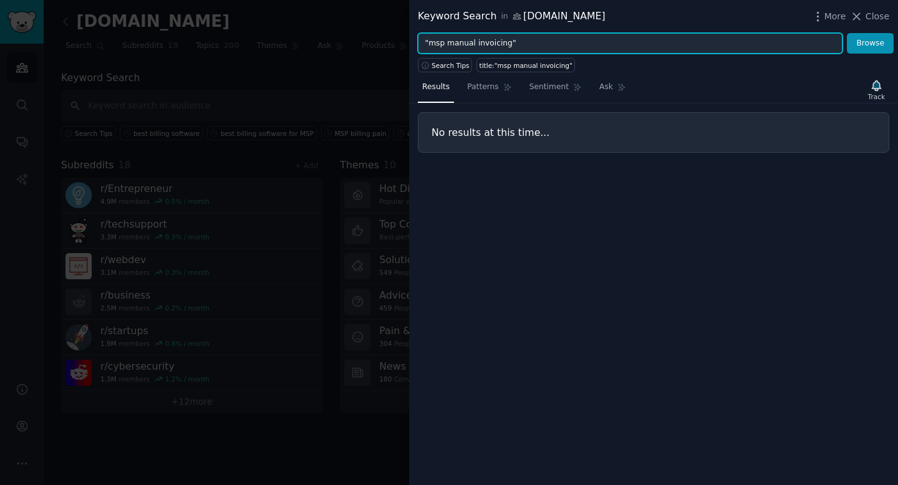
paste input "duplicate billing entries"
click at [740, 33] on button "Browse" at bounding box center [870, 43] width 47 height 21
type input "duplicate billing"
click at [740, 33] on button "Browse" at bounding box center [870, 43] width 47 height 21
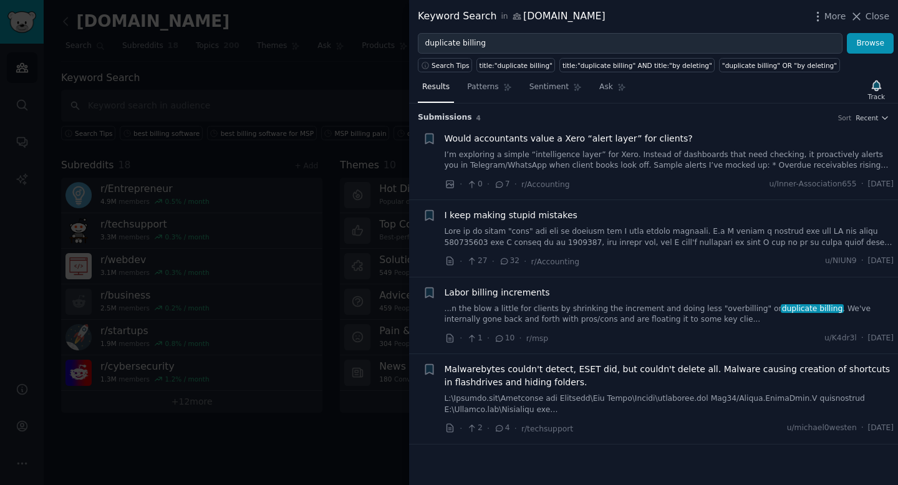
click at [241, 400] on div at bounding box center [449, 242] width 898 height 485
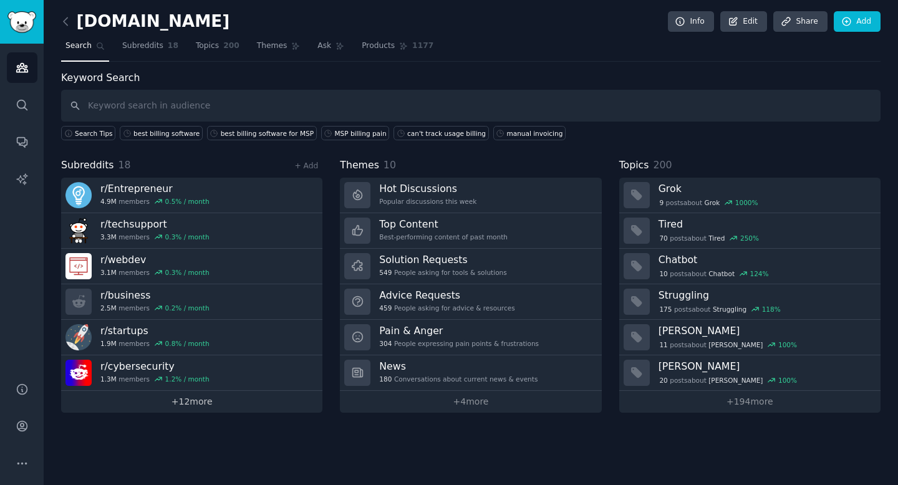
click at [223, 400] on link "+ 12 more" at bounding box center [191, 402] width 261 height 22
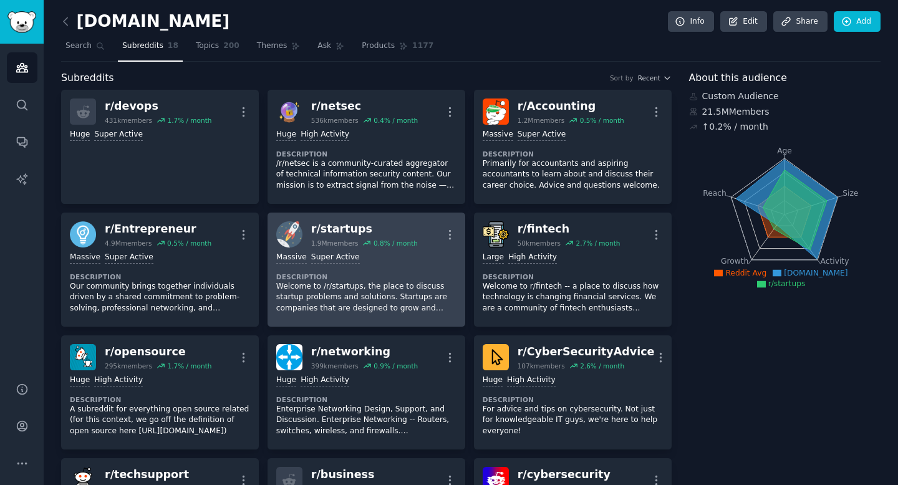
scroll to position [22, 0]
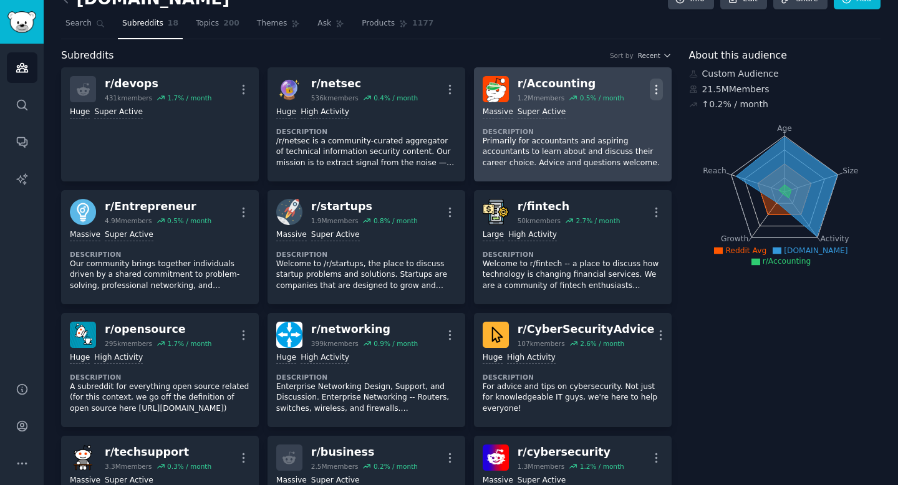
click at [653, 91] on icon "button" at bounding box center [656, 89] width 13 height 13
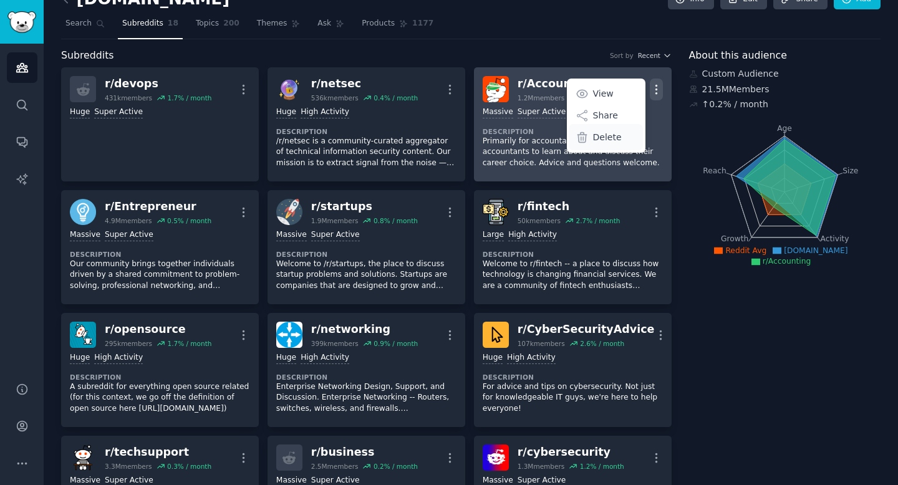
click at [608, 139] on p "Delete" at bounding box center [607, 137] width 29 height 13
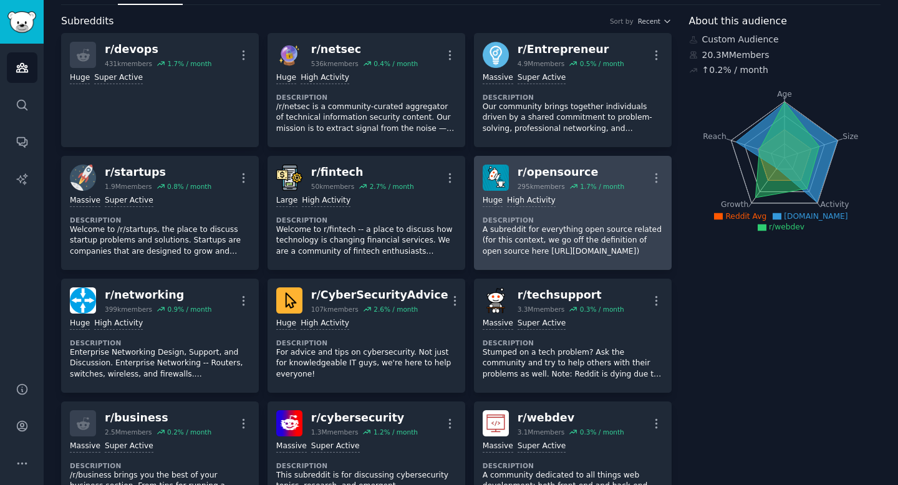
scroll to position [0, 0]
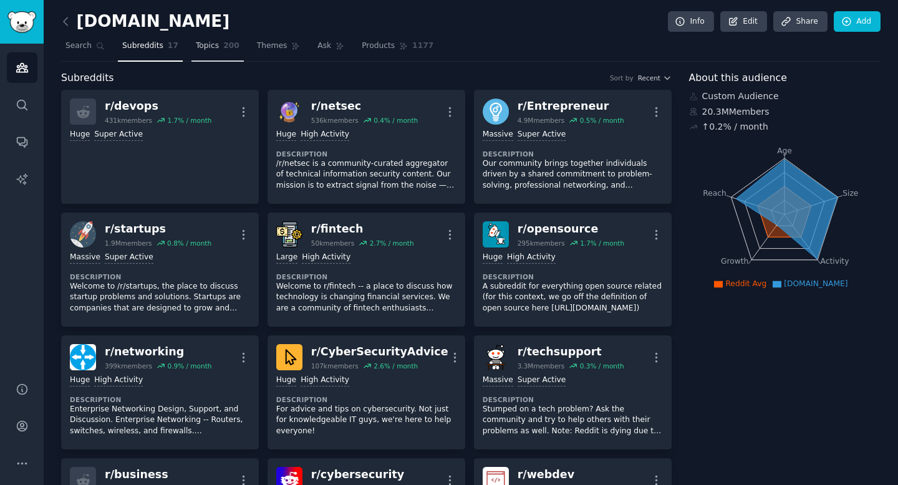
click at [223, 48] on span "200" at bounding box center [231, 46] width 16 height 11
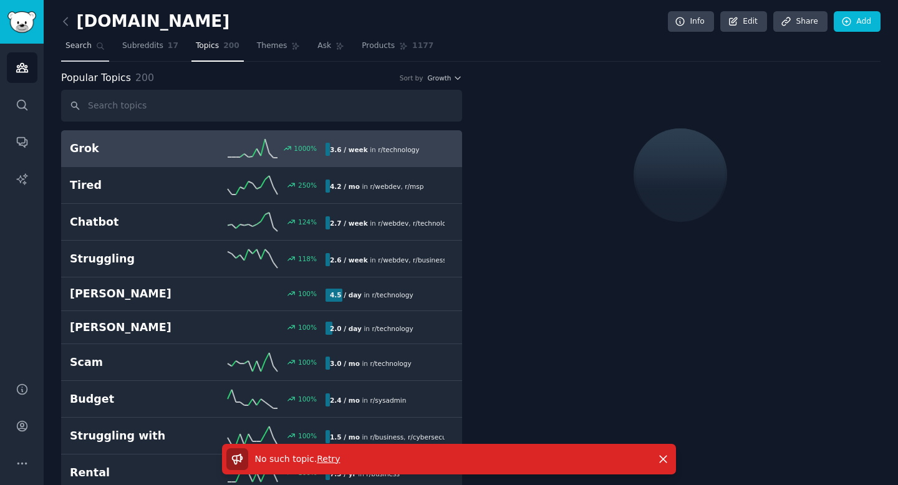
click at [71, 41] on span "Search" at bounding box center [78, 46] width 26 height 11
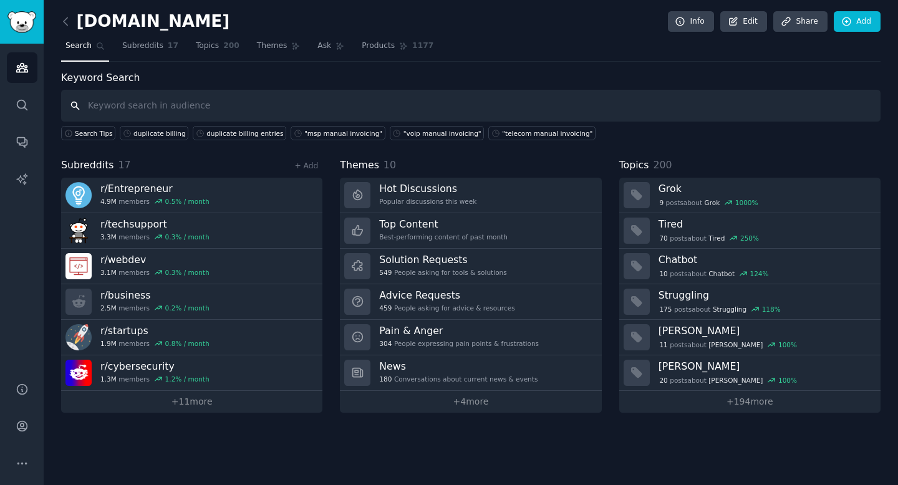
click at [250, 112] on input "text" at bounding box center [471, 106] width 820 height 32
paste input "late payments from clients"
type input "late payments from clients"
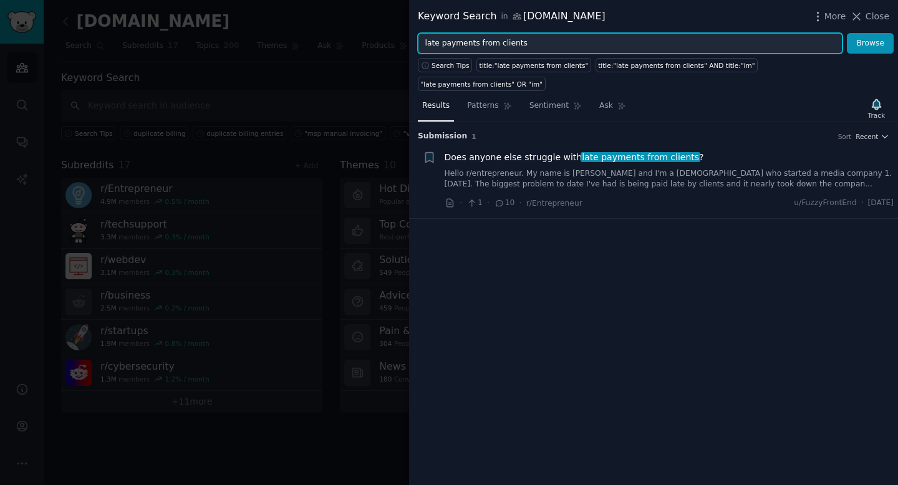
drag, startPoint x: 529, startPoint y: 45, endPoint x: 476, endPoint y: 44, distance: 53.0
click at [476, 44] on input "late payments from clients" at bounding box center [630, 43] width 425 height 21
click at [740, 33] on button "Browse" at bounding box center [870, 43] width 47 height 21
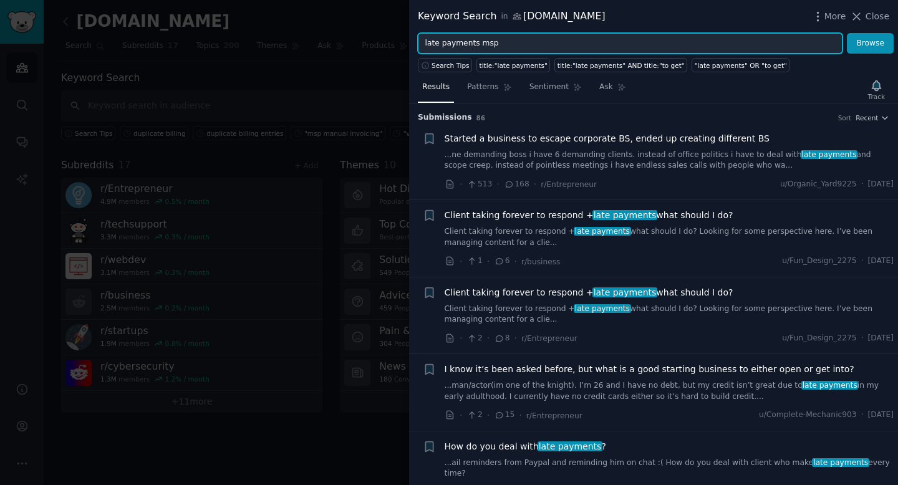
type input "late payments msp"
click at [740, 33] on button "Browse" at bounding box center [870, 43] width 47 height 21
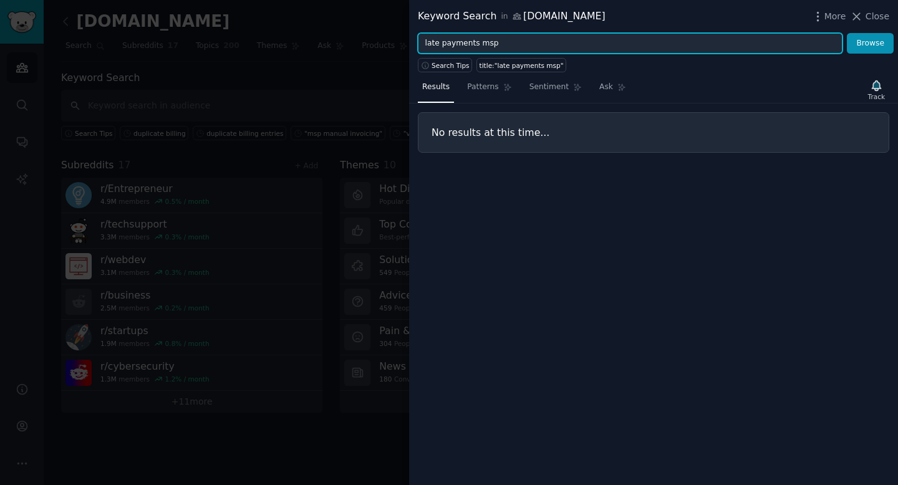
drag, startPoint x: 503, startPoint y: 42, endPoint x: 359, endPoint y: 36, distance: 144.2
click at [356, 42] on div "Keyword Search in [DOMAIN_NAME] More Close late payments msp Browse Search Tips…" at bounding box center [449, 242] width 898 height 485
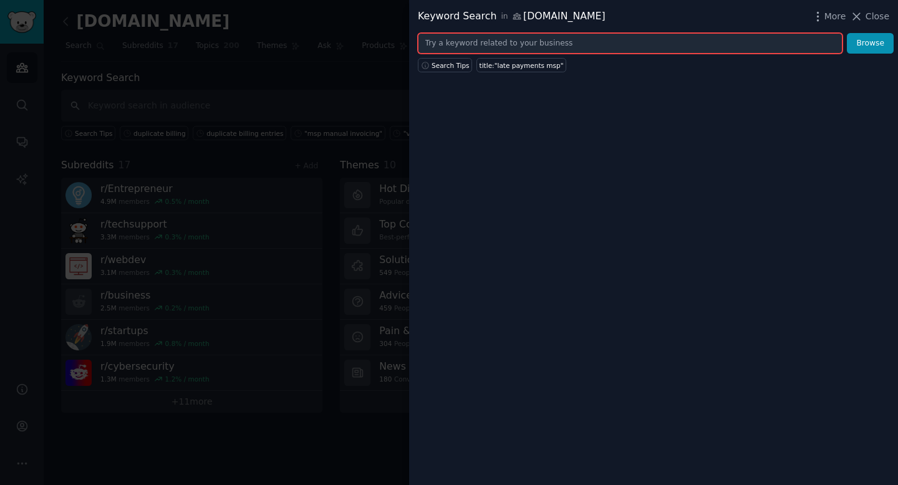
click at [516, 42] on input "text" at bounding box center [630, 43] width 425 height 21
paste input "multiple systems for billing"
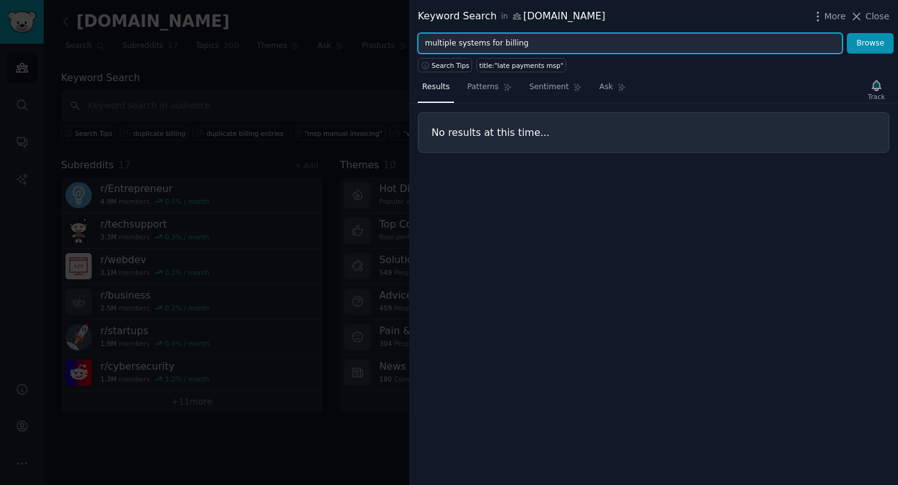
click at [740, 33] on button "Browse" at bounding box center [870, 43] width 47 height 21
click at [568, 44] on input "multiple systems for billing" at bounding box center [630, 43] width 425 height 21
paste input "anual invoic"
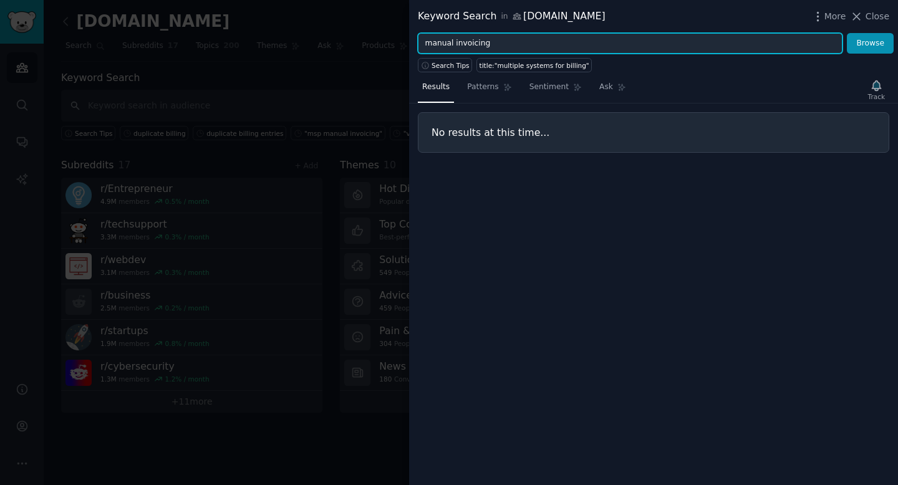
click at [740, 33] on button "Browse" at bounding box center [870, 43] width 47 height 21
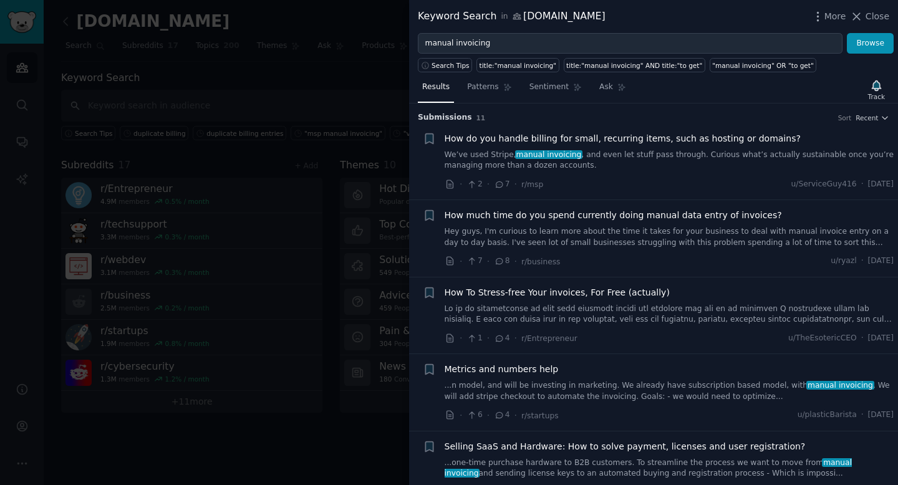
click at [545, 140] on span "How do you handle billing for small, recurring items, such as hosting or domain…" at bounding box center [623, 138] width 356 height 13
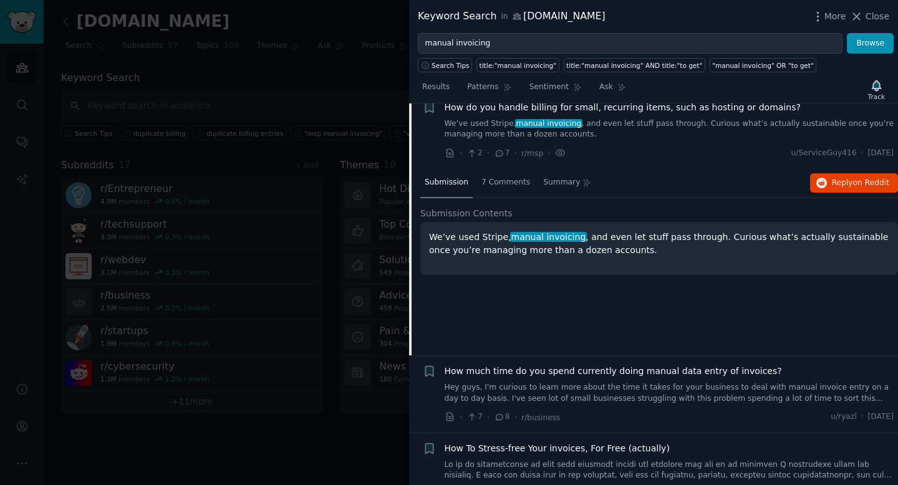
scroll to position [101, 0]
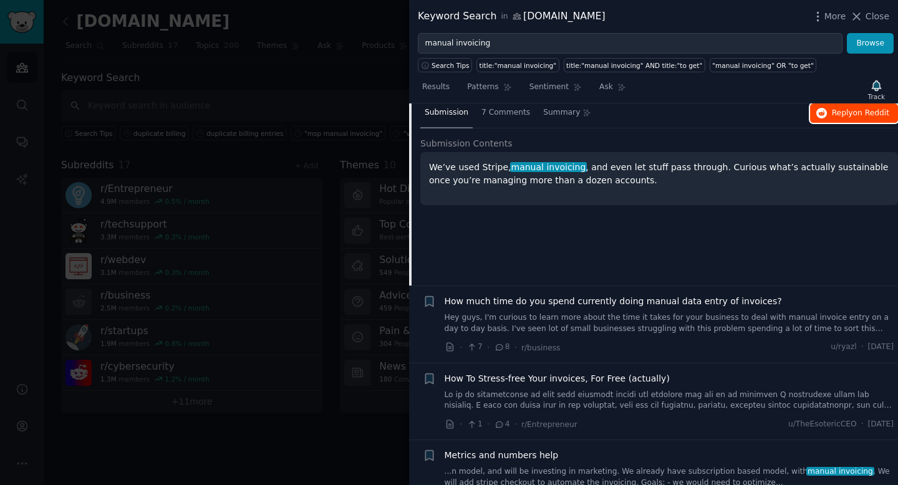
click at [740, 119] on button "Reply on Reddit" at bounding box center [854, 114] width 88 height 20
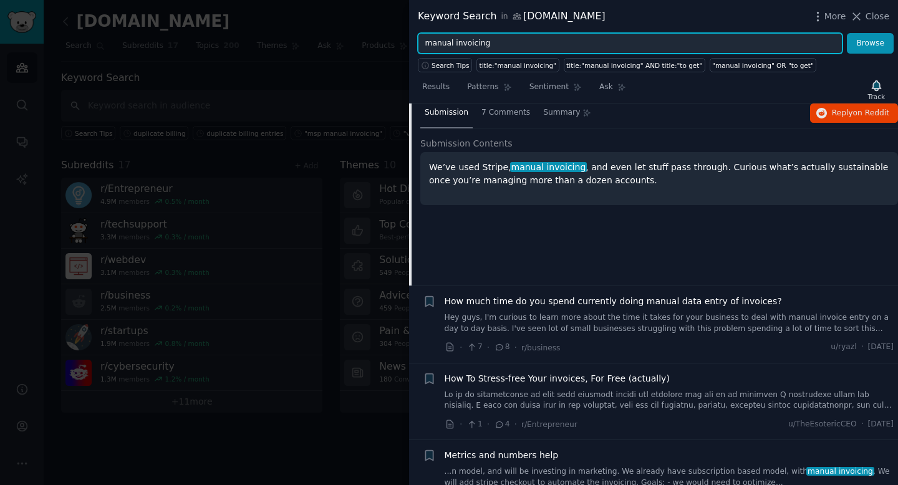
click at [515, 46] on input "manual invoicing" at bounding box center [630, 43] width 425 height 21
paste input "reconciling invoices"
click at [740, 33] on button "Browse" at bounding box center [870, 43] width 47 height 21
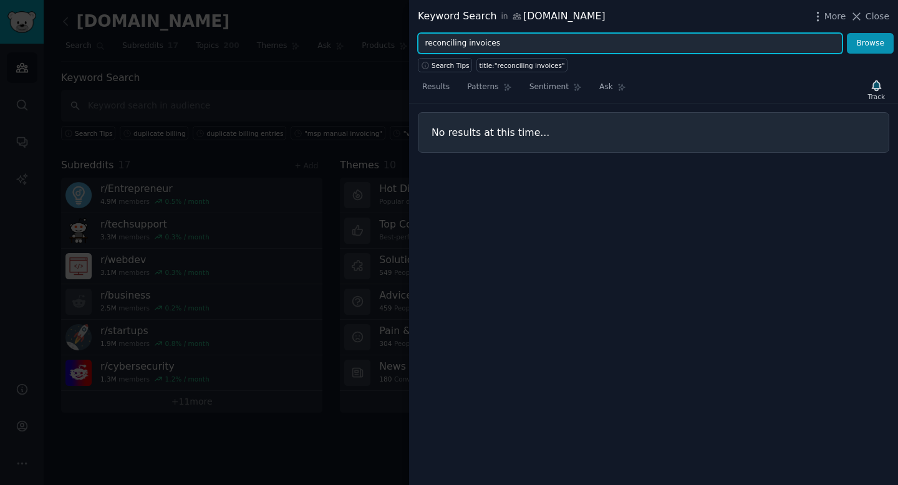
click at [519, 40] on input "reconciling invoices" at bounding box center [630, 43] width 425 height 21
paste input "duplicate billing entri"
click at [740, 33] on button "Browse" at bounding box center [870, 43] width 47 height 21
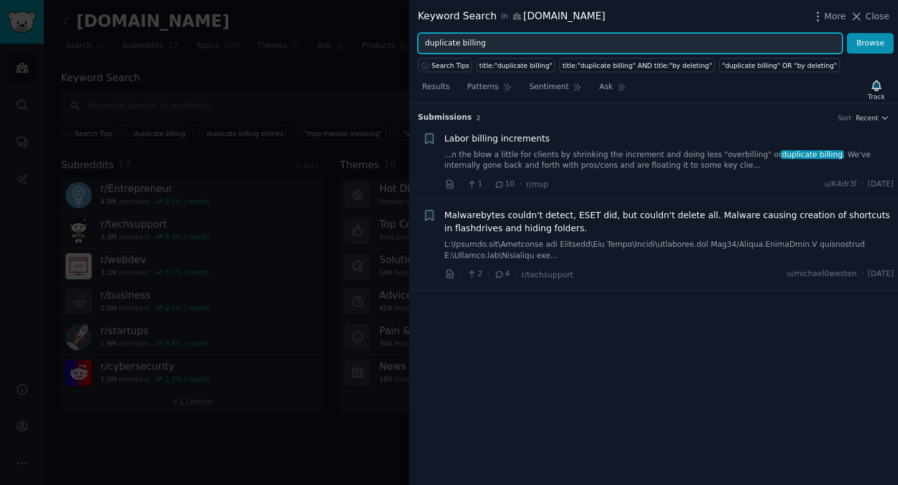
click at [531, 46] on input "duplicate billing" at bounding box center [630, 43] width 425 height 21
paste input "billing automation frustration"
click at [740, 33] on button "Browse" at bounding box center [870, 43] width 47 height 21
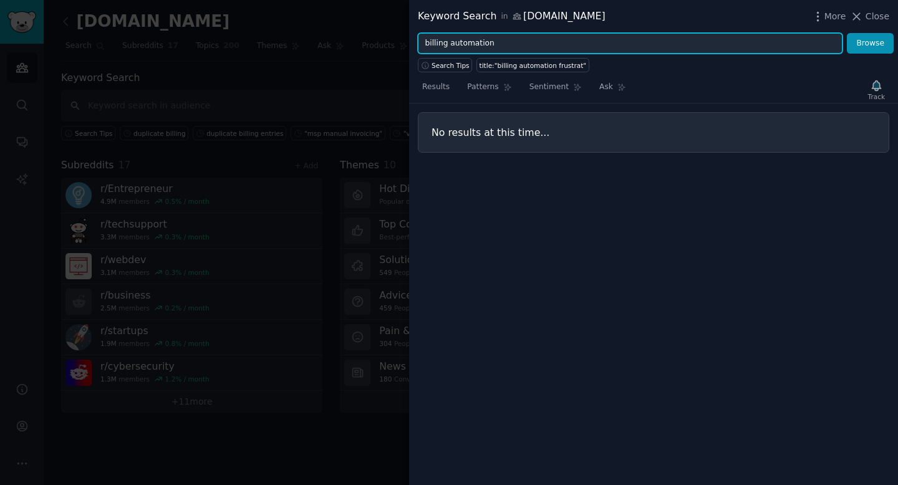
click at [740, 33] on button "Browse" at bounding box center [870, 43] width 47 height 21
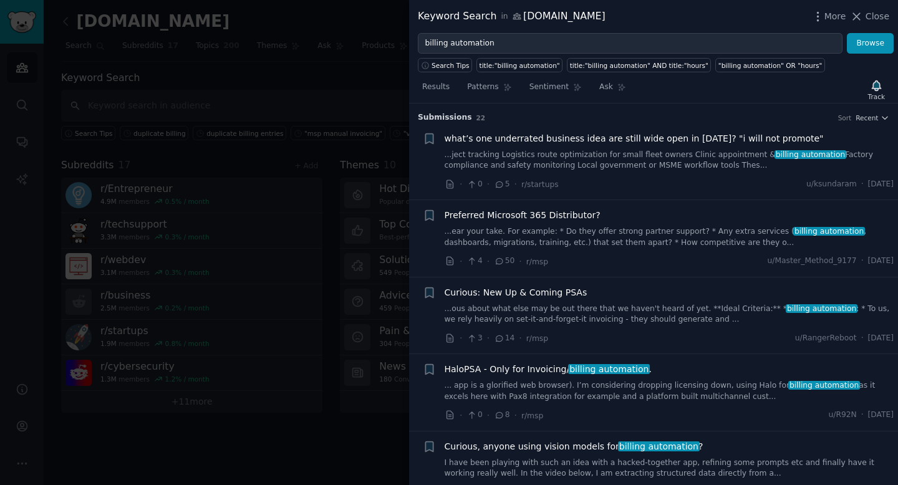
click at [563, 292] on span "Curious: New Up & Coming PSAs" at bounding box center [516, 292] width 143 height 13
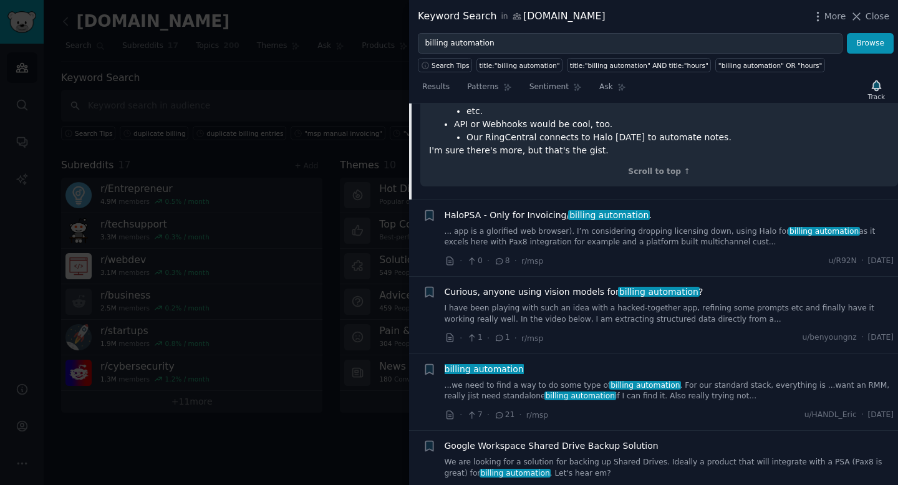
scroll to position [744, 0]
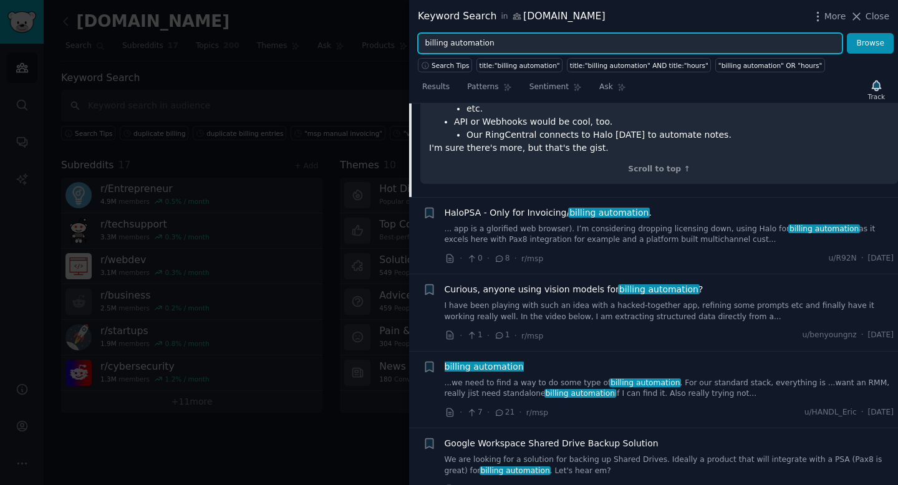
click at [509, 42] on input "billing automation" at bounding box center [630, 43] width 425 height 21
click at [510, 41] on input "billing automation" at bounding box center [630, 43] width 425 height 21
paste input "can't track usage billing"
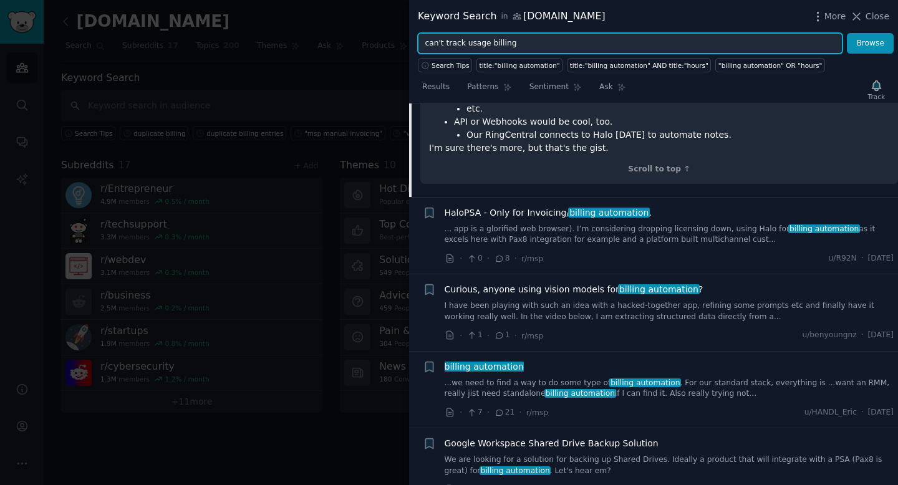
click at [740, 33] on button "Browse" at bounding box center [870, 43] width 47 height 21
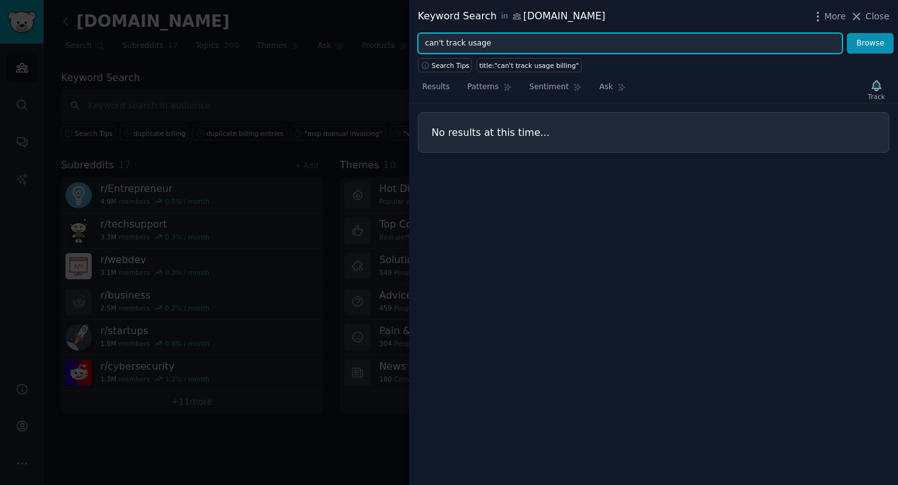
click at [740, 33] on button "Browse" at bounding box center [870, 43] width 47 height 21
click at [492, 44] on input "can't track usage" at bounding box center [630, 43] width 425 height 21
paste input "MSP billing pain"
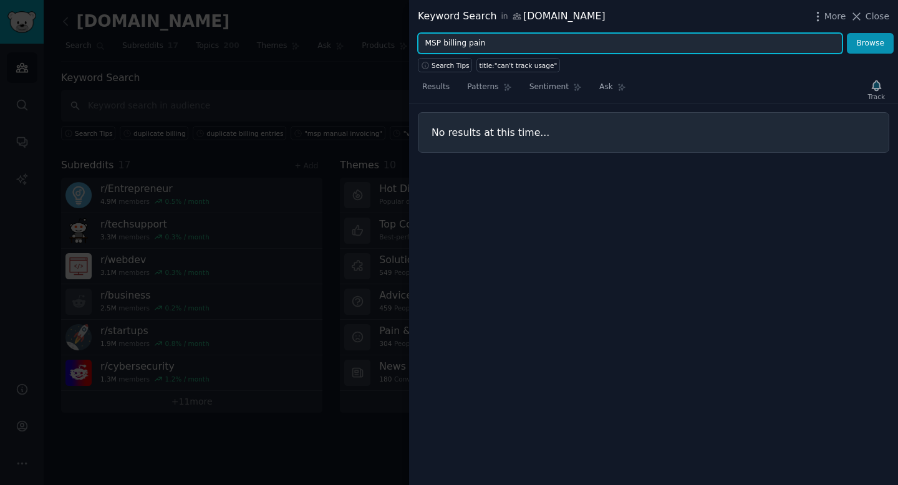
click at [740, 33] on button "Browse" at bounding box center [870, 43] width 47 height 21
click at [498, 42] on input "MSP billing pain" at bounding box center [630, 43] width 425 height 21
click at [740, 33] on button "Browse" at bounding box center [870, 43] width 47 height 21
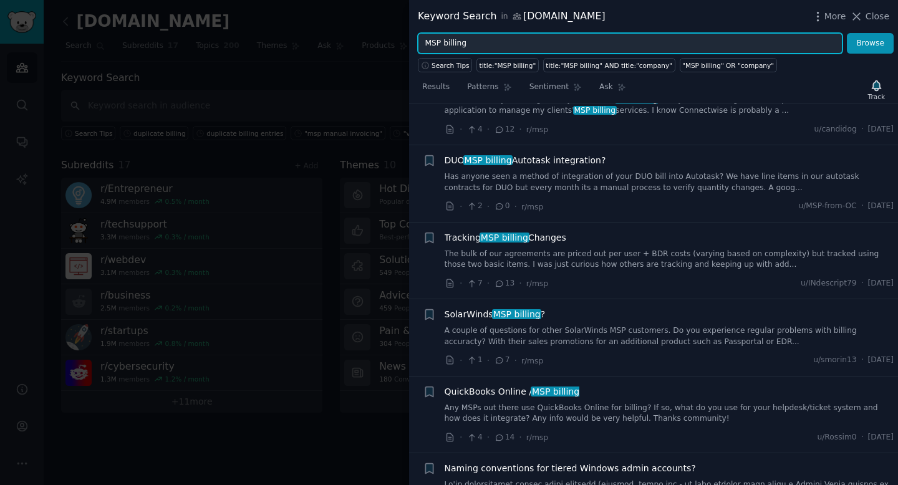
scroll to position [543, 0]
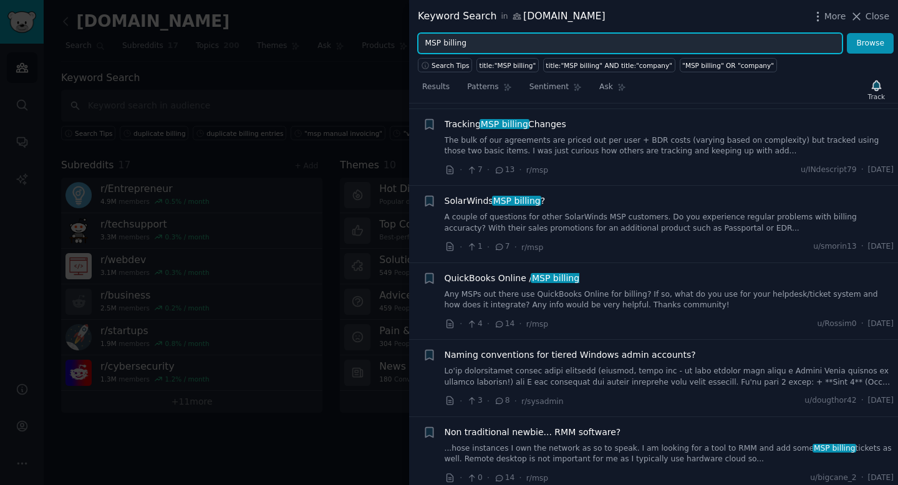
click at [490, 41] on input "MSP billing" at bounding box center [630, 43] width 425 height 21
paste input "best billing software for MSP"
click at [740, 33] on button "Browse" at bounding box center [870, 43] width 47 height 21
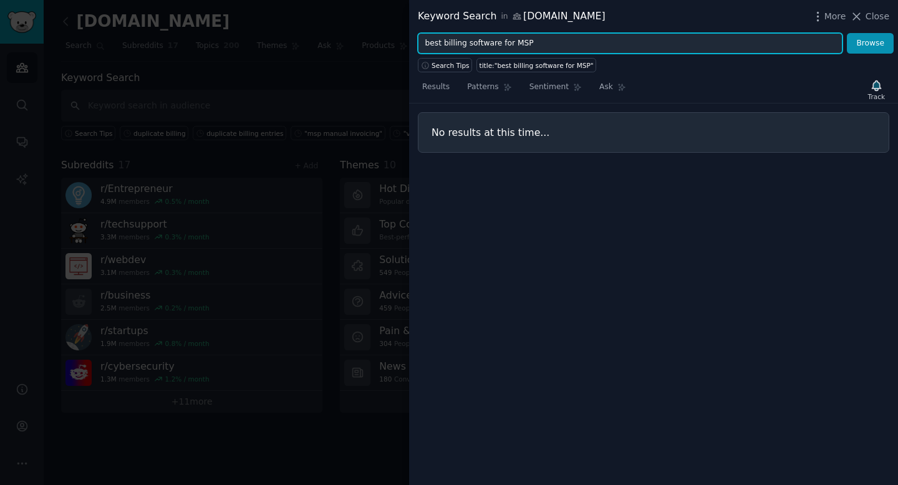
drag, startPoint x: 543, startPoint y: 44, endPoint x: 501, endPoint y: 47, distance: 42.5
click at [501, 47] on input "best billing software for MSP" at bounding box center [630, 43] width 425 height 21
click at [740, 33] on button "Browse" at bounding box center [870, 43] width 47 height 21
drag, startPoint x: 501, startPoint y: 47, endPoint x: 472, endPoint y: 46, distance: 30.0
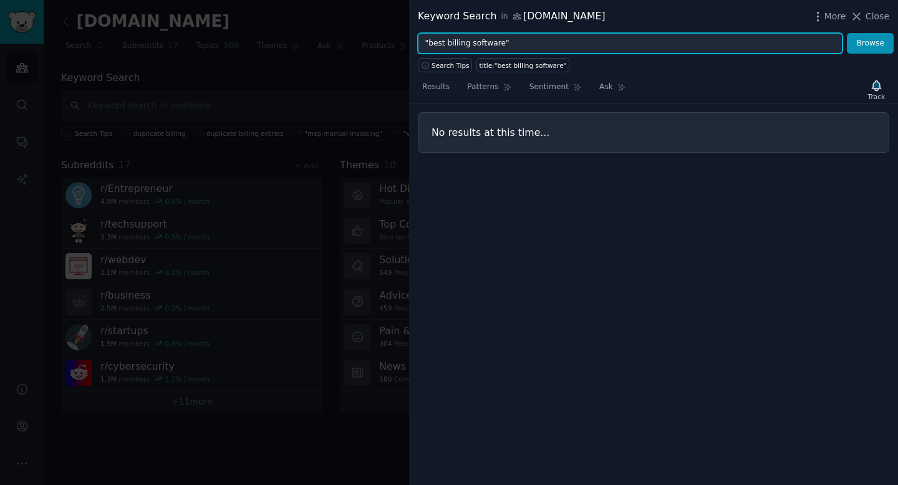
click at [472, 46] on input ""best billing software"" at bounding box center [630, 43] width 425 height 21
click at [740, 33] on button "Browse" at bounding box center [870, 43] width 47 height 21
click at [576, 45] on input ""best billing tool"" at bounding box center [630, 43] width 425 height 21
click at [427, 47] on input ""best billing tool" at bounding box center [630, 43] width 425 height 21
click at [740, 33] on button "Browse" at bounding box center [870, 43] width 47 height 21
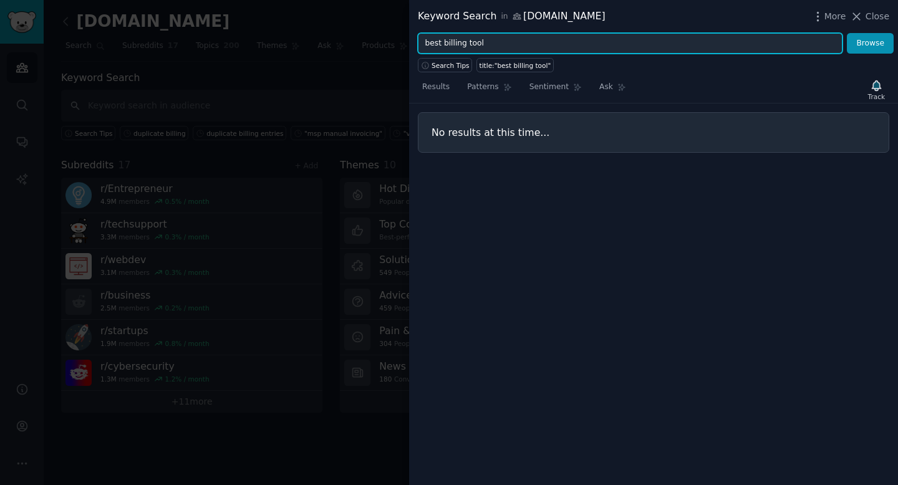
click at [504, 44] on input "best billing tool" at bounding box center [630, 43] width 425 height 21
paste input "usage-based billing software"
click at [740, 33] on button "Browse" at bounding box center [870, 43] width 47 height 21
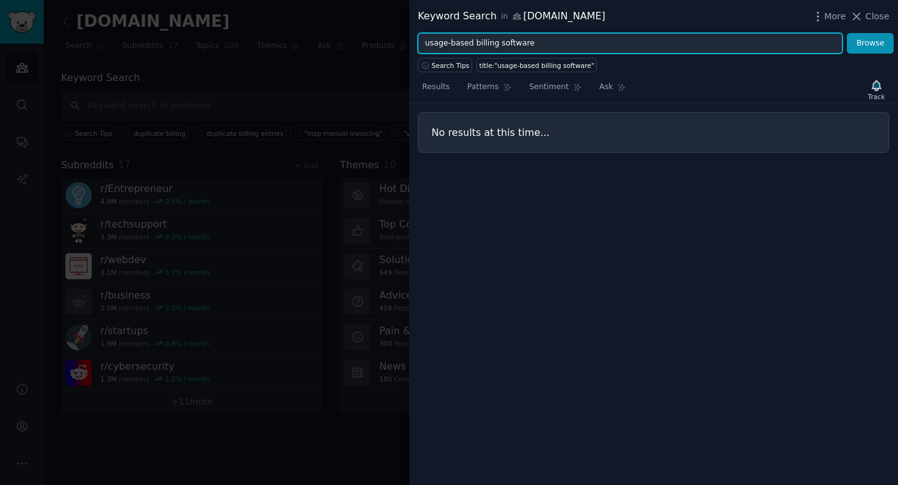
click at [448, 50] on input "usage-based billing software" at bounding box center [630, 43] width 425 height 21
click at [451, 45] on input "usage-based billing software" at bounding box center [630, 43] width 425 height 21
click at [740, 33] on button "Browse" at bounding box center [870, 43] width 47 height 21
drag, startPoint x: 471, startPoint y: 46, endPoint x: 448, endPoint y: 47, distance: 23.1
click at [448, 47] on input "usage based billing software" at bounding box center [630, 43] width 425 height 21
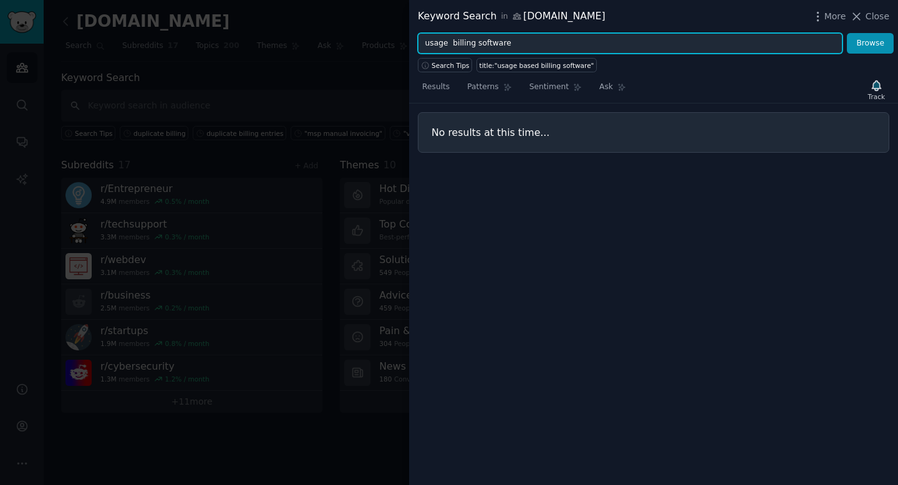
click at [740, 33] on button "Browse" at bounding box center [870, 43] width 47 height 21
drag, startPoint x: 451, startPoint y: 47, endPoint x: 346, endPoint y: 37, distance: 105.9
click at [357, 37] on div "Keyword Search in [DOMAIN_NAME] More Close usage billing software Browse Search…" at bounding box center [449, 242] width 898 height 485
click at [740, 33] on button "Browse" at bounding box center [870, 43] width 47 height 21
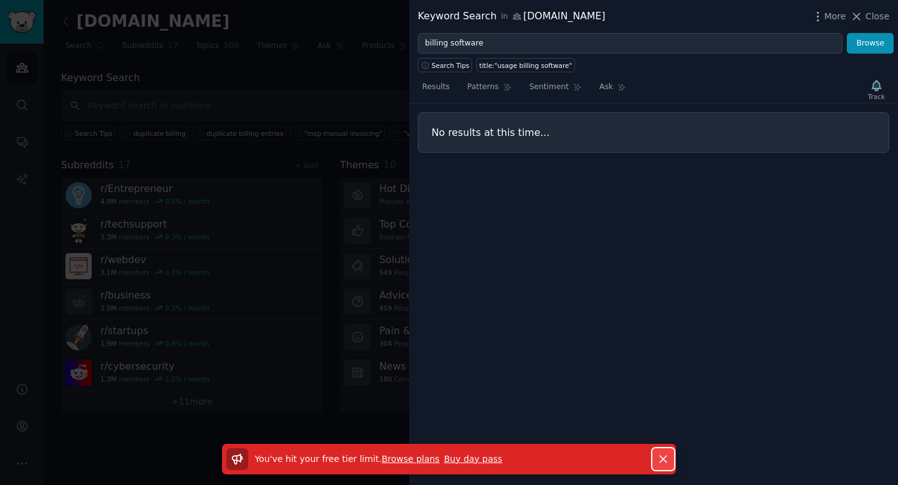
click at [661, 400] on icon "button" at bounding box center [663, 459] width 13 height 13
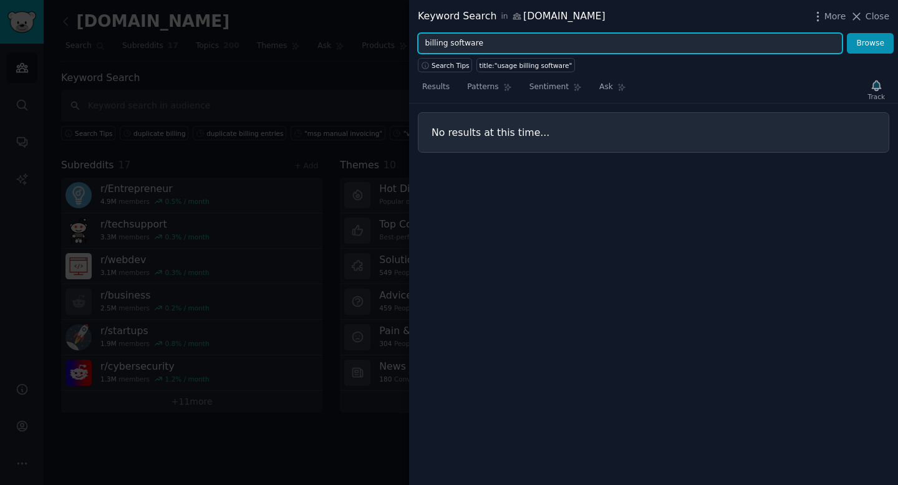
click at [544, 44] on input "billing software" at bounding box center [630, 43] width 425 height 21
paste input "psa"
type input "psa software"
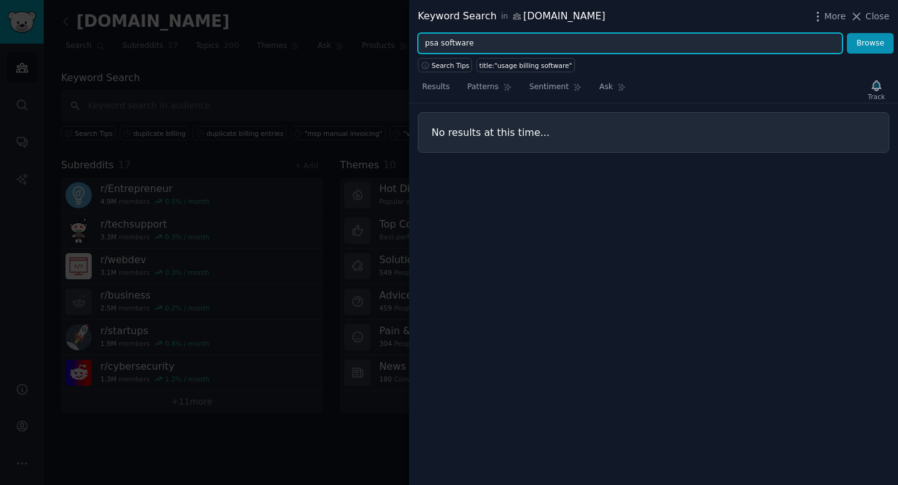
click at [740, 33] on button "Browse" at bounding box center [870, 43] width 47 height 21
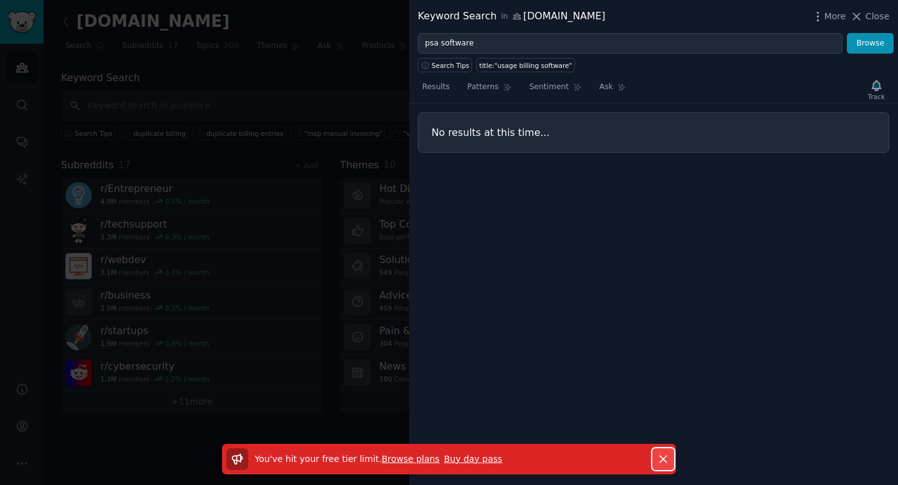
click at [664, 400] on icon "button" at bounding box center [663, 459] width 13 height 13
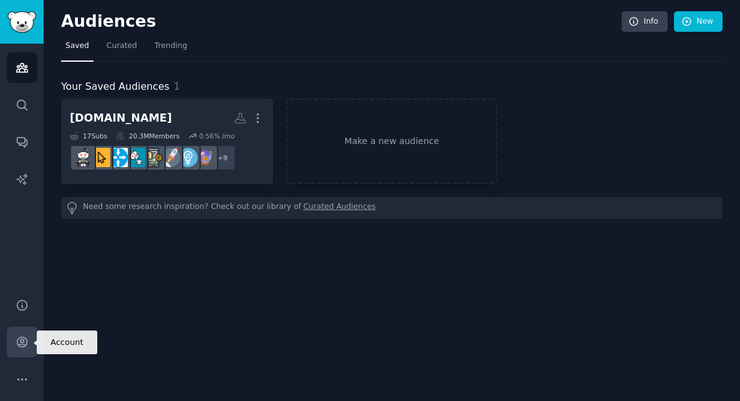
click at [22, 349] on link "Account" at bounding box center [22, 342] width 31 height 31
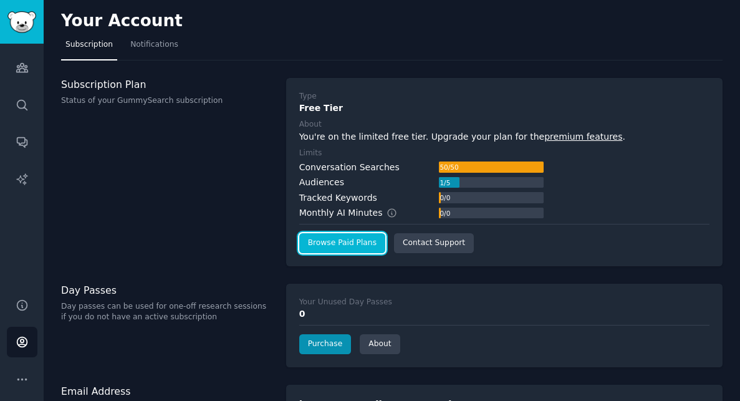
click at [335, 242] on link "Browse Paid Plans" at bounding box center [342, 243] width 86 height 20
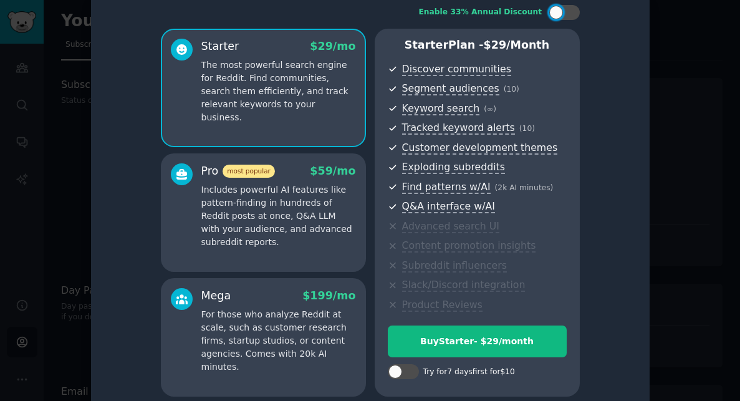
scroll to position [18, 0]
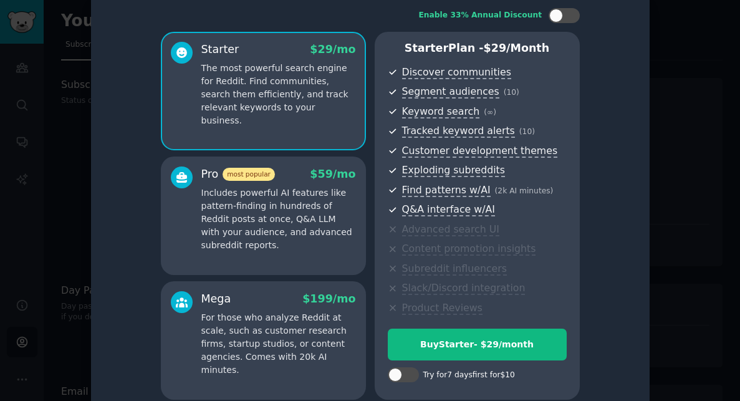
click at [307, 226] on p "Includes powerful AI features like pattern-finding in hundreds of Reddit posts …" at bounding box center [278, 218] width 155 height 65
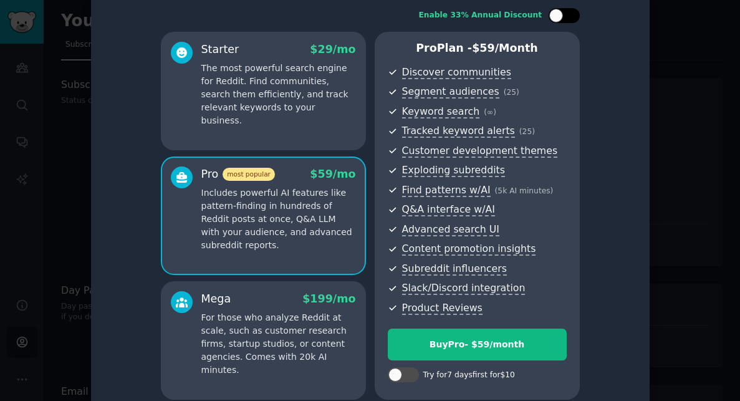
click at [556, 17] on div at bounding box center [557, 16] width 14 height 14
click at [571, 12] on div at bounding box center [573, 16] width 14 height 14
checkbox input "false"
click at [56, 167] on div at bounding box center [370, 200] width 740 height 401
